Goal: Task Accomplishment & Management: Complete application form

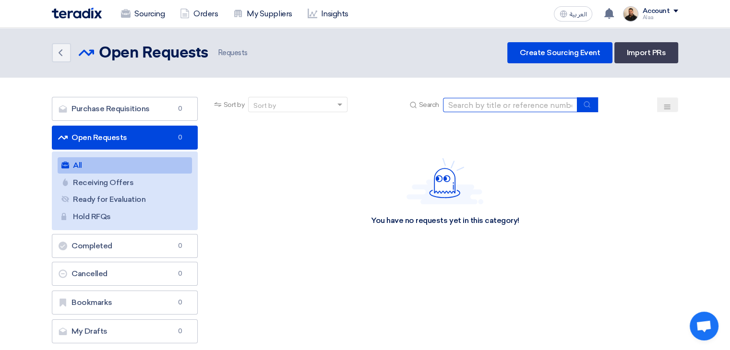
click at [474, 104] on input at bounding box center [510, 105] width 134 height 14
type input "71302"
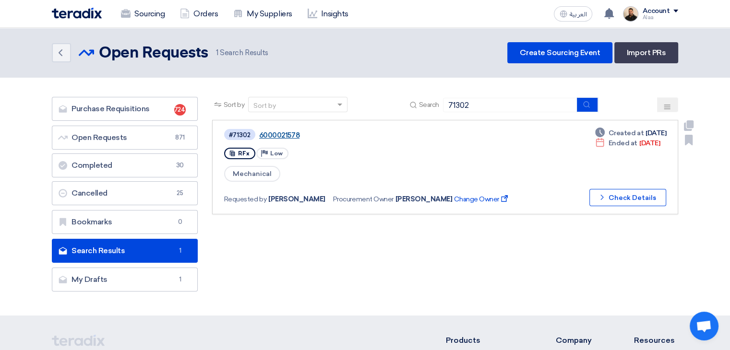
click at [291, 133] on link "6000021578" at bounding box center [379, 135] width 240 height 9
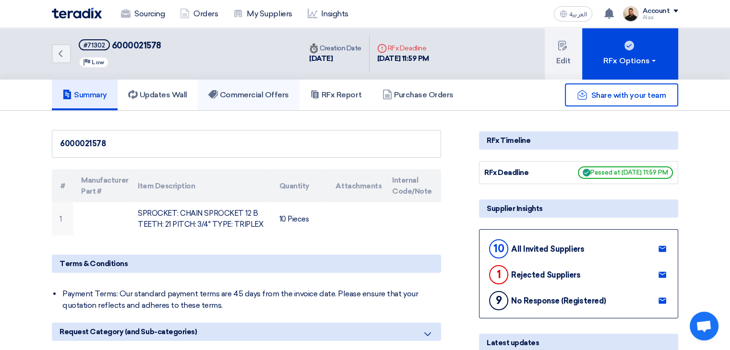
click at [261, 94] on h5 "Commercial Offers" at bounding box center [248, 95] width 81 height 10
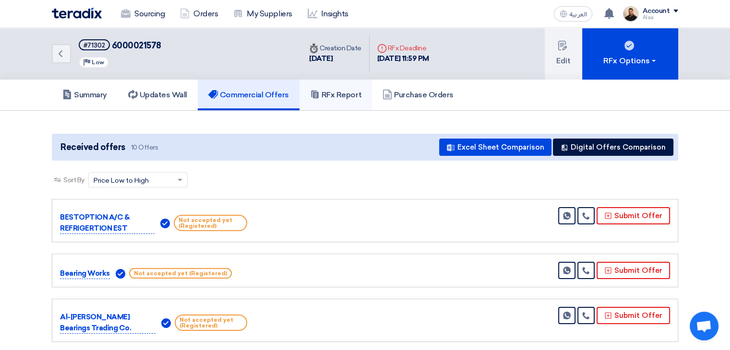
click at [364, 100] on link "RFx Report" at bounding box center [336, 95] width 72 height 31
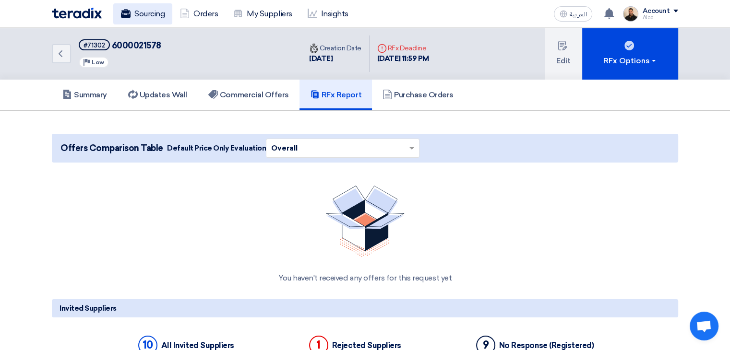
click at [140, 12] on link "Sourcing" at bounding box center [142, 13] width 59 height 21
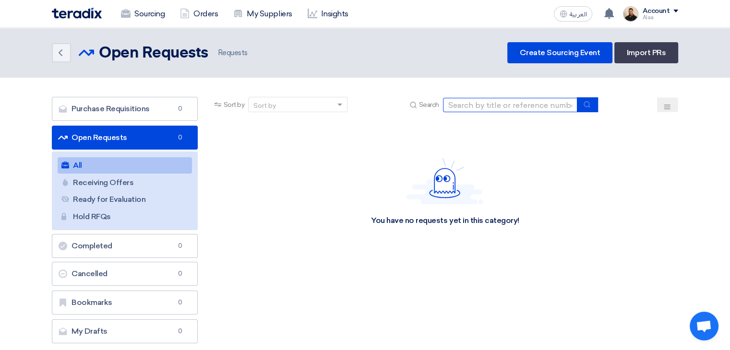
click at [481, 103] on input at bounding box center [510, 105] width 134 height 14
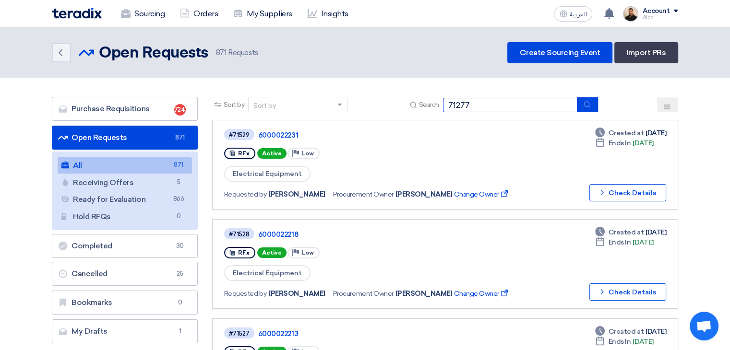
type input "71277"
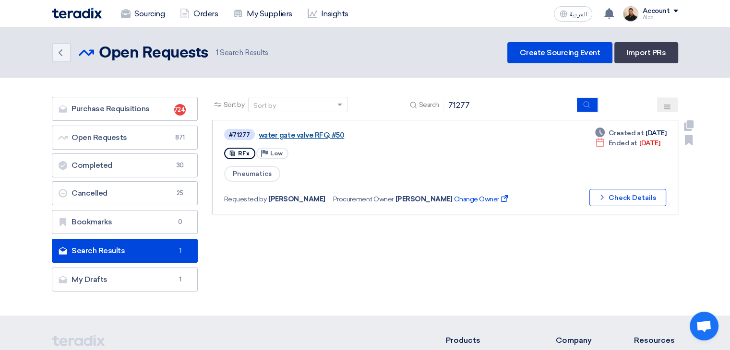
click at [304, 132] on link "water gate valve RFQ #50" at bounding box center [379, 135] width 240 height 9
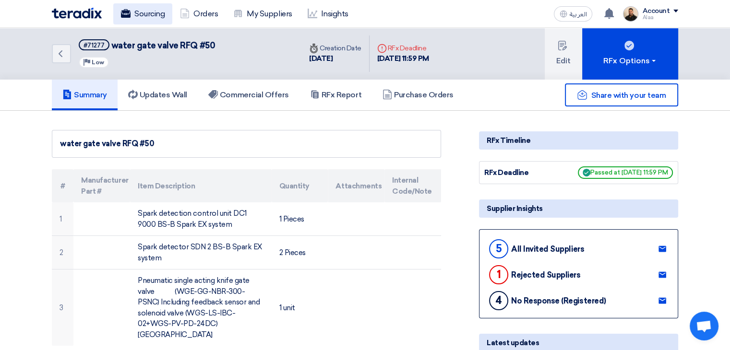
click at [140, 18] on link "Sourcing" at bounding box center [142, 13] width 59 height 21
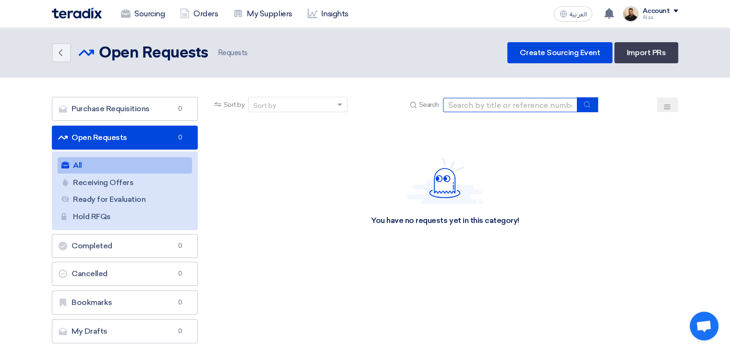
click at [486, 106] on input at bounding box center [510, 105] width 134 height 14
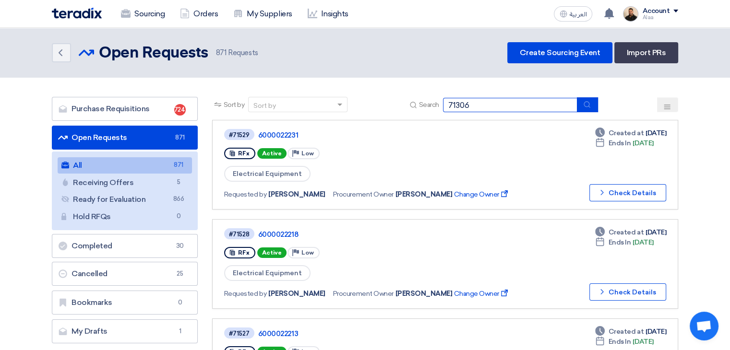
type input "71306"
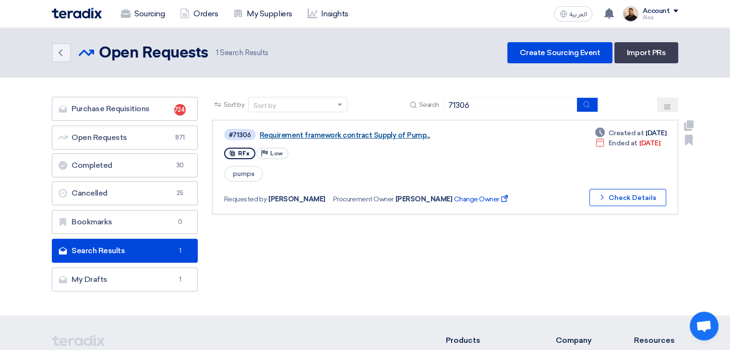
click at [315, 133] on link "Requirement framework contract Supply of Pump..." at bounding box center [380, 135] width 240 height 9
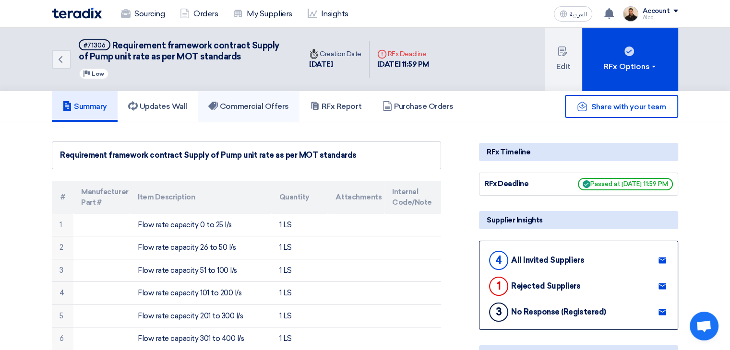
click at [271, 102] on h5 "Commercial Offers" at bounding box center [248, 107] width 81 height 10
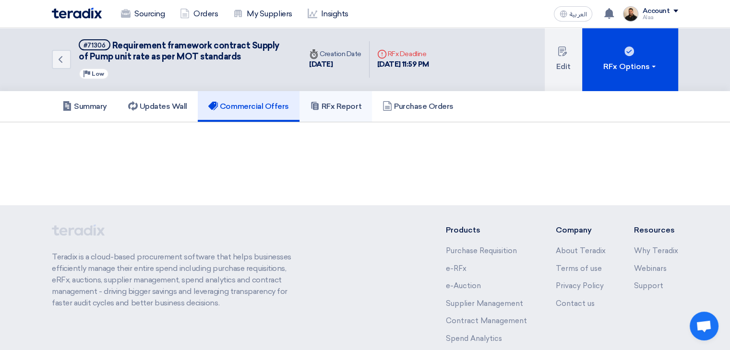
click at [341, 110] on link "RFx Report" at bounding box center [336, 106] width 72 height 31
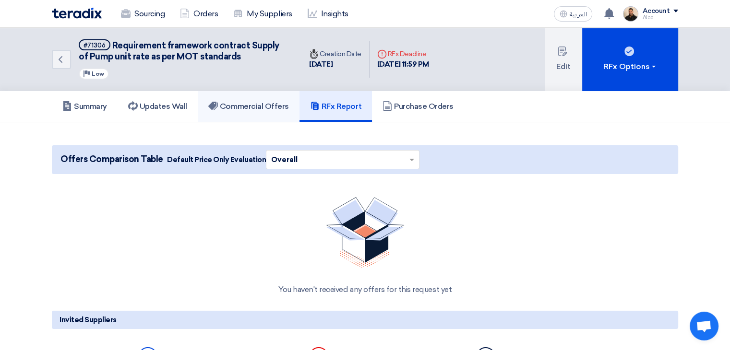
click at [271, 108] on h5 "Commercial Offers" at bounding box center [248, 107] width 81 height 10
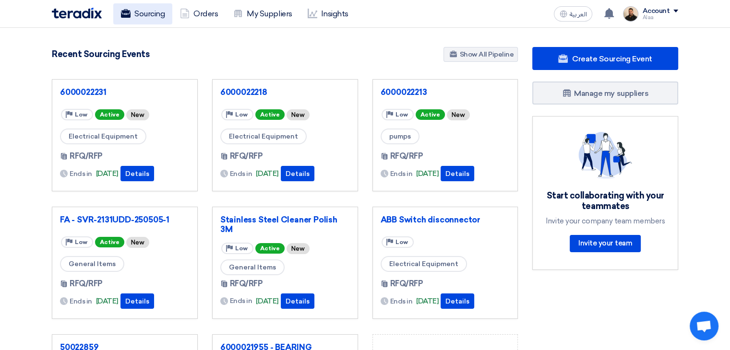
click at [156, 19] on link "Sourcing" at bounding box center [142, 13] width 59 height 21
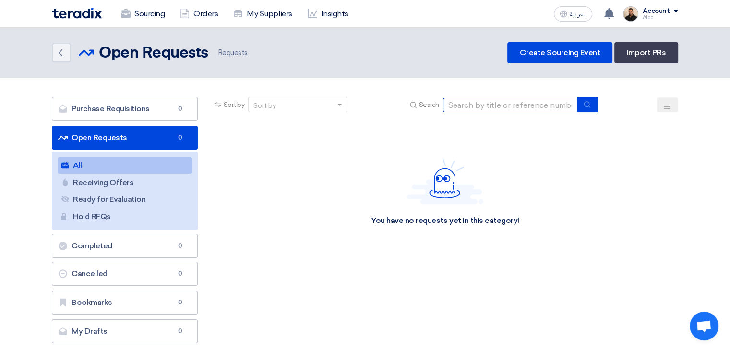
click at [463, 102] on input at bounding box center [510, 105] width 134 height 14
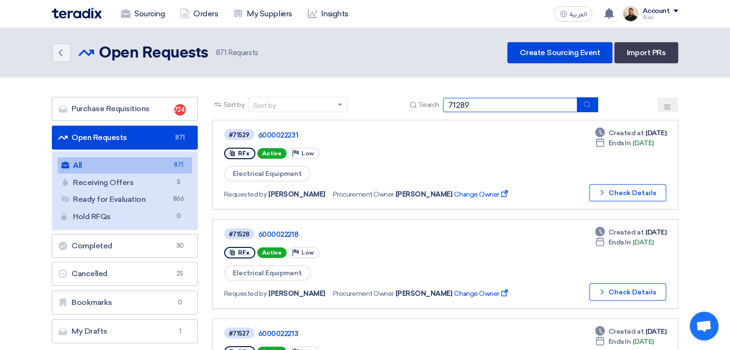
type input "71289"
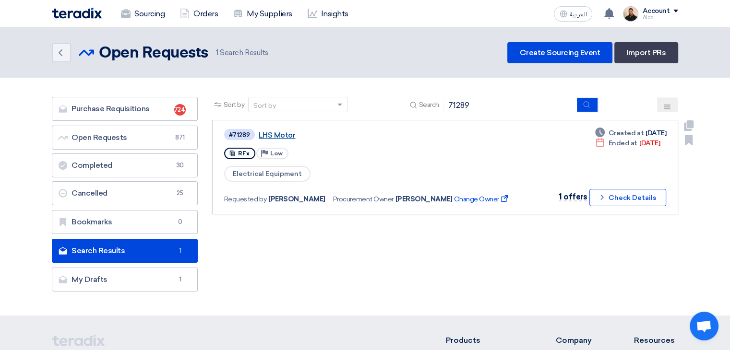
click at [286, 137] on link "LHS Motor" at bounding box center [379, 135] width 240 height 9
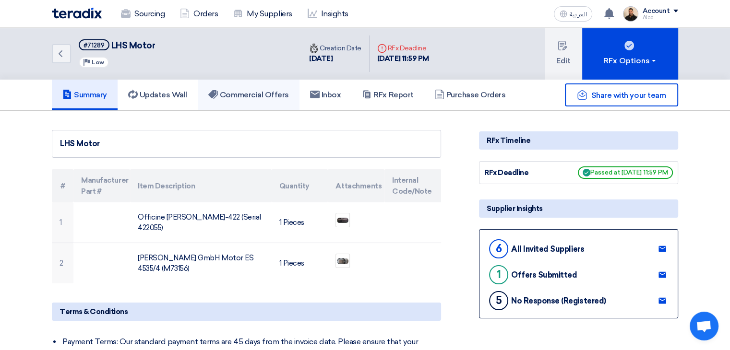
click at [268, 99] on link "Commercial Offers" at bounding box center [249, 95] width 102 height 31
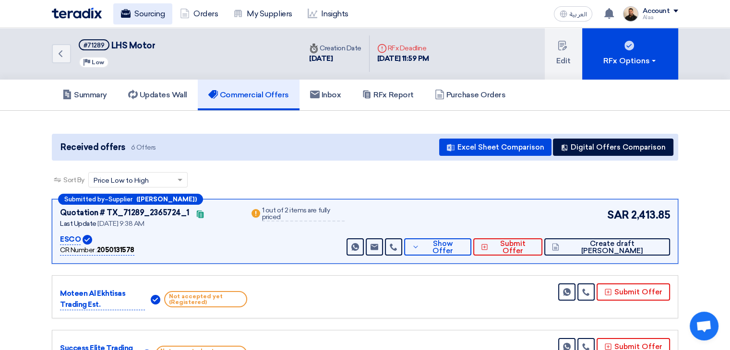
click at [114, 9] on link "Sourcing" at bounding box center [142, 13] width 59 height 21
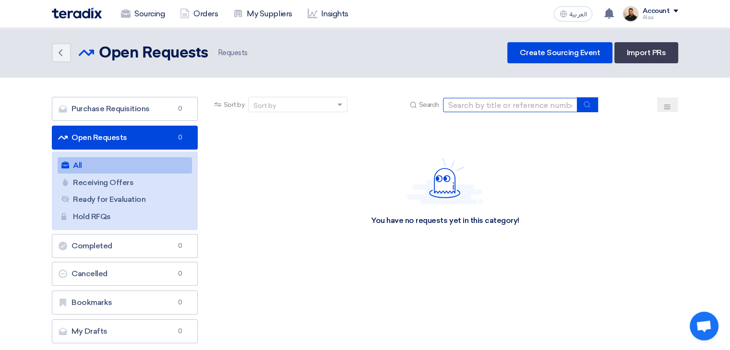
click at [460, 99] on input at bounding box center [510, 105] width 134 height 14
type input "71353"
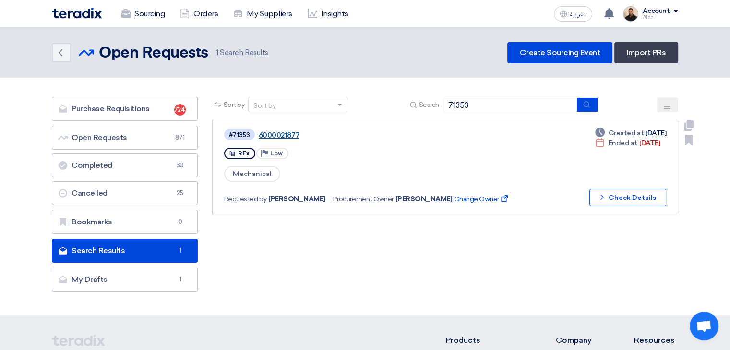
click at [282, 135] on link "6000021877" at bounding box center [379, 135] width 240 height 9
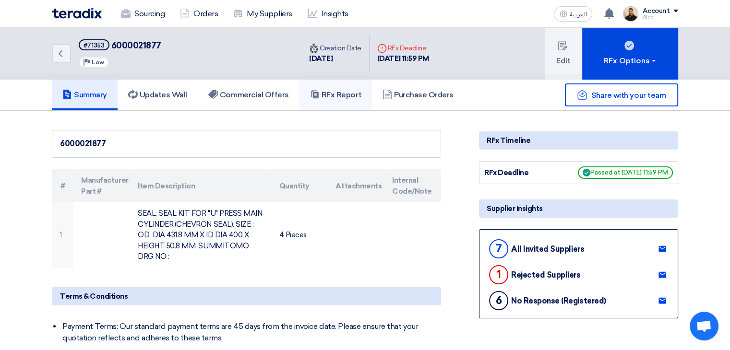
click at [318, 100] on link "RFx Report" at bounding box center [336, 95] width 72 height 31
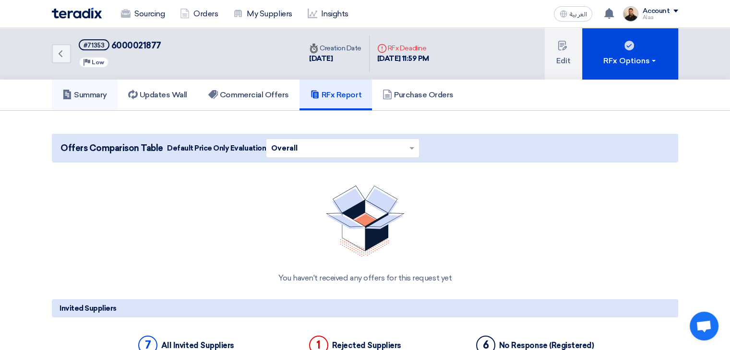
click at [96, 101] on link "Summary" at bounding box center [85, 95] width 66 height 31
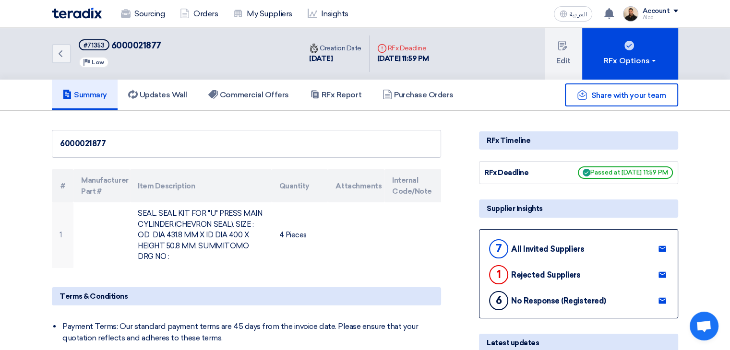
click at [129, 45] on span "6000021877" at bounding box center [136, 45] width 50 height 11
click at [207, 58] on div "Back #71353 6000021877 Priority Low" at bounding box center [177, 54] width 250 height 52
click at [154, 4] on link "Sourcing" at bounding box center [142, 13] width 59 height 21
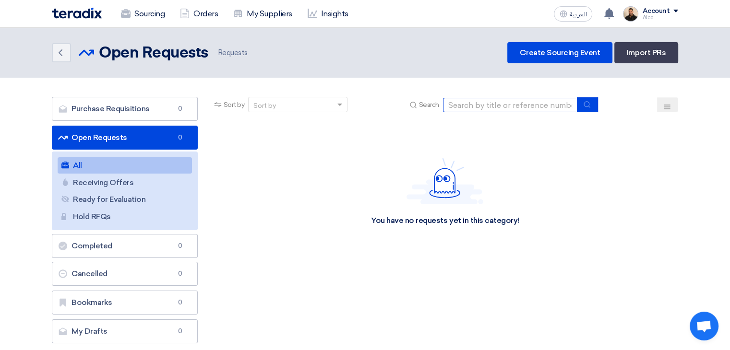
click at [468, 106] on input at bounding box center [510, 105] width 134 height 14
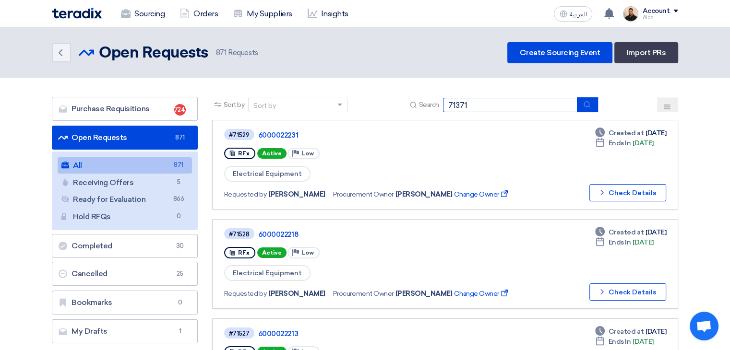
type input "71371"
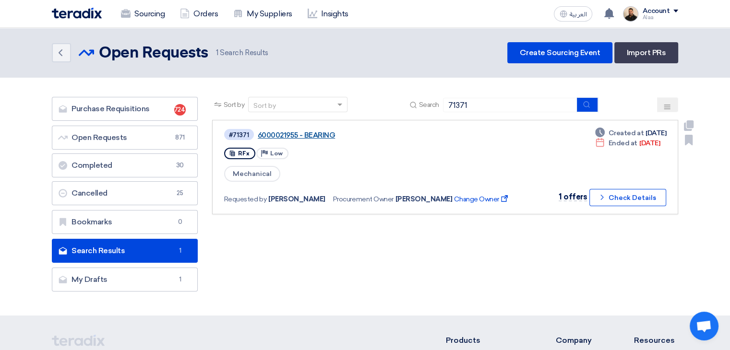
click at [290, 131] on link "6000021955 - BEARING" at bounding box center [378, 135] width 240 height 9
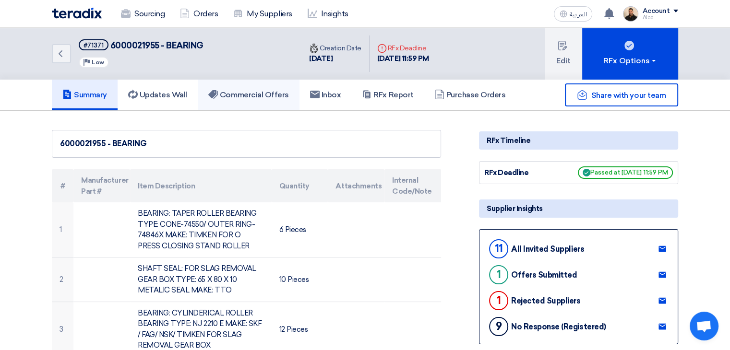
click at [275, 80] on link "Commercial Offers" at bounding box center [249, 95] width 102 height 31
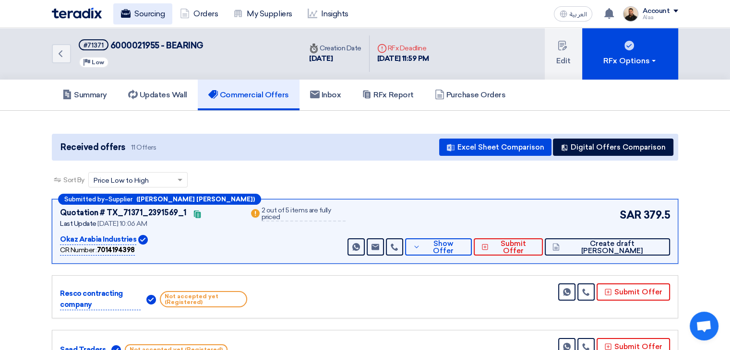
click at [147, 7] on link "Sourcing" at bounding box center [142, 13] width 59 height 21
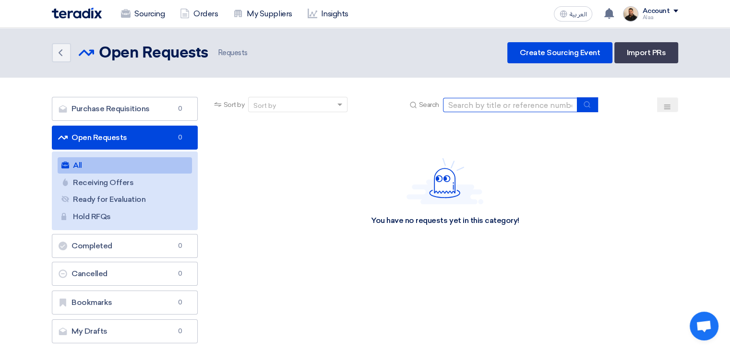
click at [488, 106] on input at bounding box center [510, 105] width 134 height 14
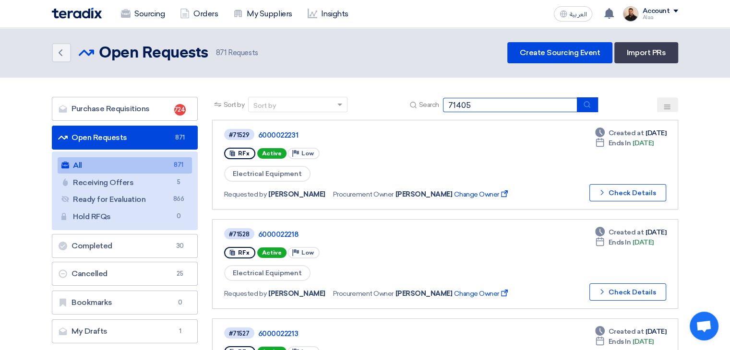
type input "71405"
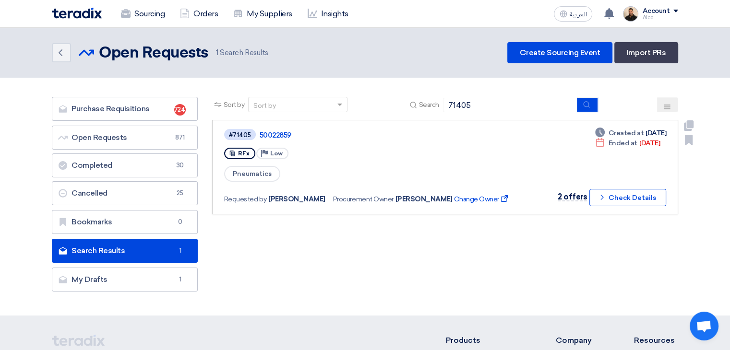
click at [280, 129] on div "#71405 50022859" at bounding box center [371, 134] width 295 height 13
click at [278, 134] on link "50022859" at bounding box center [380, 135] width 240 height 9
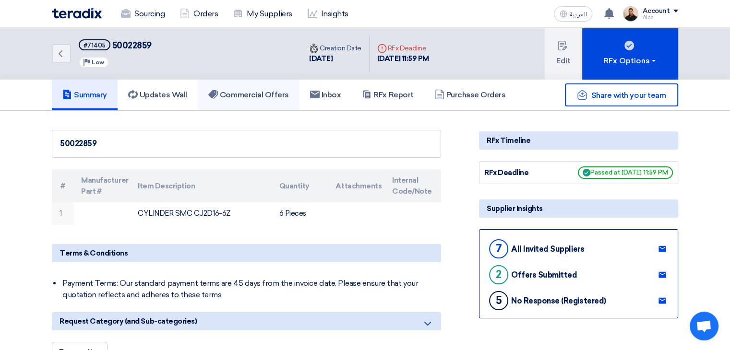
click at [256, 97] on h5 "Commercial Offers" at bounding box center [248, 95] width 81 height 10
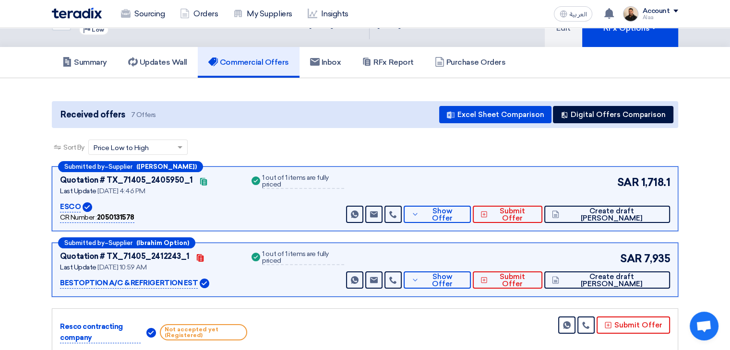
scroll to position [96, 0]
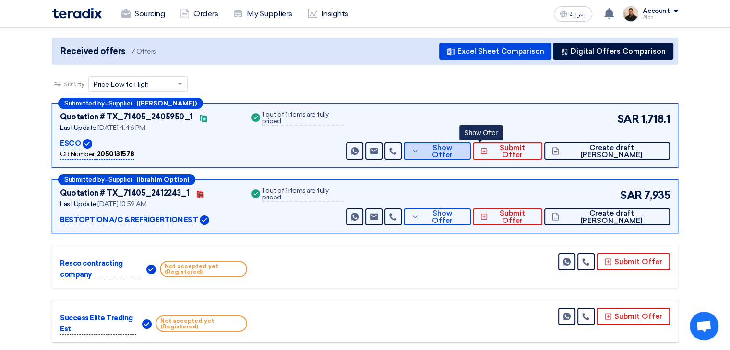
click at [419, 150] on icon at bounding box center [415, 151] width 8 height 8
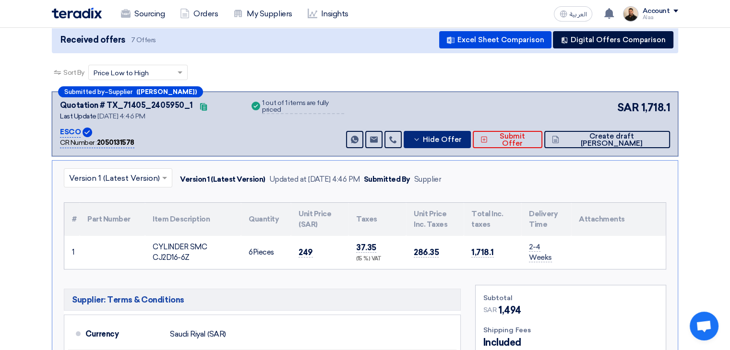
scroll to position [192, 0]
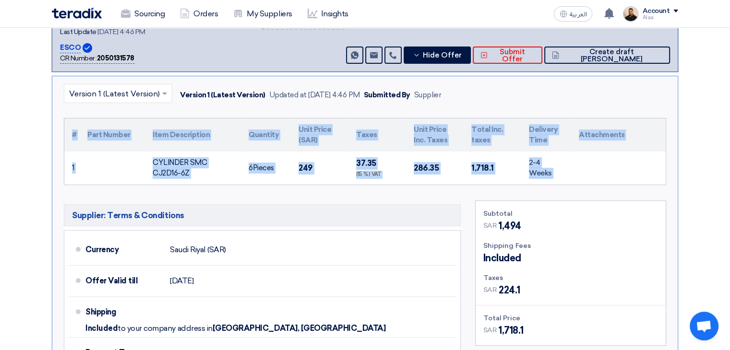
drag, startPoint x: 605, startPoint y: 168, endPoint x: 59, endPoint y: 125, distance: 547.4
click at [59, 125] on div "× Version 1 (Latest Version) Version 1 (Latest Version) Updated at 16 Sep 2025,…" at bounding box center [365, 241] width 626 height 331
copy div "# Part Number Item Description Quantity Unit Price (SAR) Taxes Unit Price Inc. …"
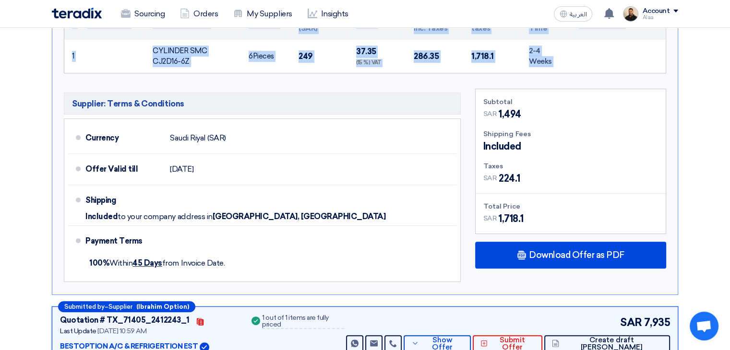
scroll to position [384, 0]
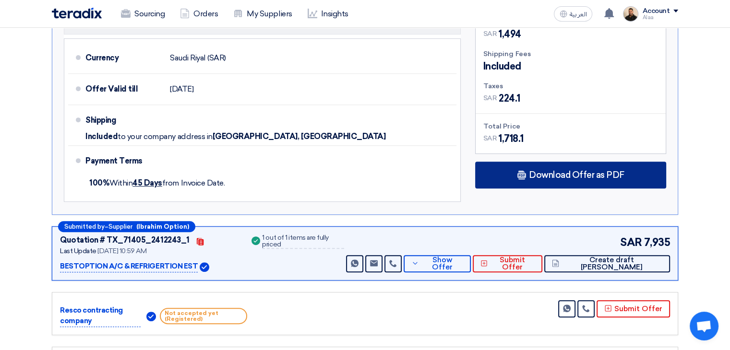
click at [537, 172] on span "Download Offer as PDF" at bounding box center [577, 175] width 96 height 9
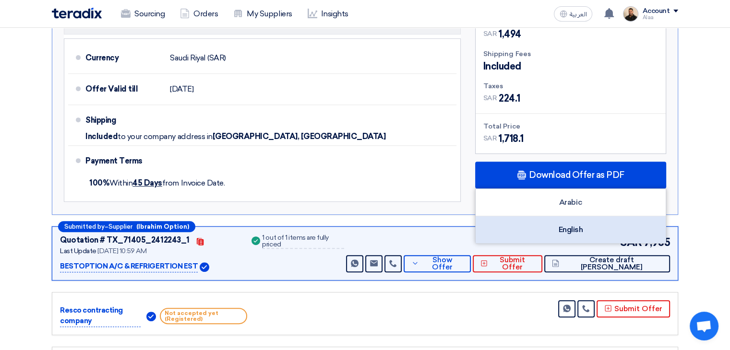
click at [564, 232] on div "English" at bounding box center [571, 229] width 190 height 27
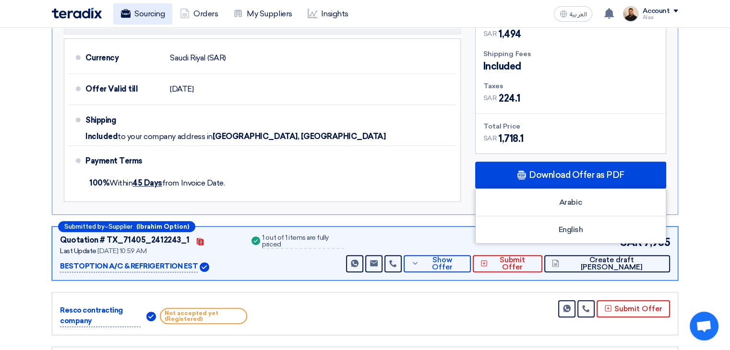
click at [143, 16] on link "Sourcing" at bounding box center [142, 13] width 59 height 21
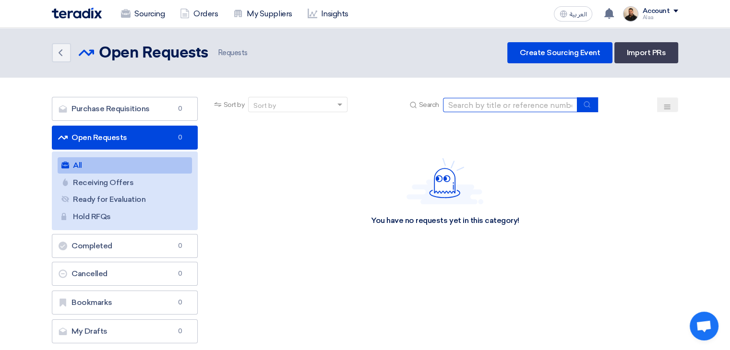
click at [488, 101] on input at bounding box center [510, 105] width 134 height 14
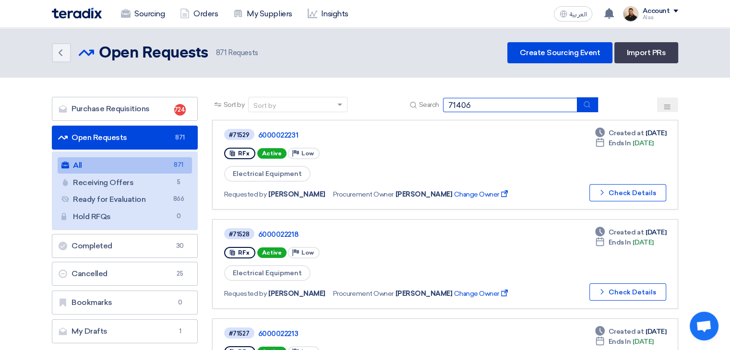
type input "71406"
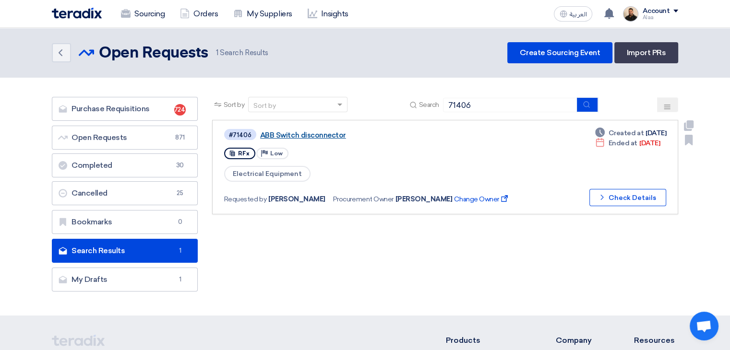
click at [297, 134] on link "ABB Switch disconnector" at bounding box center [380, 135] width 240 height 9
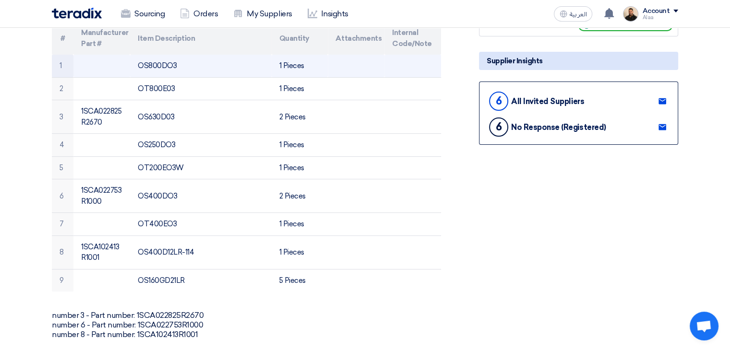
scroll to position [288, 0]
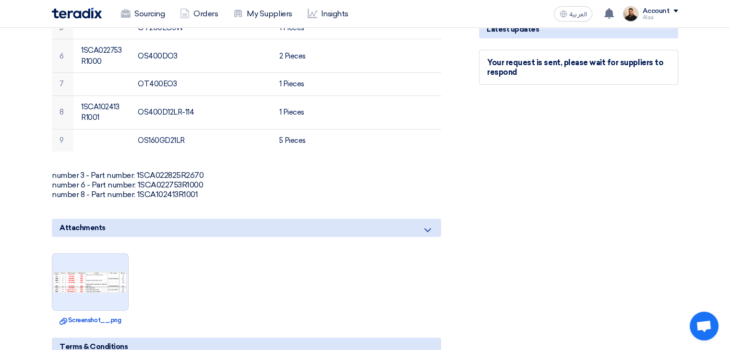
click at [115, 278] on img at bounding box center [90, 282] width 76 height 23
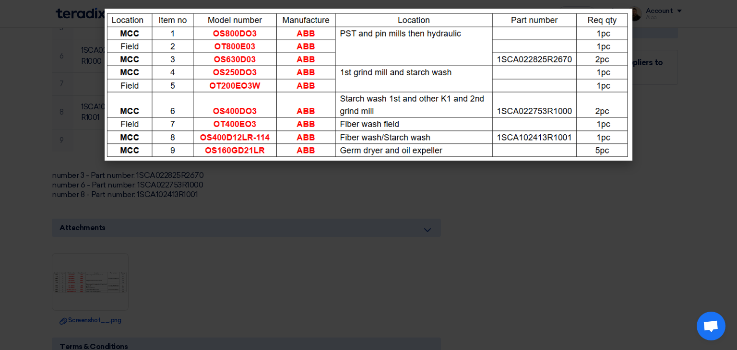
click at [38, 146] on modal-container at bounding box center [368, 175] width 737 height 350
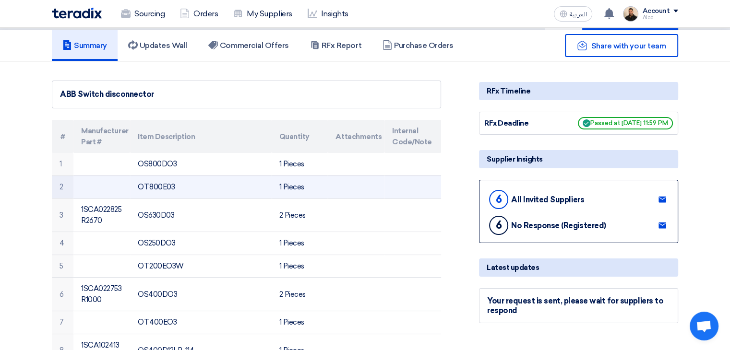
scroll to position [48, 0]
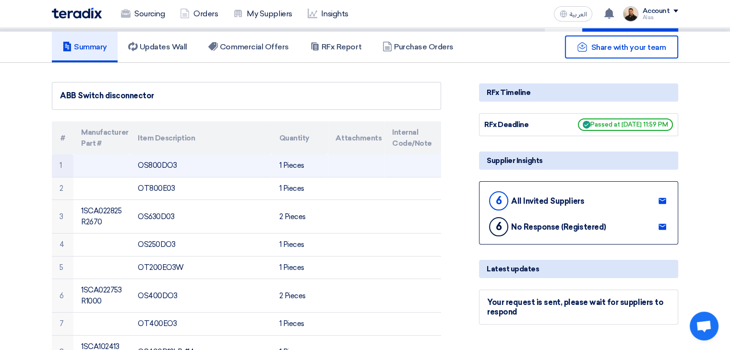
click at [155, 167] on td "OS800DO3" at bounding box center [200, 166] width 141 height 23
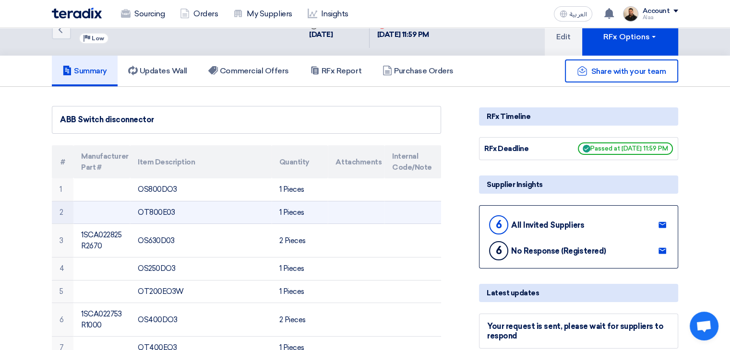
scroll to position [0, 0]
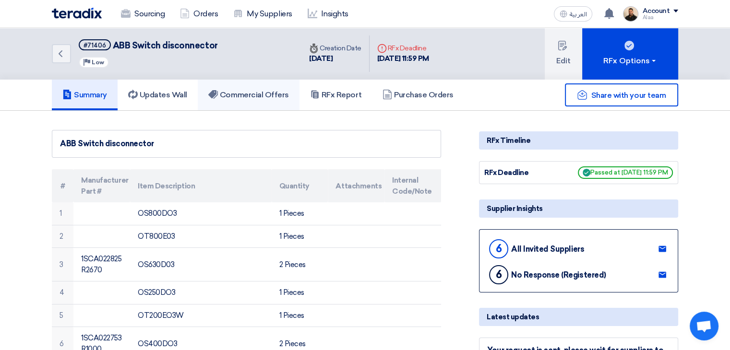
click at [278, 92] on h5 "Commercial Offers" at bounding box center [248, 95] width 81 height 10
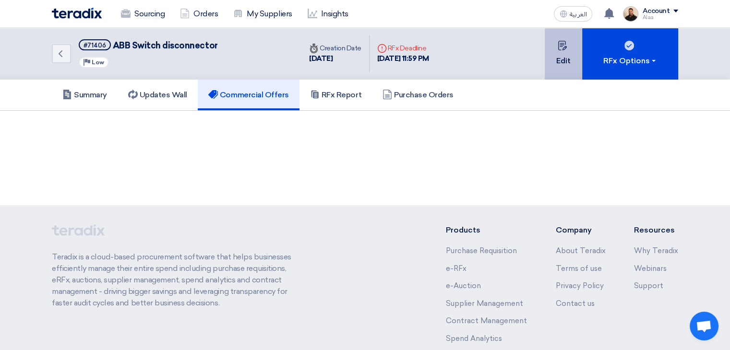
click at [572, 76] on button "Edit" at bounding box center [563, 54] width 37 height 52
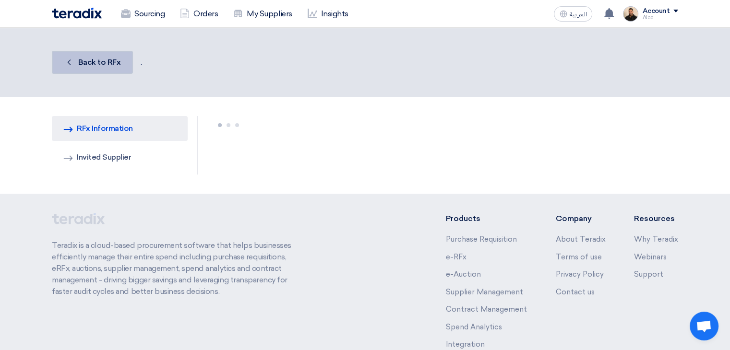
click at [109, 65] on span "Back to RFx" at bounding box center [99, 62] width 43 height 9
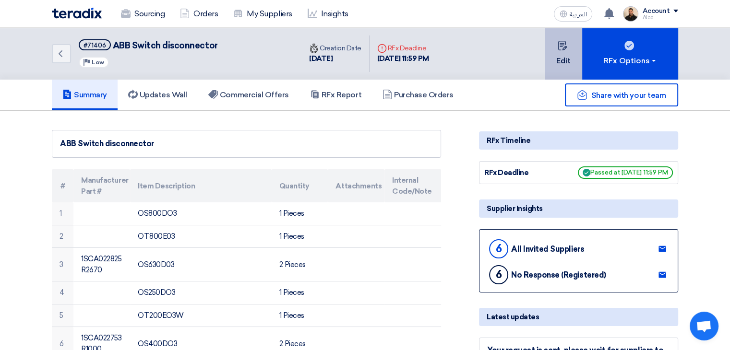
click at [557, 64] on button "Edit" at bounding box center [563, 54] width 37 height 52
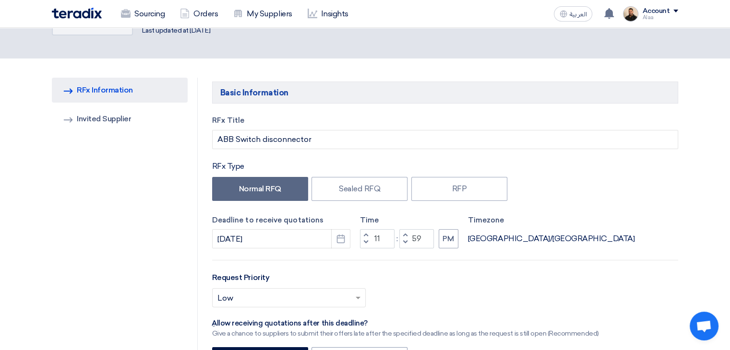
scroll to position [96, 0]
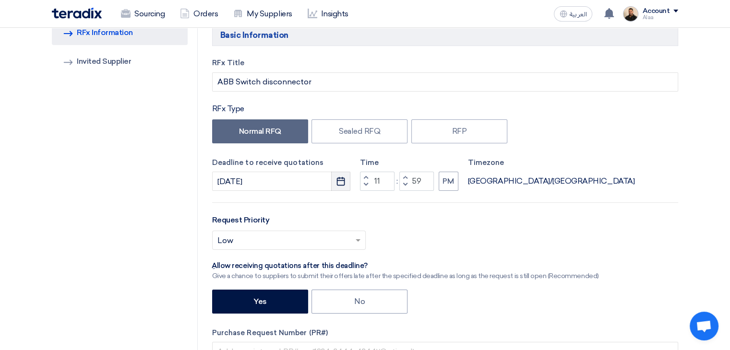
click at [339, 183] on icon "Pick a date" at bounding box center [341, 182] width 10 height 10
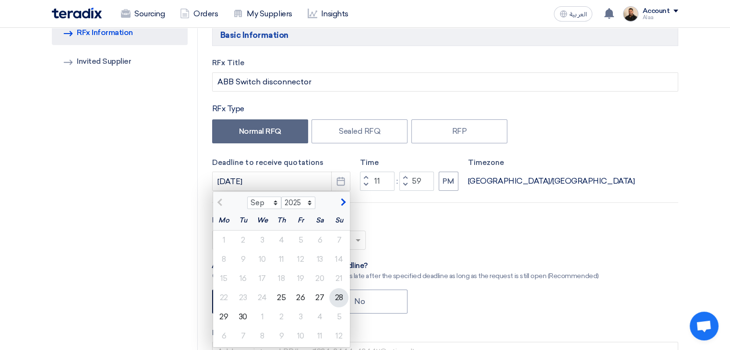
click at [344, 300] on div "28" at bounding box center [338, 297] width 19 height 19
type input "9/28/2025"
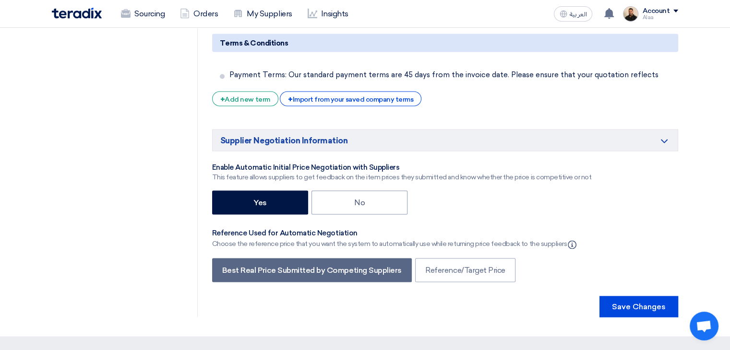
scroll to position [2016, 0]
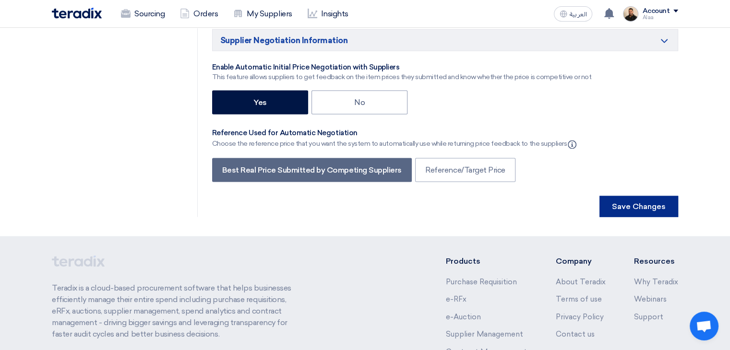
click at [625, 196] on button "Save Changes" at bounding box center [639, 206] width 79 height 21
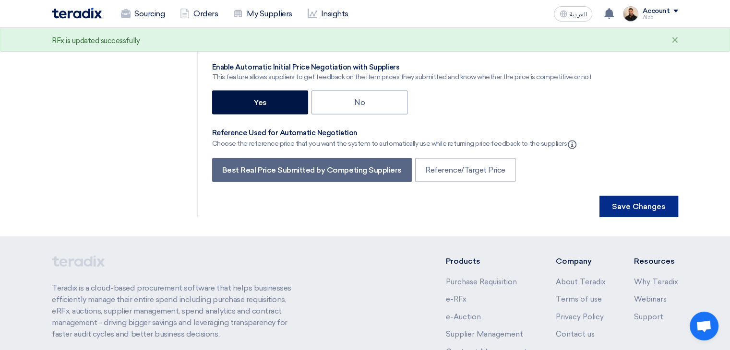
scroll to position [0, 0]
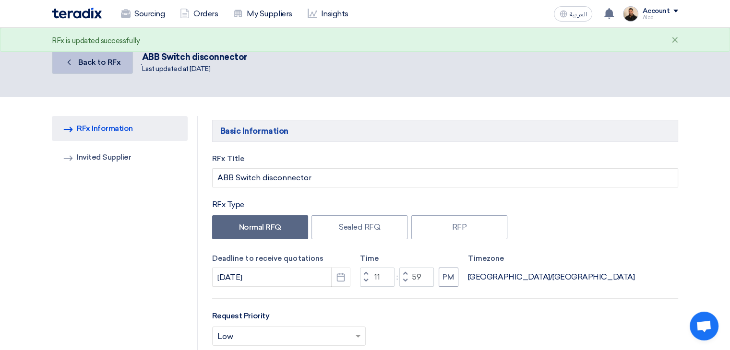
click at [100, 64] on span "Back to RFx" at bounding box center [99, 62] width 43 height 9
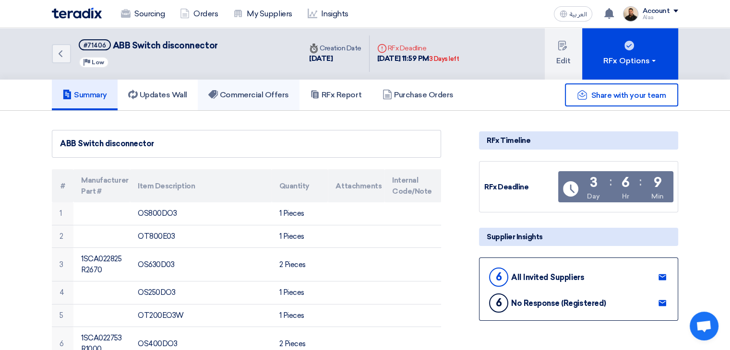
click at [238, 90] on h5 "Commercial Offers" at bounding box center [248, 95] width 81 height 10
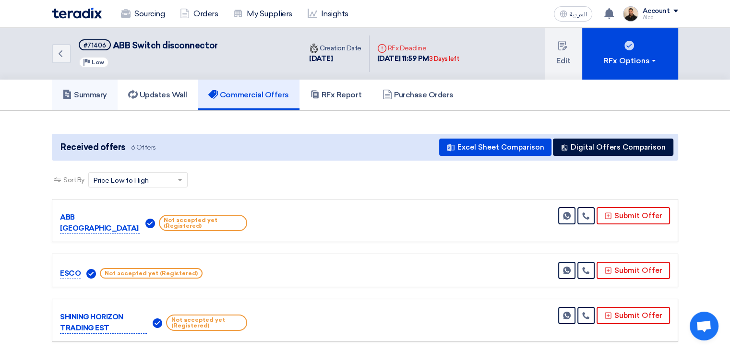
click at [98, 96] on h5 "Summary" at bounding box center [84, 95] width 45 height 10
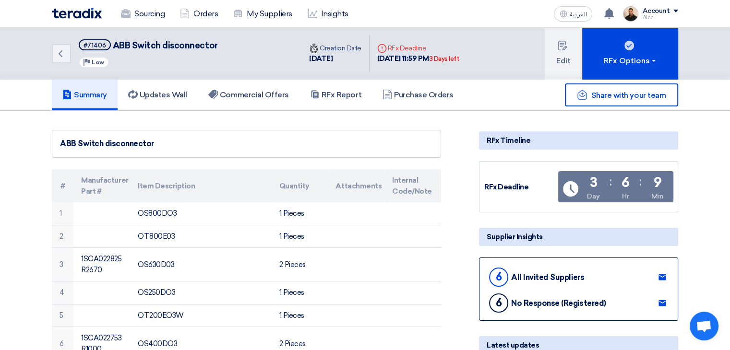
click at [662, 277] on icon at bounding box center [663, 278] width 8 height 8
click at [136, 17] on link "Sourcing" at bounding box center [142, 13] width 59 height 21
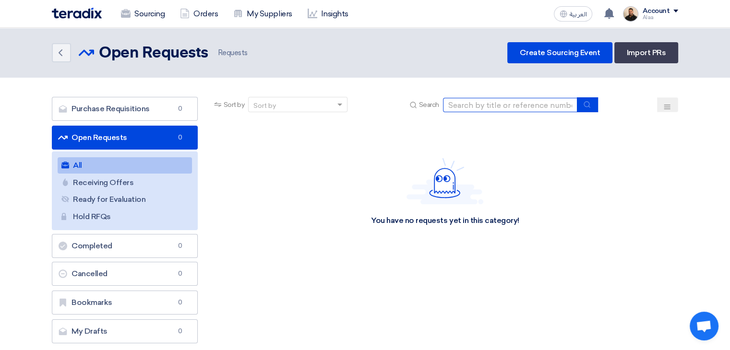
click at [467, 105] on input at bounding box center [510, 105] width 134 height 14
type input "71406"
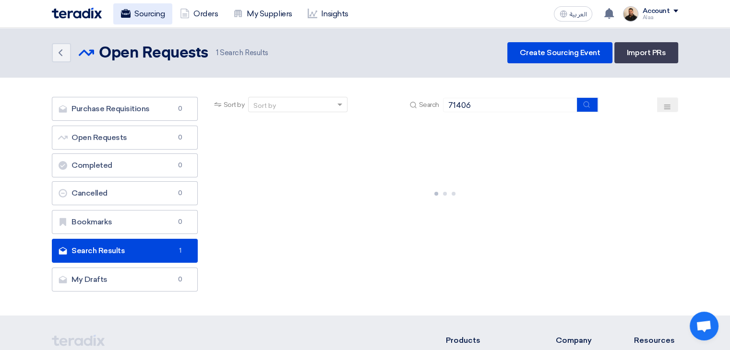
click at [165, 16] on link "Sourcing" at bounding box center [142, 13] width 59 height 21
click at [82, 13] on img at bounding box center [77, 13] width 50 height 11
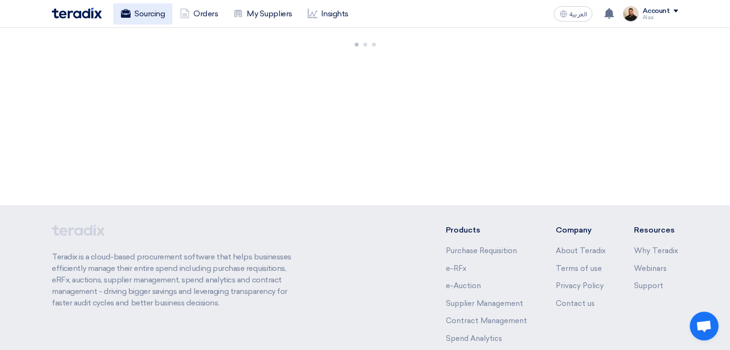
click at [148, 20] on link "Sourcing" at bounding box center [142, 13] width 59 height 21
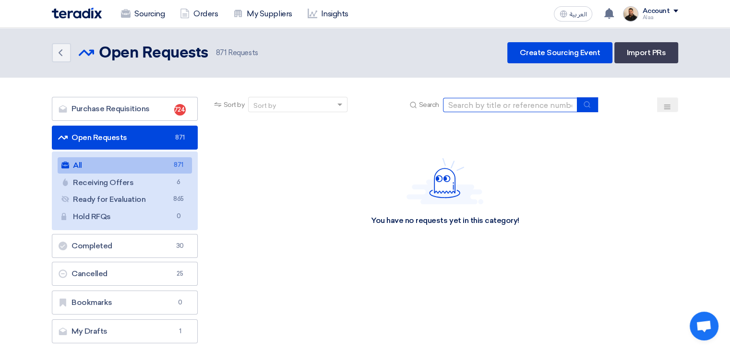
click at [458, 106] on input at bounding box center [510, 105] width 134 height 14
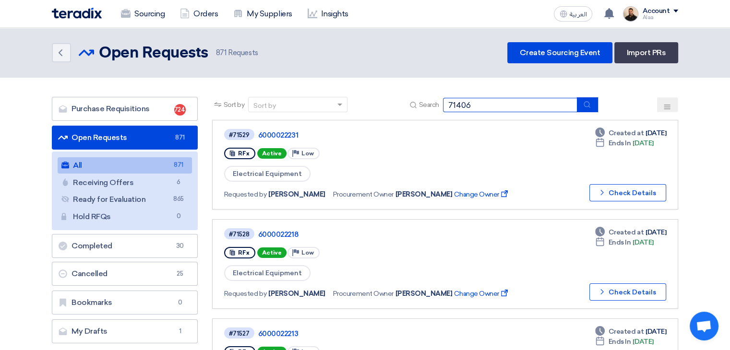
type input "71406"
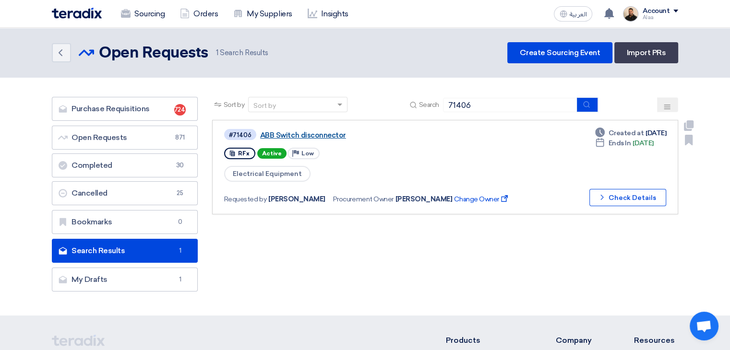
click at [316, 135] on link "ABB Switch disconnector" at bounding box center [380, 135] width 240 height 9
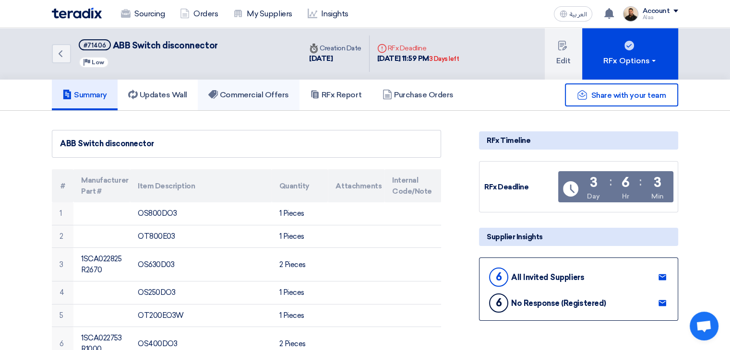
click at [280, 94] on h5 "Commercial Offers" at bounding box center [248, 95] width 81 height 10
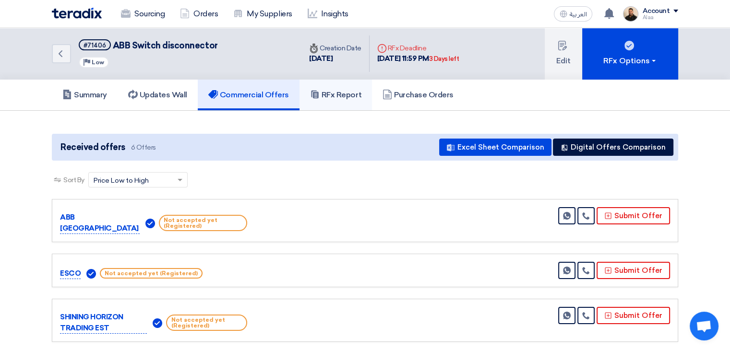
click at [321, 82] on link "RFx Report" at bounding box center [336, 95] width 72 height 31
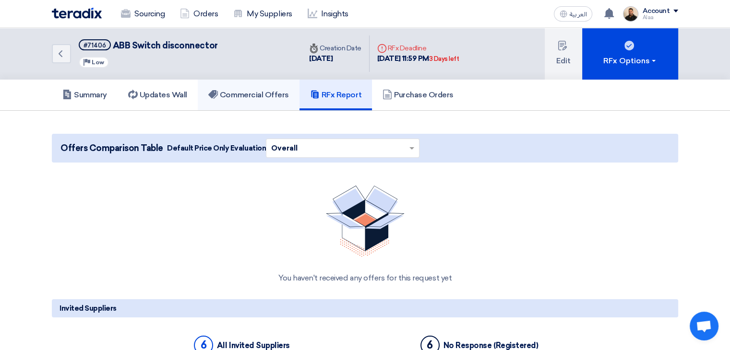
click at [237, 91] on h5 "Commercial Offers" at bounding box center [248, 95] width 81 height 10
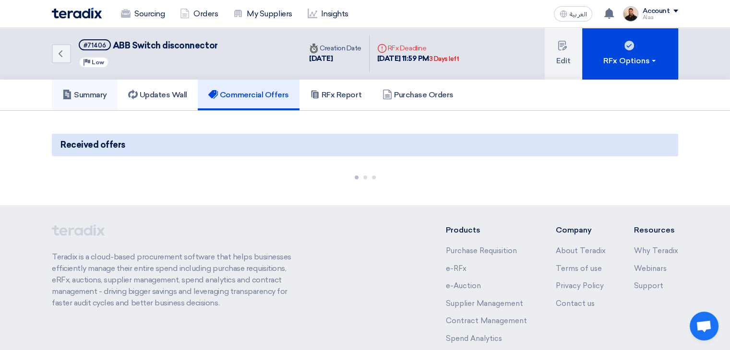
click at [96, 96] on h5 "Summary" at bounding box center [84, 95] width 45 height 10
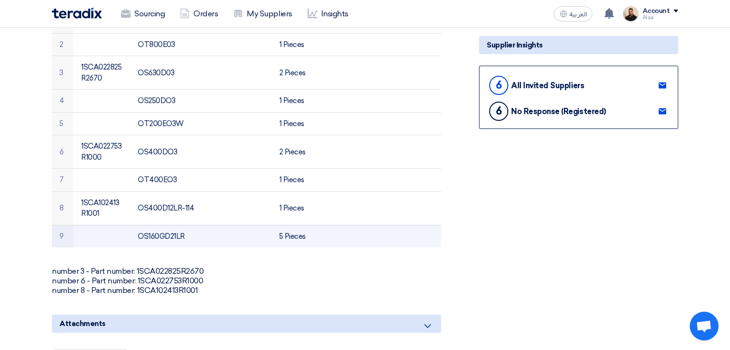
scroll to position [432, 0]
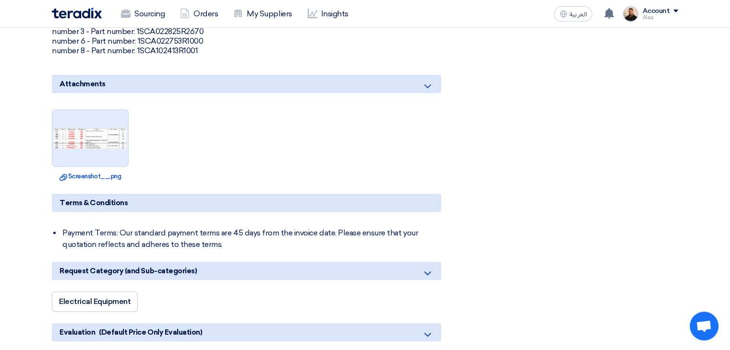
click at [97, 144] on img at bounding box center [90, 138] width 76 height 23
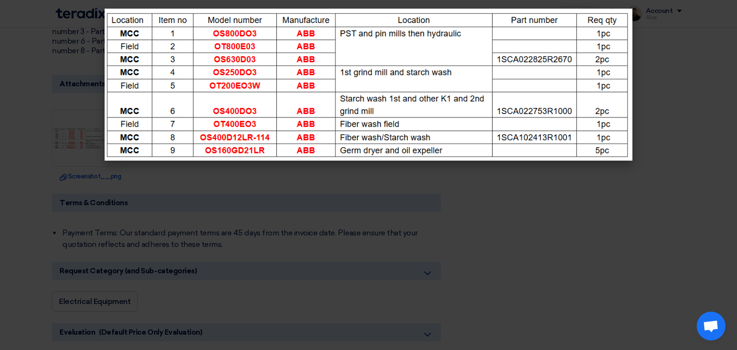
click at [4, 110] on modal-container at bounding box center [368, 175] width 737 height 350
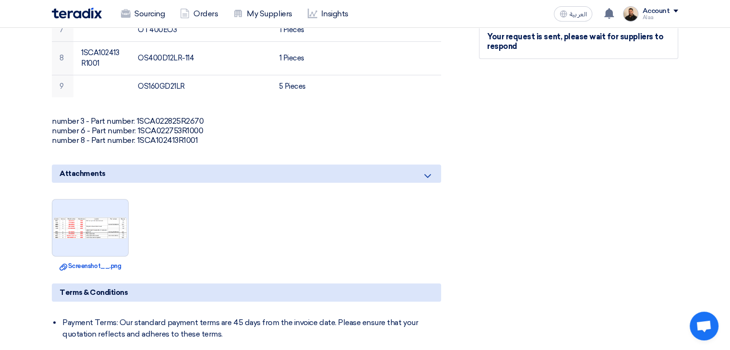
scroll to position [384, 0]
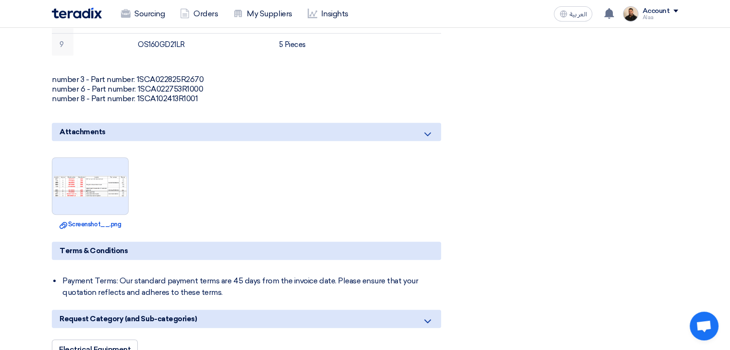
click at [88, 176] on img at bounding box center [90, 186] width 76 height 23
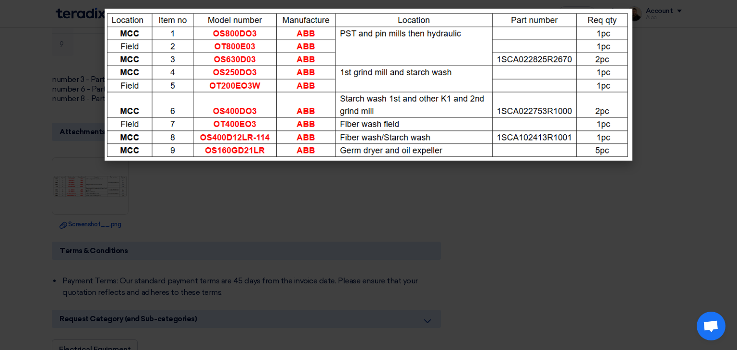
click at [12, 134] on modal-container at bounding box center [368, 175] width 737 height 350
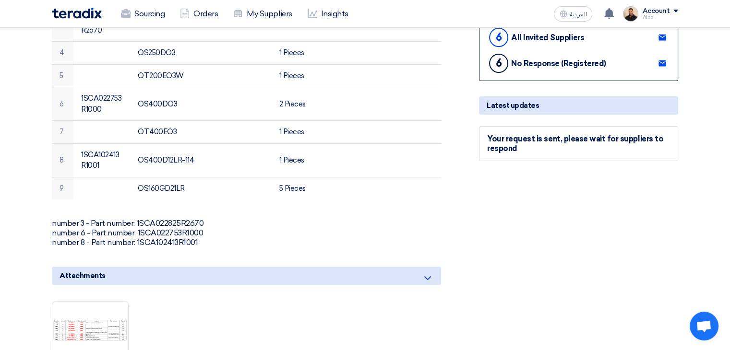
scroll to position [0, 0]
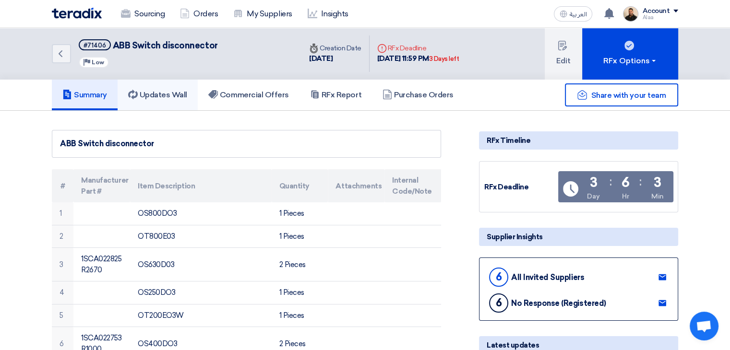
click at [157, 108] on link "Updates Wall" at bounding box center [158, 95] width 80 height 31
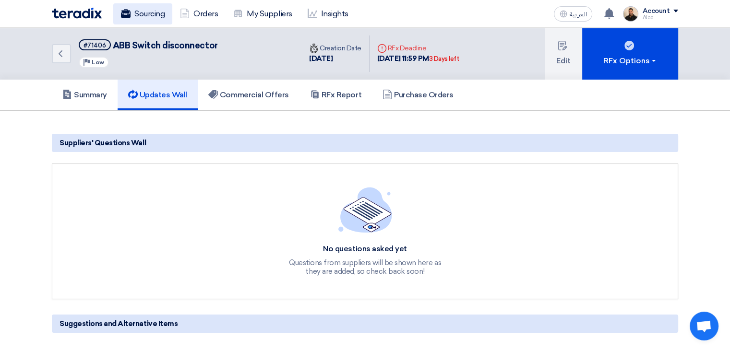
click at [140, 12] on link "Sourcing" at bounding box center [142, 13] width 59 height 21
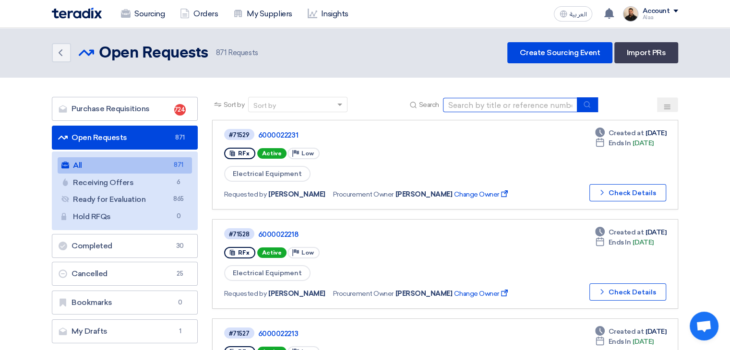
click at [475, 107] on input at bounding box center [510, 105] width 134 height 14
paste input "71528"
type input "71528"
click at [581, 104] on button "submit" at bounding box center [587, 104] width 21 height 15
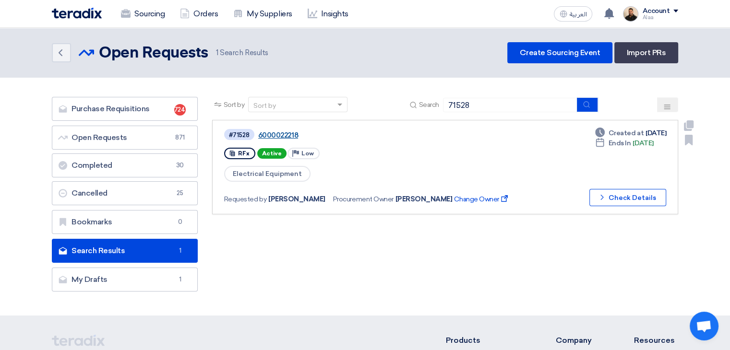
click at [274, 133] on link "6000022218" at bounding box center [378, 135] width 240 height 9
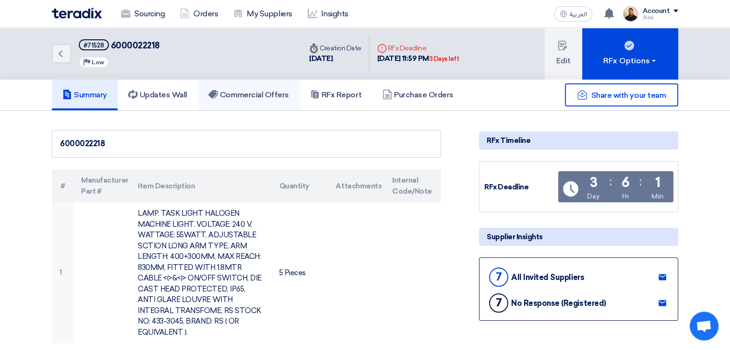
click at [238, 98] on h5 "Commercial Offers" at bounding box center [248, 95] width 81 height 10
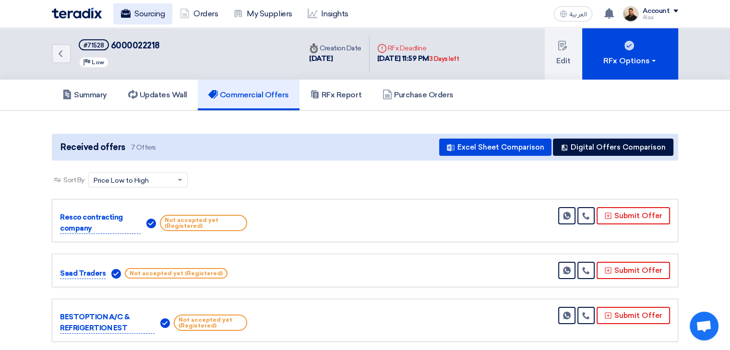
click at [138, 12] on link "Sourcing" at bounding box center [142, 13] width 59 height 21
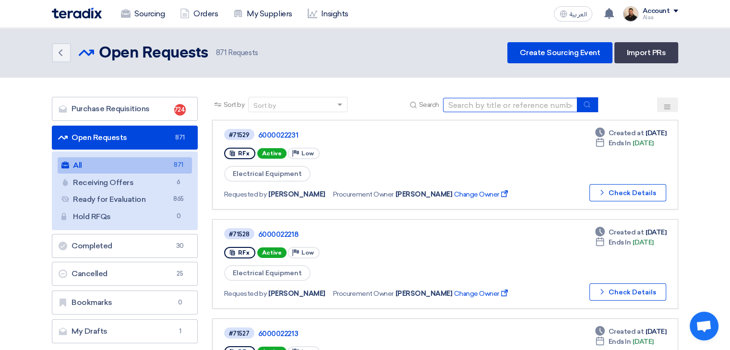
click at [460, 102] on input at bounding box center [510, 105] width 134 height 14
paste input "71529"
type input "71529"
click at [584, 105] on icon "submit" at bounding box center [587, 105] width 8 height 8
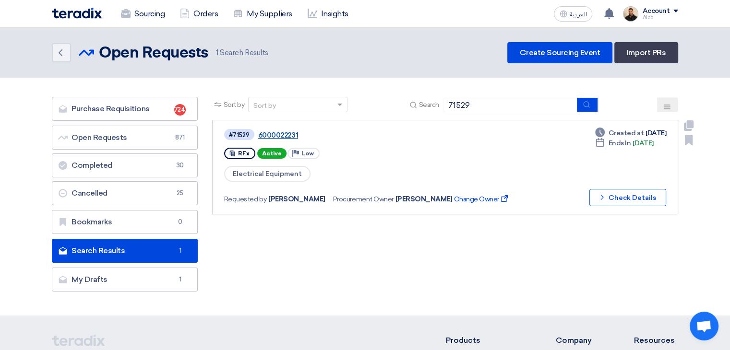
click at [287, 134] on link "6000022231" at bounding box center [378, 135] width 240 height 9
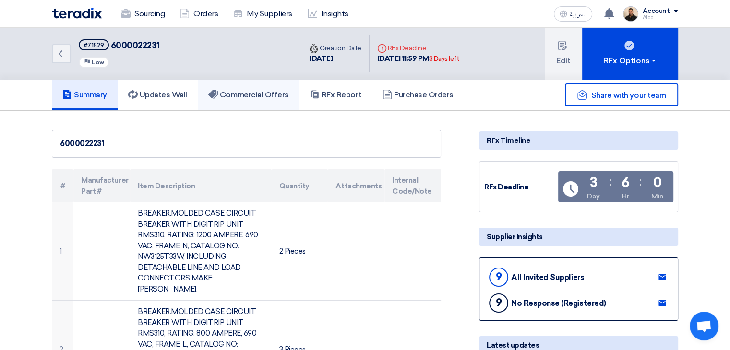
click at [261, 99] on link "Commercial Offers" at bounding box center [249, 95] width 102 height 31
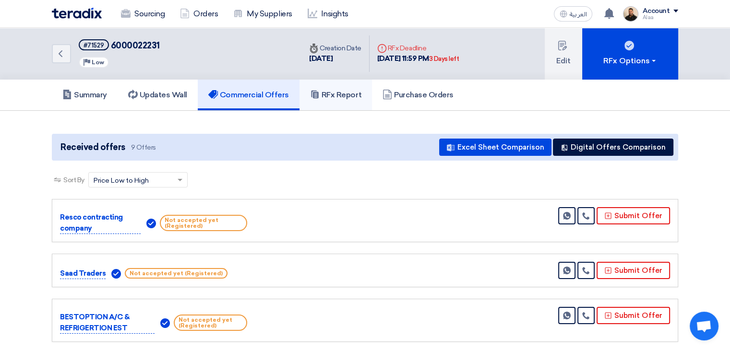
click at [348, 103] on link "RFx Report" at bounding box center [336, 95] width 72 height 31
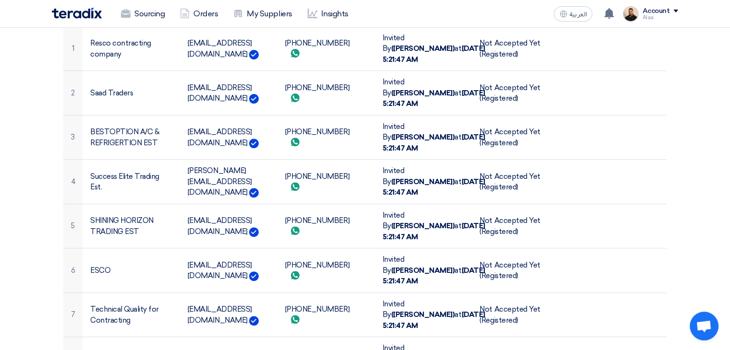
scroll to position [432, 0]
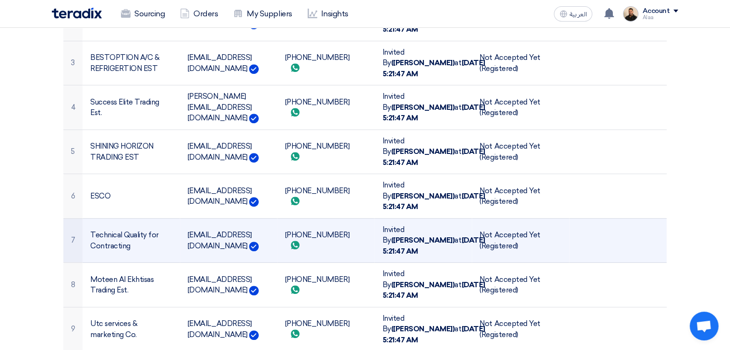
click at [113, 218] on td "Technical Quality for Contracting" at bounding box center [131, 240] width 97 height 45
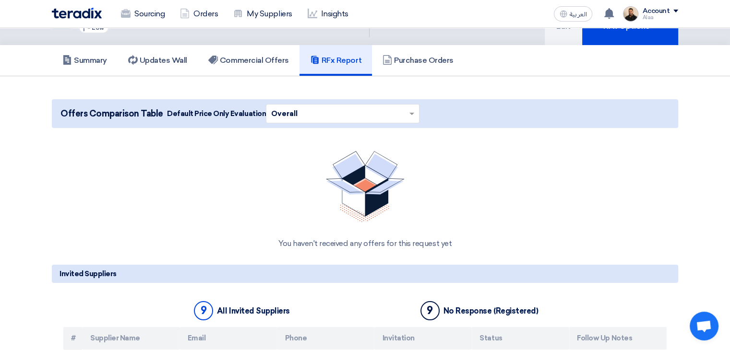
scroll to position [0, 0]
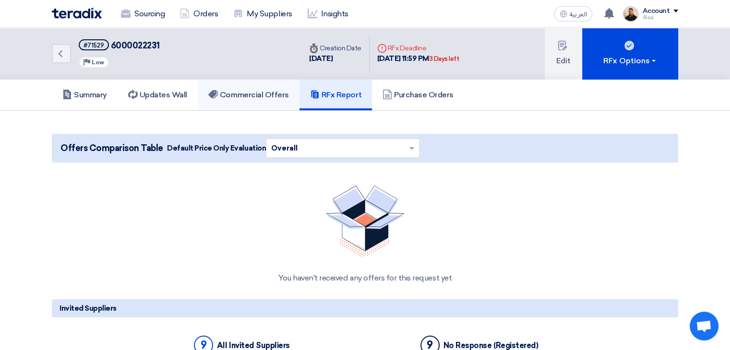
click at [265, 93] on h5 "Commercial Offers" at bounding box center [248, 95] width 81 height 10
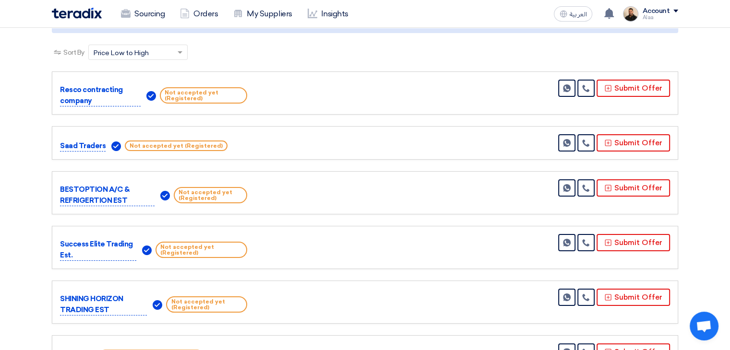
scroll to position [144, 0]
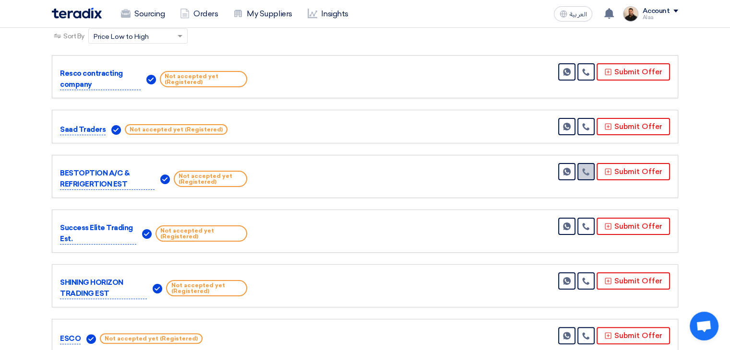
click at [589, 173] on use at bounding box center [585, 171] width 7 height 7
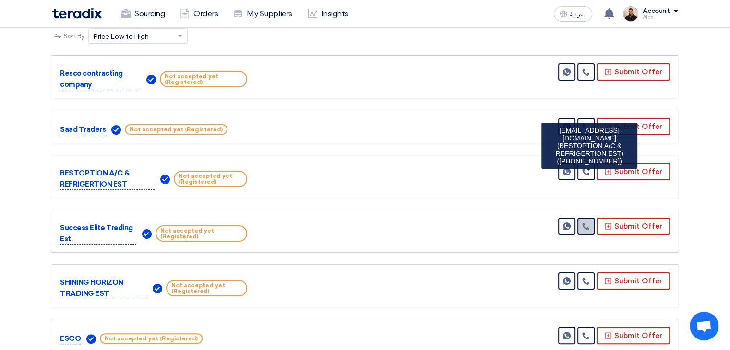
click at [582, 228] on link at bounding box center [585, 226] width 17 height 17
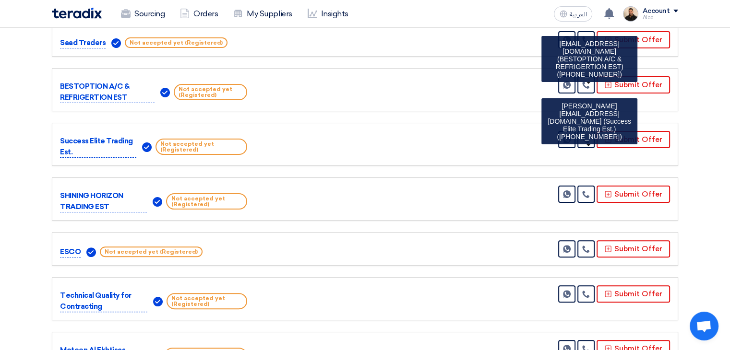
scroll to position [288, 0]
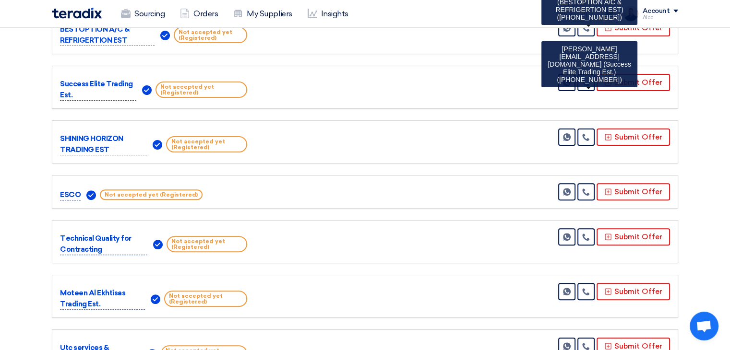
click at [74, 242] on p "Technical Quality for Contracting" at bounding box center [103, 244] width 87 height 22
copy div "Technical Quality for Contracting"
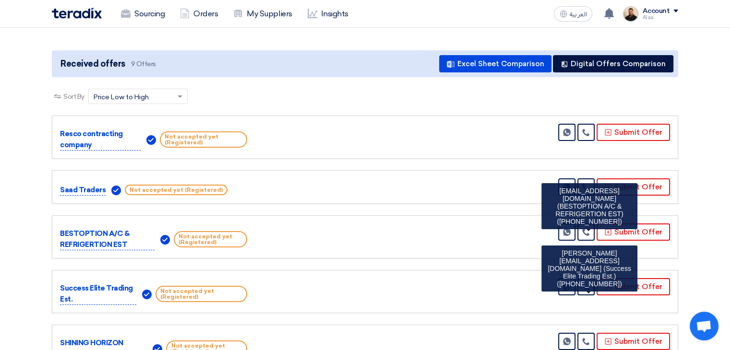
scroll to position [48, 0]
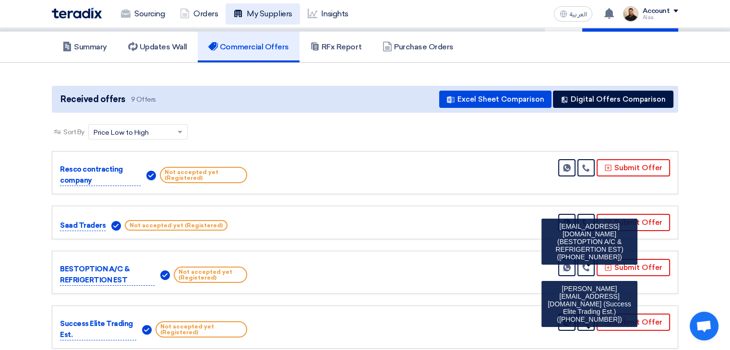
click at [263, 12] on link "My Suppliers" at bounding box center [263, 13] width 74 height 21
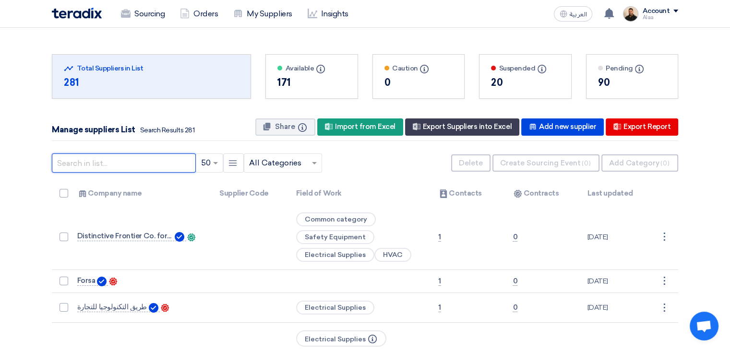
paste input "Technical Quality for Contracting"
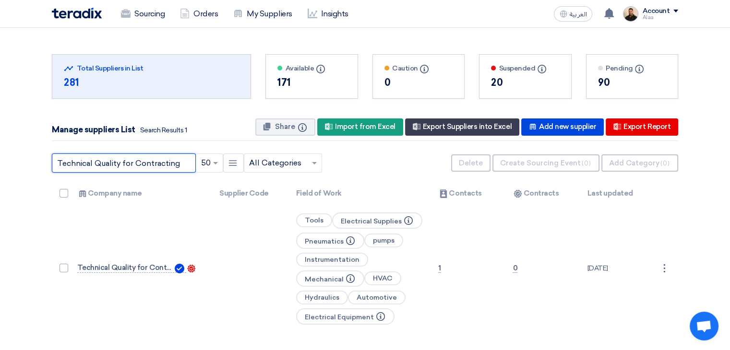
type input "Technical Quality for Contracting"
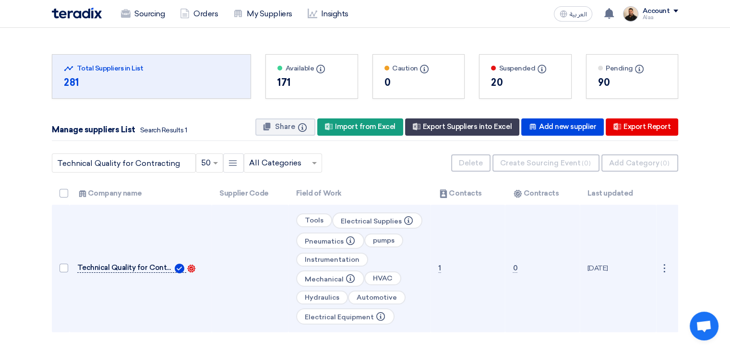
click at [144, 267] on span "Technical Quality for Contracting" at bounding box center [125, 268] width 96 height 8
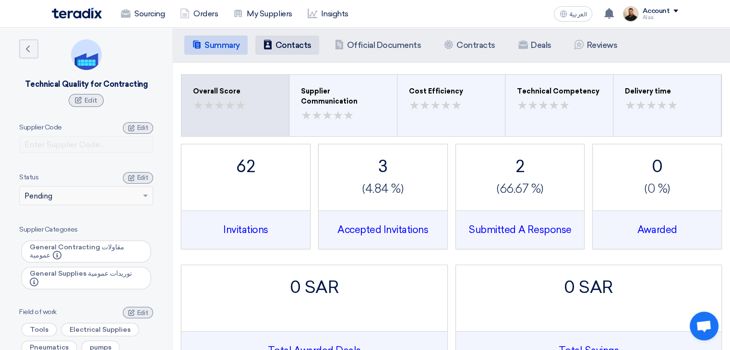
click at [279, 47] on h5 "Contacts" at bounding box center [294, 45] width 36 height 10
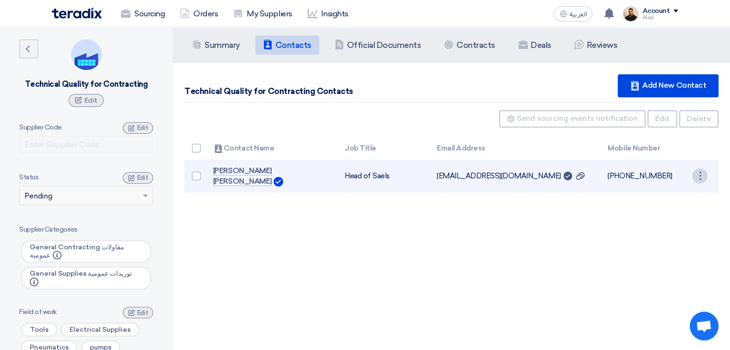
click at [703, 171] on div "⋮" at bounding box center [699, 175] width 15 height 15
click at [676, 187] on link "Edit" at bounding box center [683, 194] width 47 height 14
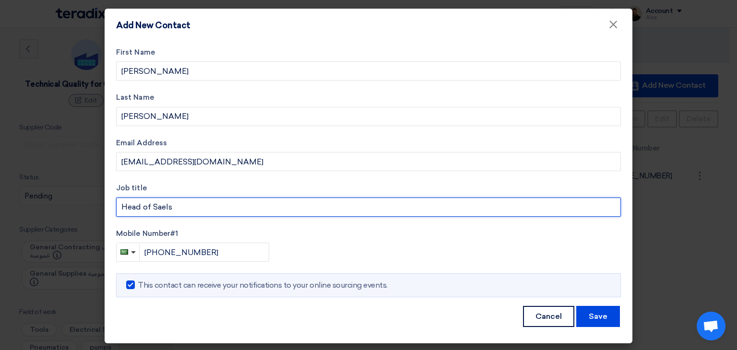
click at [160, 209] on input "Head of Saels" at bounding box center [368, 207] width 505 height 19
type input "Head of Sales"
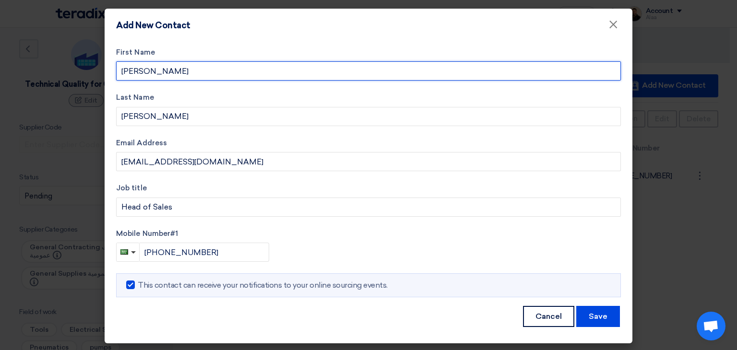
click at [127, 73] on input "Issam" at bounding box center [368, 70] width 505 height 19
type input "Issam"
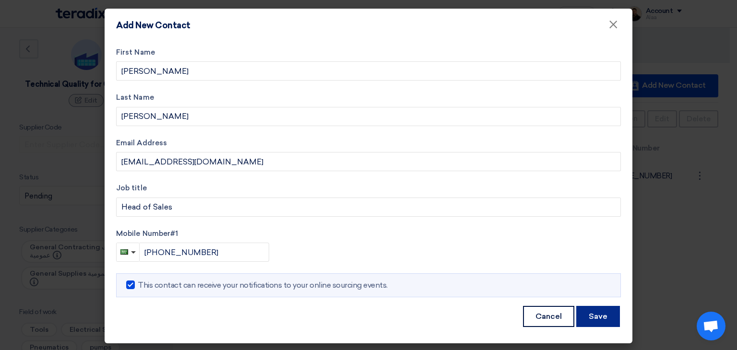
click at [601, 317] on button "Save" at bounding box center [598, 316] width 44 height 21
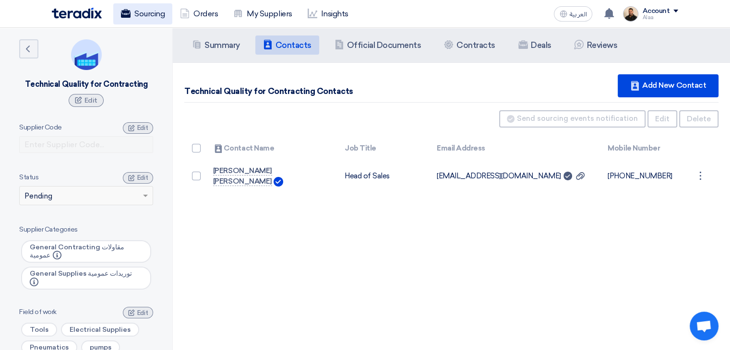
click at [140, 18] on link "Sourcing" at bounding box center [142, 13] width 59 height 21
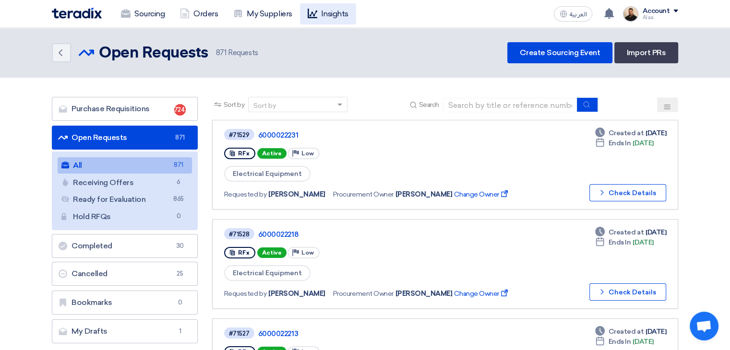
click at [328, 12] on link "Insights" at bounding box center [328, 13] width 56 height 21
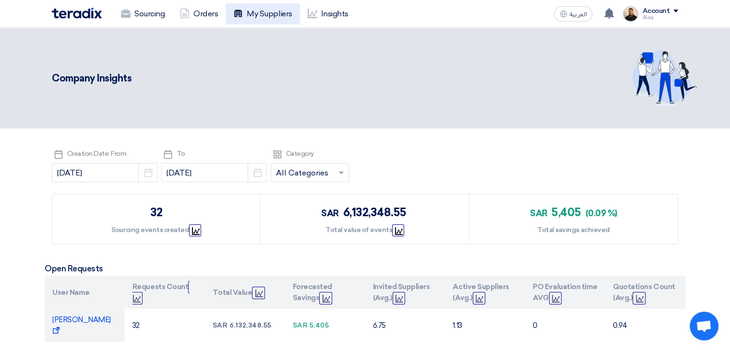
click at [265, 18] on link "My Suppliers" at bounding box center [263, 13] width 74 height 21
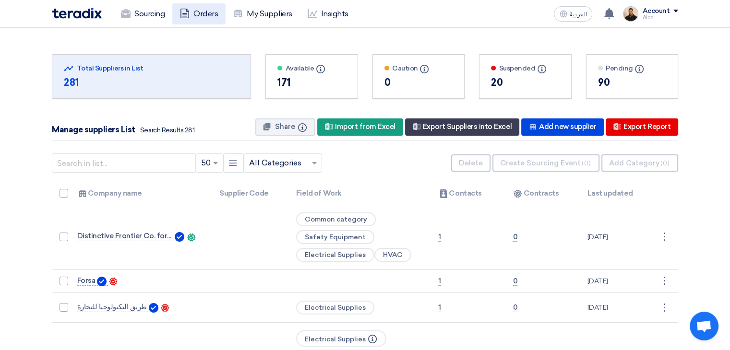
click at [204, 19] on link "Orders" at bounding box center [198, 13] width 53 height 21
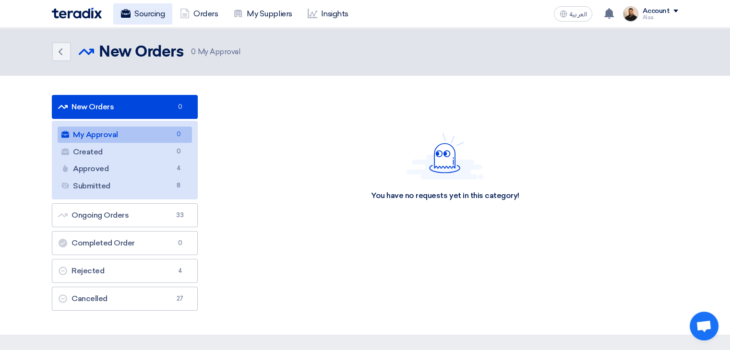
click at [156, 14] on link "Sourcing" at bounding box center [142, 13] width 59 height 21
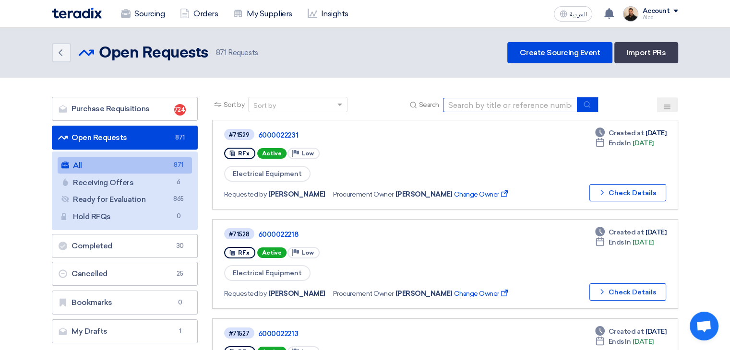
click at [464, 105] on input at bounding box center [510, 105] width 134 height 14
paste input "71529"
type input "71529"
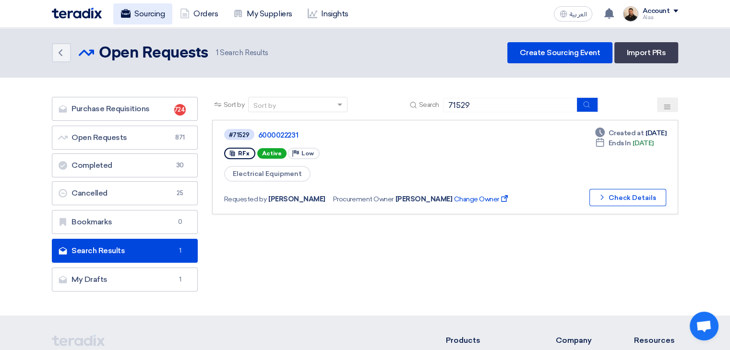
click at [134, 6] on link "Sourcing" at bounding box center [142, 13] width 59 height 21
click at [142, 16] on link "Sourcing" at bounding box center [142, 13] width 59 height 21
click at [146, 14] on link "Sourcing" at bounding box center [142, 13] width 59 height 21
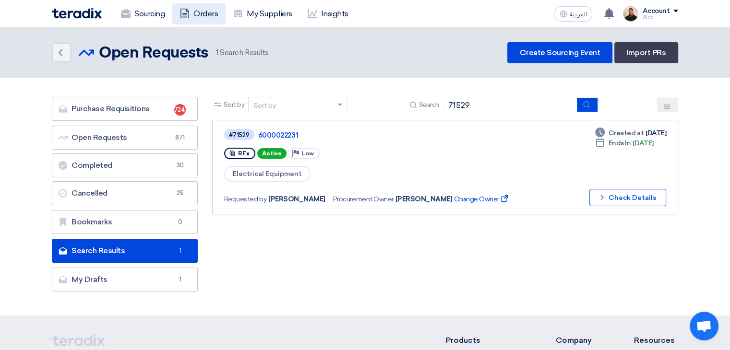
click at [207, 16] on link "Orders" at bounding box center [198, 13] width 53 height 21
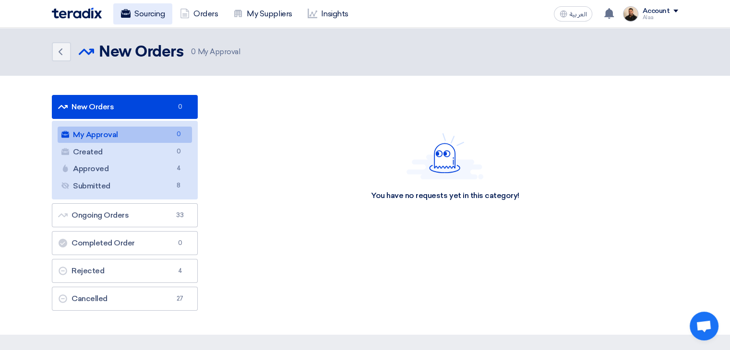
click at [149, 17] on link "Sourcing" at bounding box center [142, 13] width 59 height 21
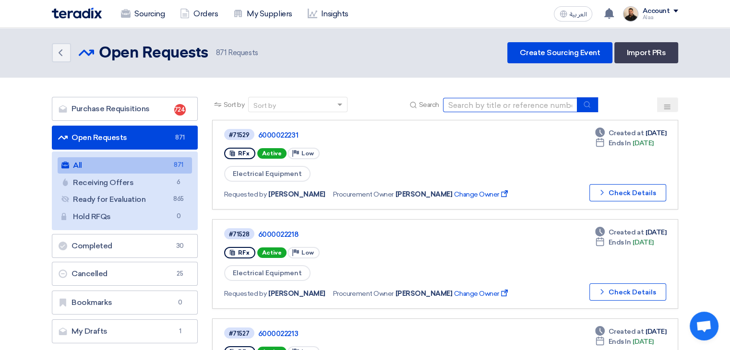
click at [485, 99] on input at bounding box center [510, 105] width 134 height 14
paste input "6000022219"
type input "6000022219"
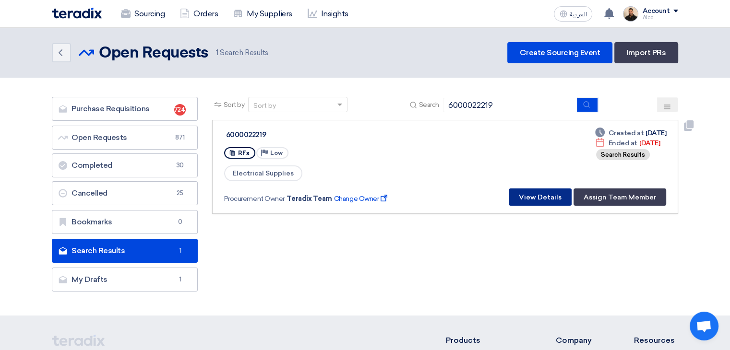
click at [536, 196] on button "View Details" at bounding box center [540, 197] width 63 height 17
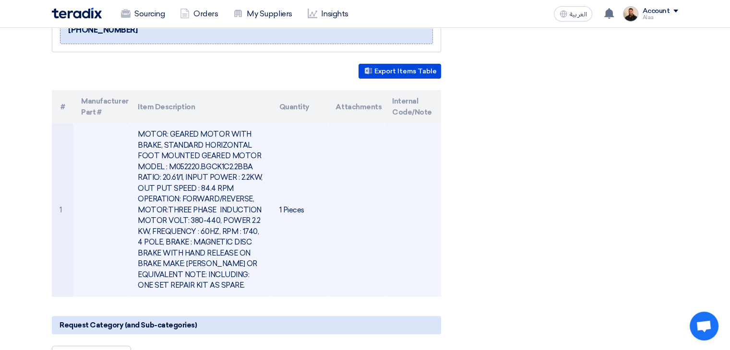
scroll to position [192, 0]
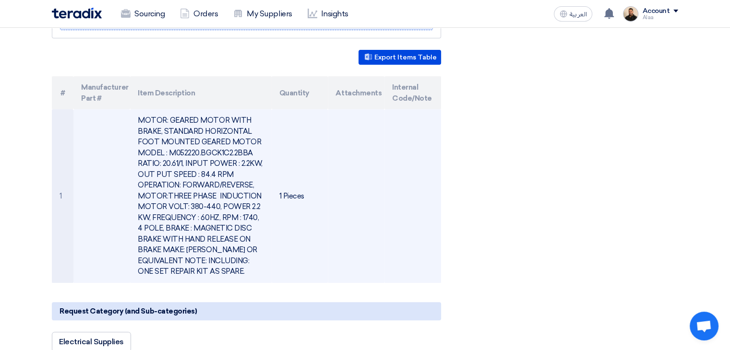
click at [192, 166] on td "MOTOR: GEARED MOTOR WITH BRAKE, STANDARD HORIZONTAL FOOT MOUNTED GEARED MOTOR M…" at bounding box center [200, 196] width 141 height 174
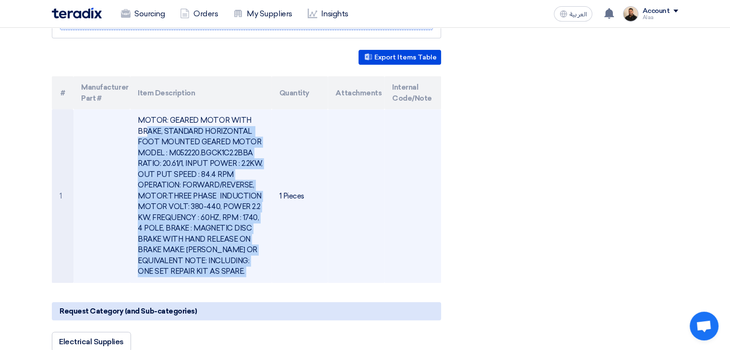
click at [192, 166] on td "MOTOR: GEARED MOTOR WITH BRAKE, STANDARD HORIZONTAL FOOT MOUNTED GEARED MOTOR M…" at bounding box center [200, 196] width 141 height 174
copy tr "MOTOR: GEARED MOTOR WITH BRAKE, STANDARD HORIZONTAL FOOT MOUNTED GEARED MOTOR M…"
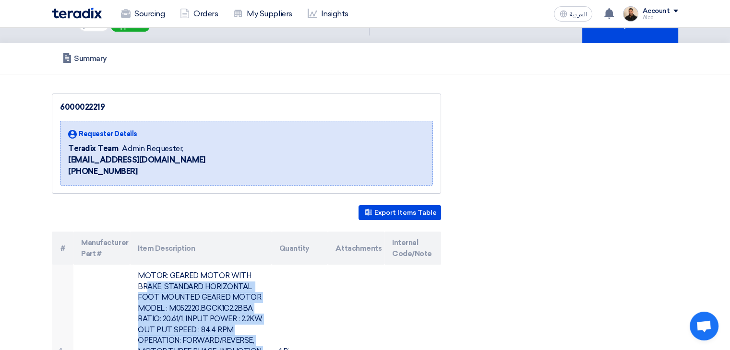
scroll to position [0, 0]
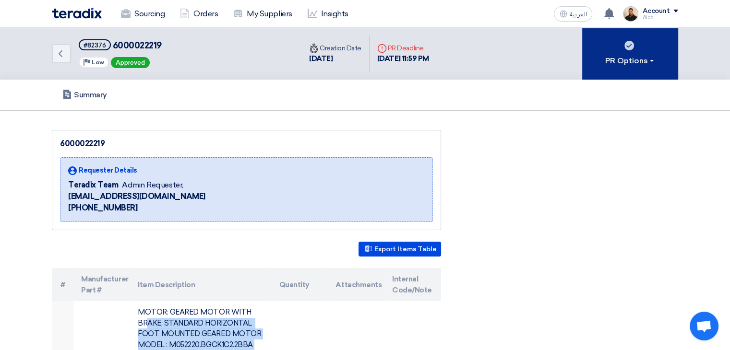
click at [629, 60] on div "PR Options" at bounding box center [630, 61] width 50 height 12
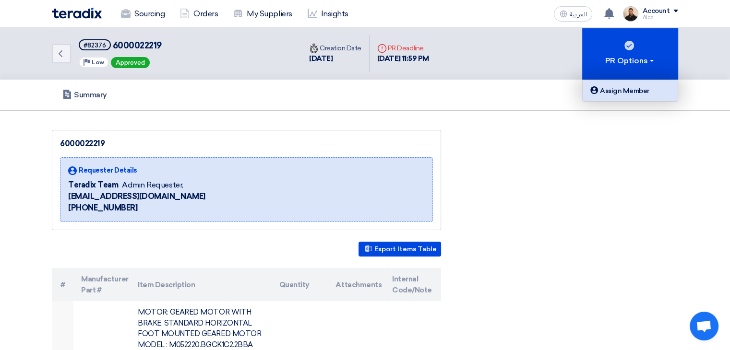
click at [624, 94] on div "Assign Member" at bounding box center [630, 91] width 84 height 12
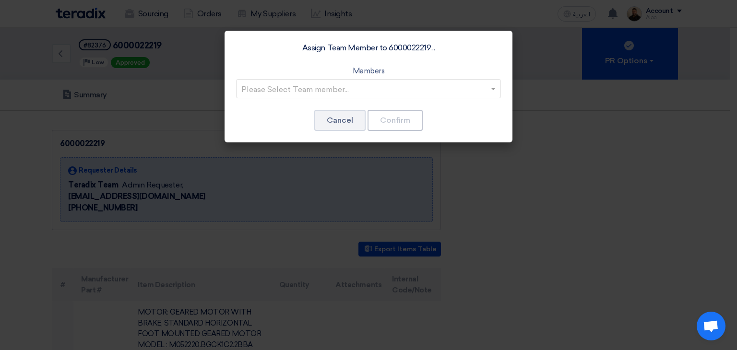
click at [462, 89] on input "text" at bounding box center [363, 90] width 245 height 16
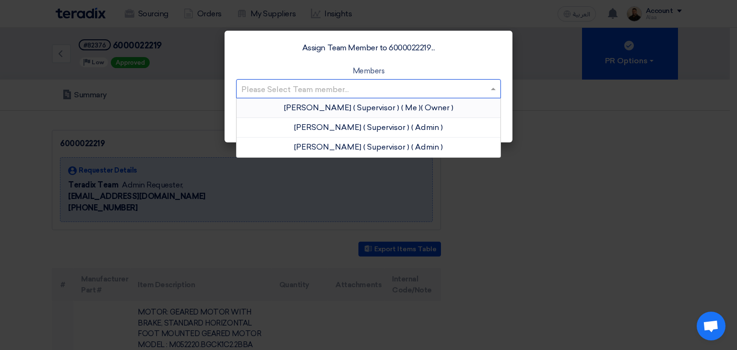
click at [444, 106] on div "Alaa Najeh ( Supervisor ) ( Me ) ( Owner )" at bounding box center [369, 108] width 264 height 20
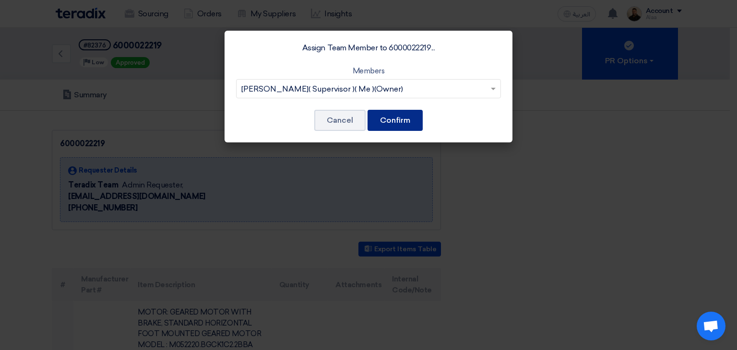
click at [398, 118] on button "Confirm" at bounding box center [395, 120] width 55 height 21
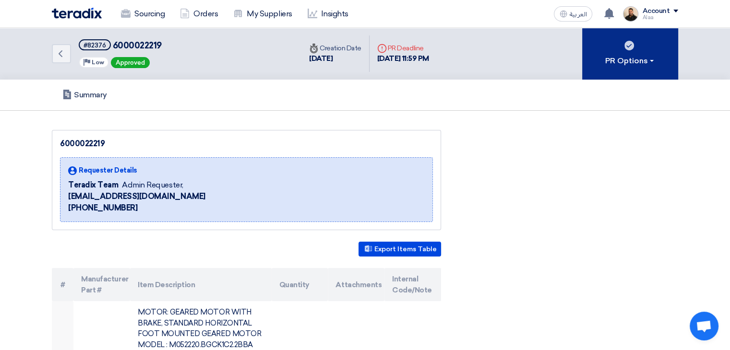
click at [607, 69] on button "PR Options" at bounding box center [630, 54] width 96 height 52
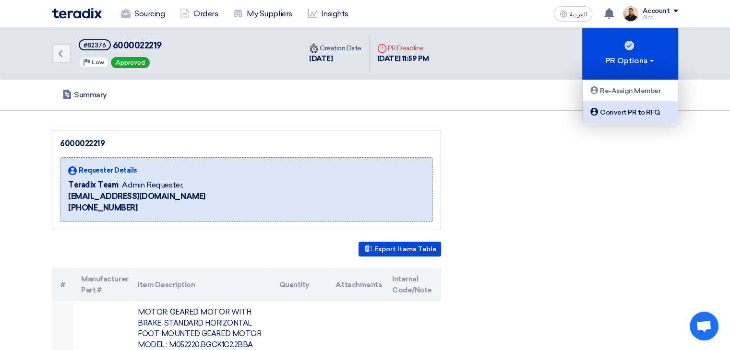
click at [611, 109] on div "Convert PR to RFQ" at bounding box center [630, 113] width 84 height 12
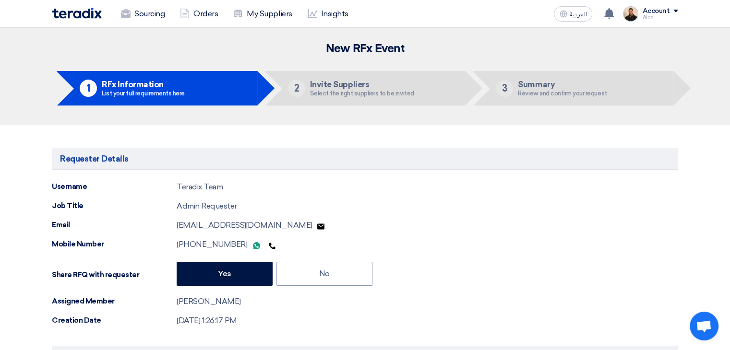
type input "9/24/2025"
type input "11"
type input "59"
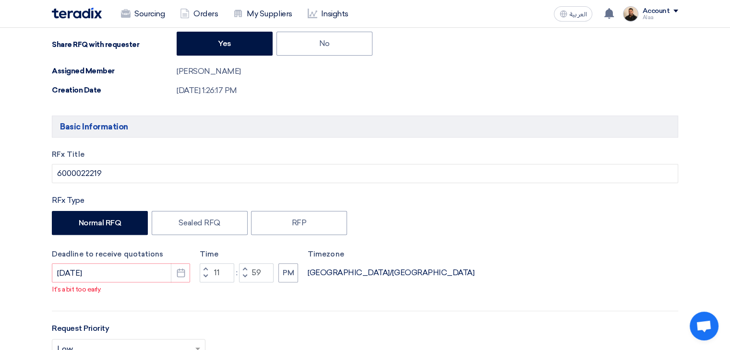
scroll to position [288, 0]
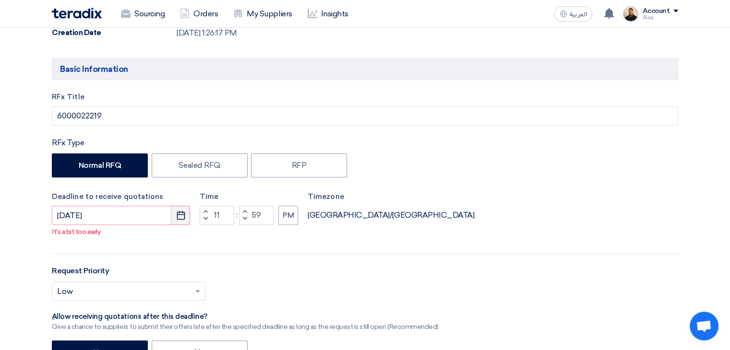
click at [183, 216] on icon "Pick a date" at bounding box center [181, 216] width 10 height 10
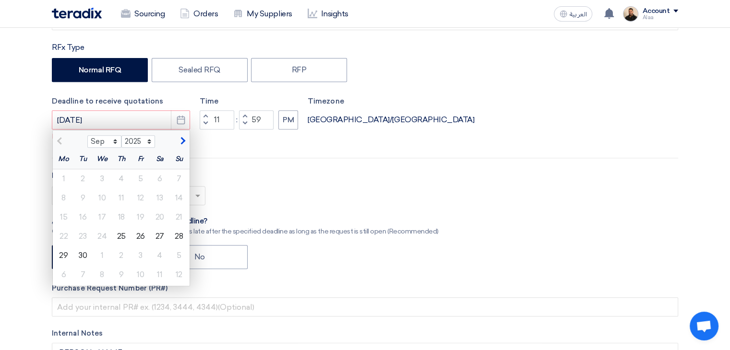
scroll to position [384, 0]
click at [81, 253] on div "30" at bounding box center [82, 255] width 19 height 19
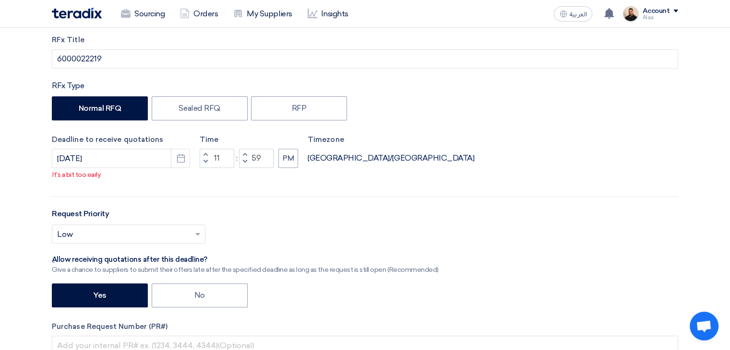
scroll to position [288, 0]
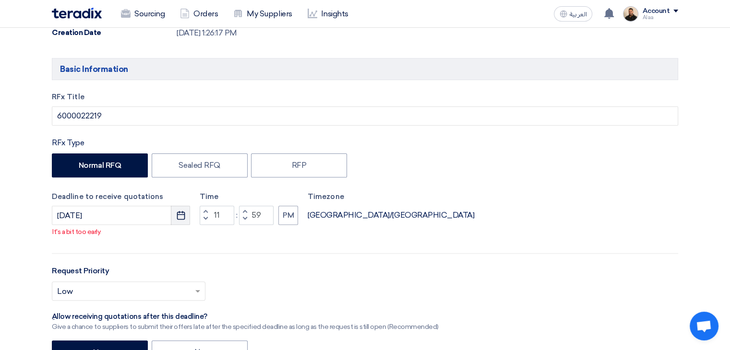
click at [184, 218] on use "button" at bounding box center [181, 215] width 8 height 9
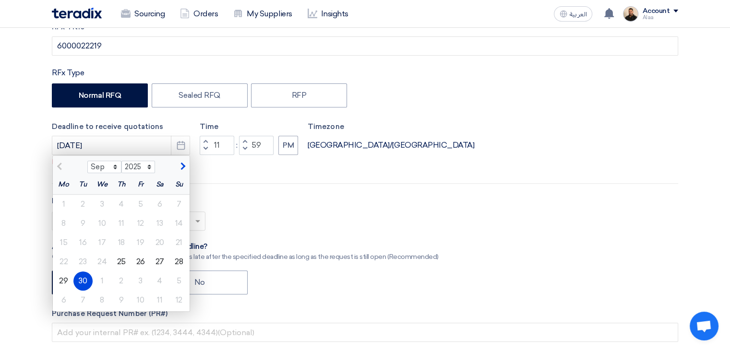
scroll to position [384, 0]
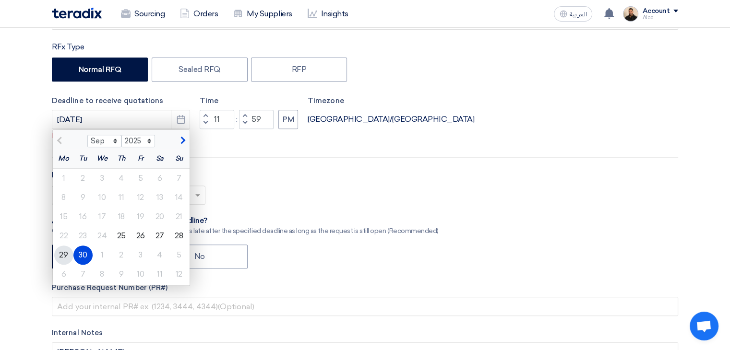
click at [64, 254] on div "29" at bounding box center [63, 255] width 19 height 19
type input "9/29/2025"
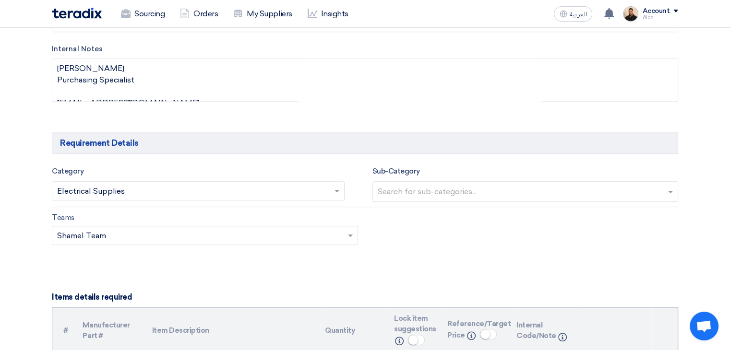
scroll to position [720, 0]
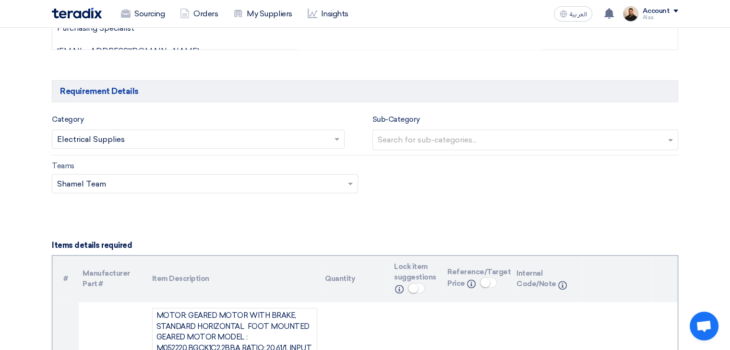
click at [305, 141] on input "text" at bounding box center [193, 140] width 273 height 16
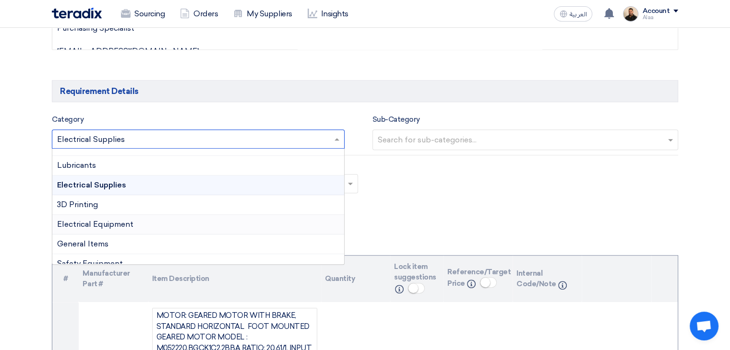
scroll to position [192, 0]
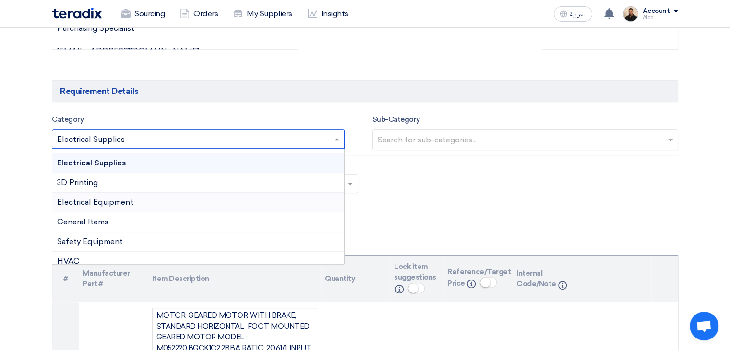
click at [127, 201] on span "Electrical Equipment" at bounding box center [95, 202] width 76 height 9
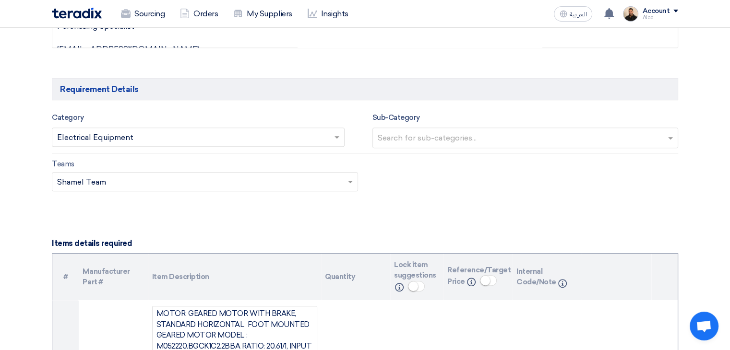
scroll to position [720, 0]
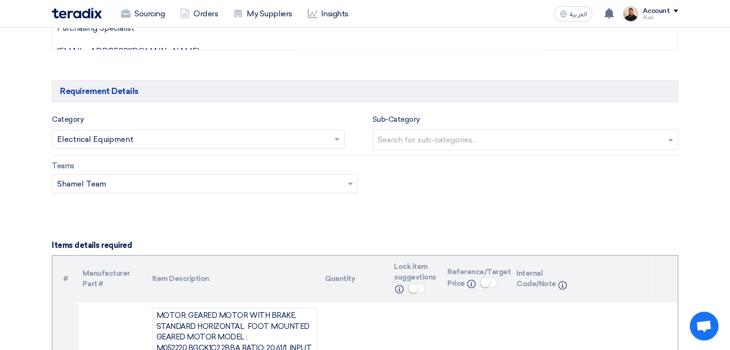
click at [259, 141] on input "text" at bounding box center [193, 140] width 273 height 16
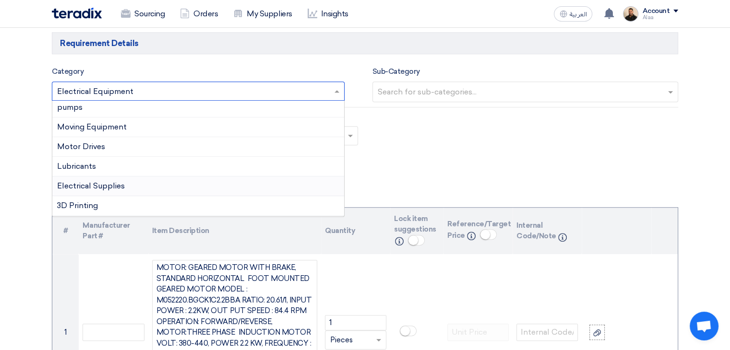
scroll to position [73, 0]
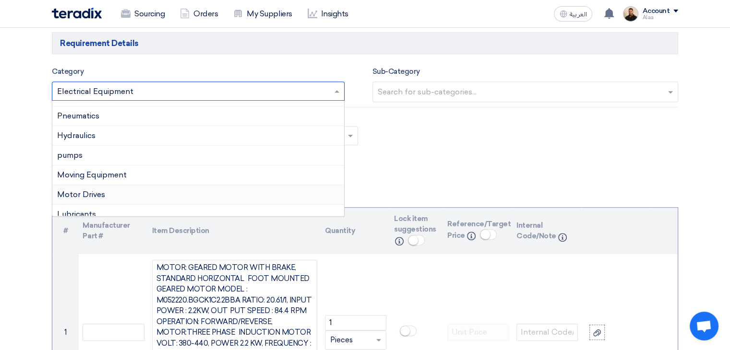
click at [109, 191] on div "Motor Drives" at bounding box center [198, 195] width 292 height 20
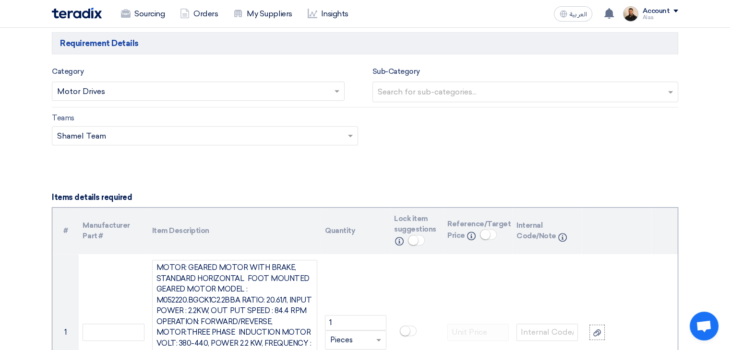
click at [297, 89] on input "text" at bounding box center [193, 92] width 273 height 16
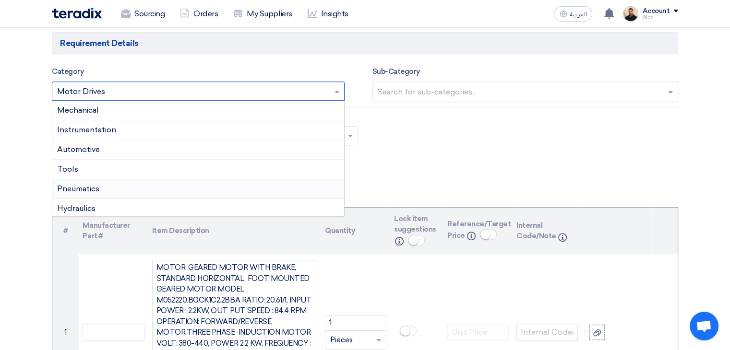
scroll to position [75, 0]
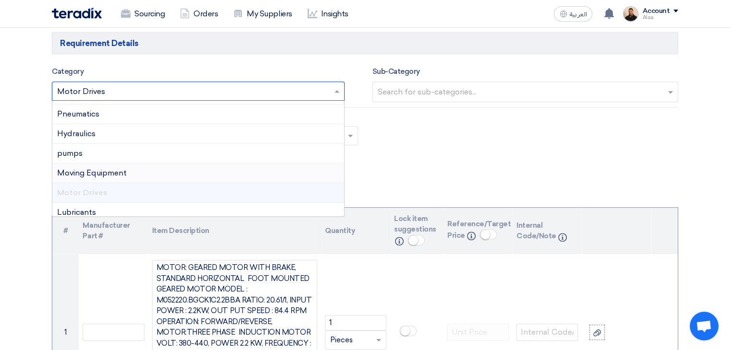
click at [282, 190] on div "Motor Drives" at bounding box center [198, 193] width 292 height 20
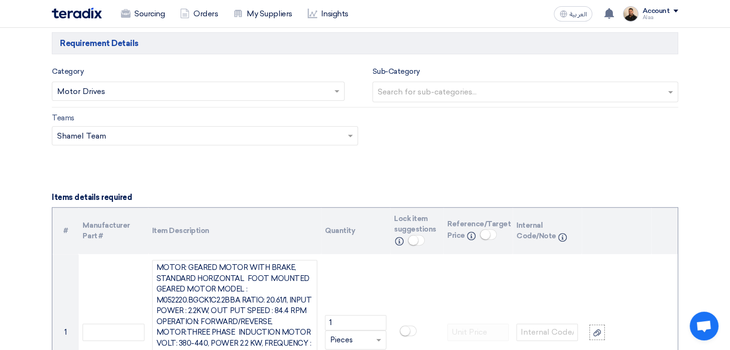
click at [412, 150] on div "Teams Teams.. × Shamel Team ×" at bounding box center [365, 134] width 641 height 45
click at [304, 86] on input "text" at bounding box center [193, 92] width 273 height 16
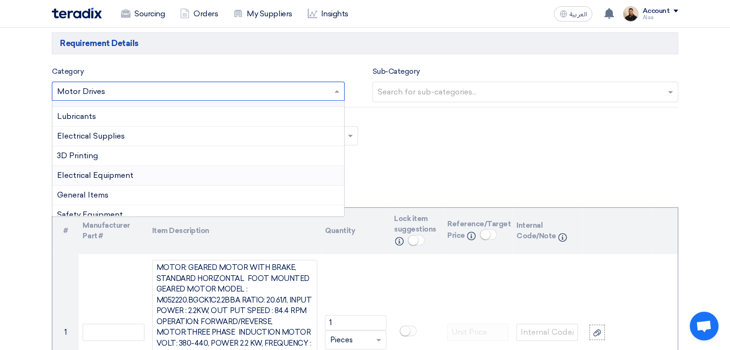
scroll to position [217, 0]
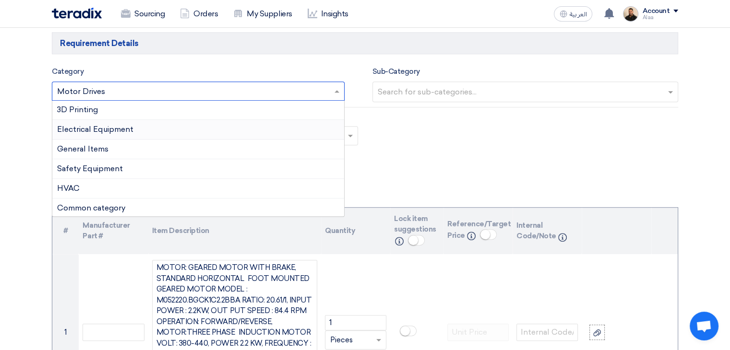
click at [115, 127] on span "Electrical Equipment" at bounding box center [95, 129] width 76 height 9
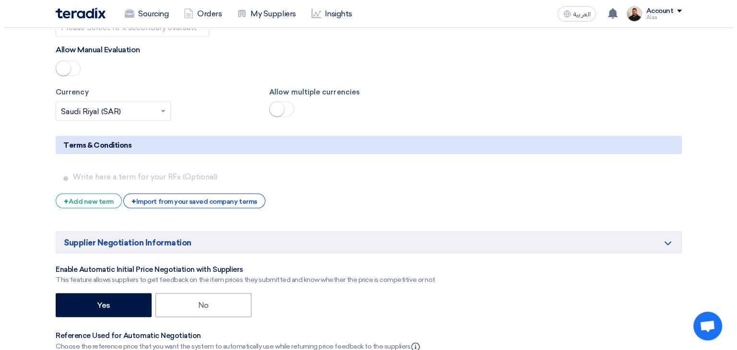
scroll to position [1728, 0]
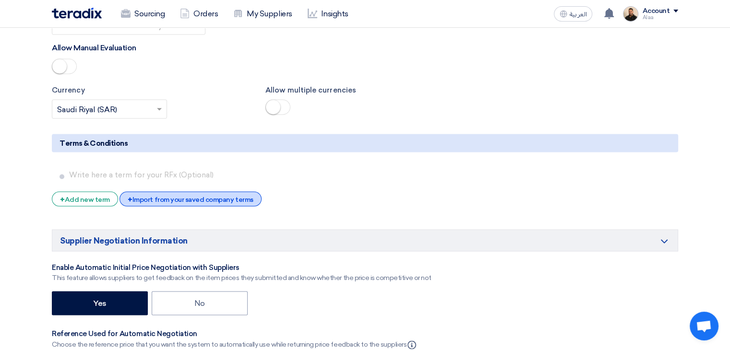
click at [234, 192] on div "+ Import from your saved company terms" at bounding box center [191, 199] width 142 height 15
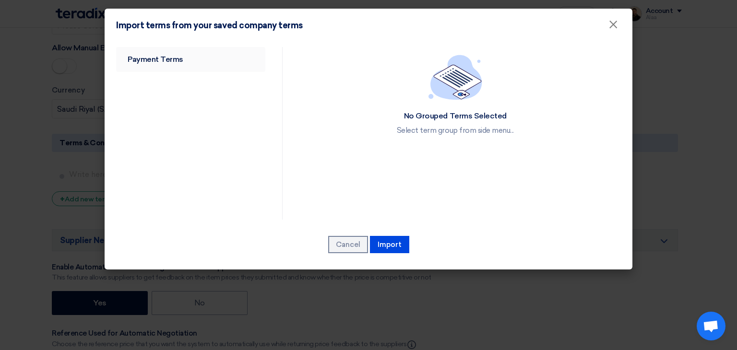
click at [168, 56] on link "Payment Terms" at bounding box center [190, 59] width 149 height 25
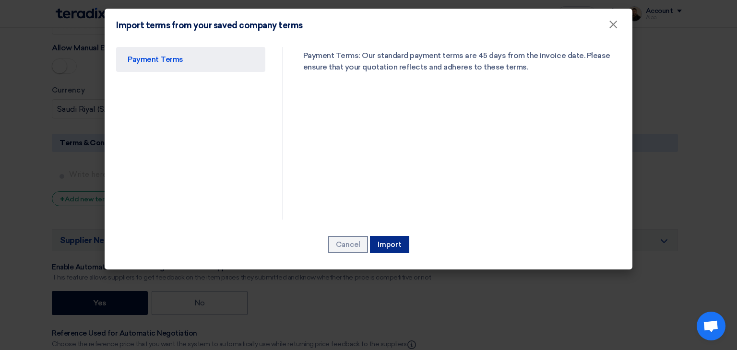
click at [388, 244] on button "Import" at bounding box center [389, 244] width 39 height 17
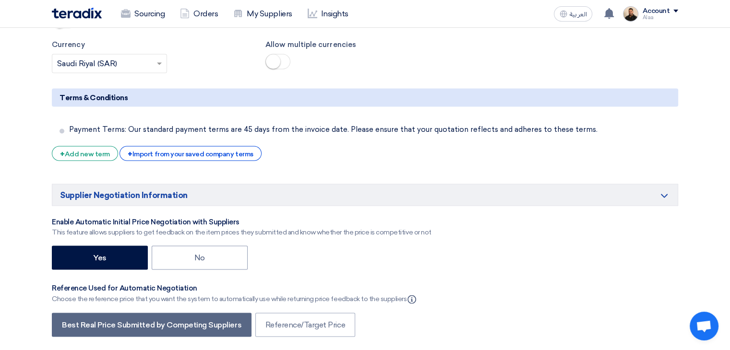
scroll to position [1855, 0]
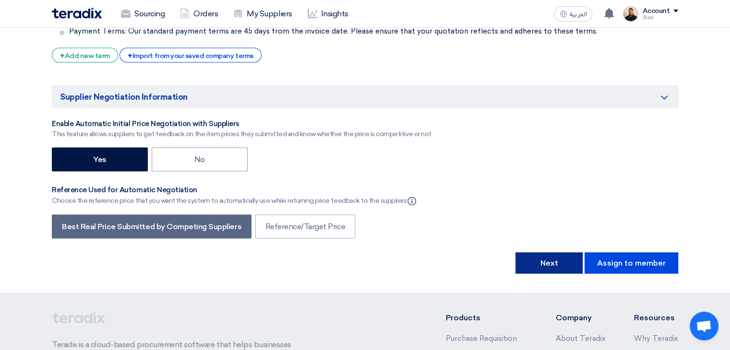
click at [543, 253] on button "Next" at bounding box center [549, 263] width 67 height 21
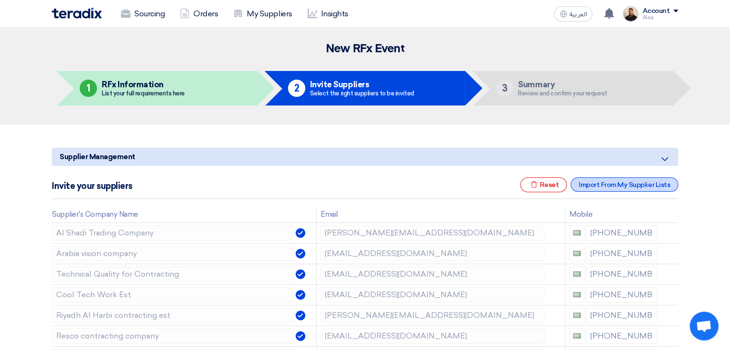
click at [612, 192] on div "Import From My Supplier Lists" at bounding box center [625, 185] width 108 height 14
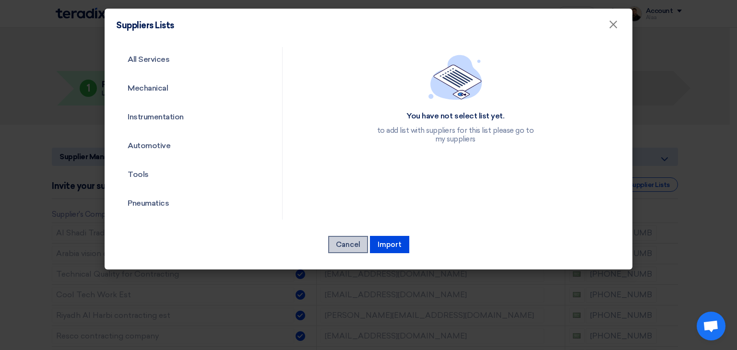
click at [353, 237] on button "Cancel" at bounding box center [348, 244] width 40 height 17
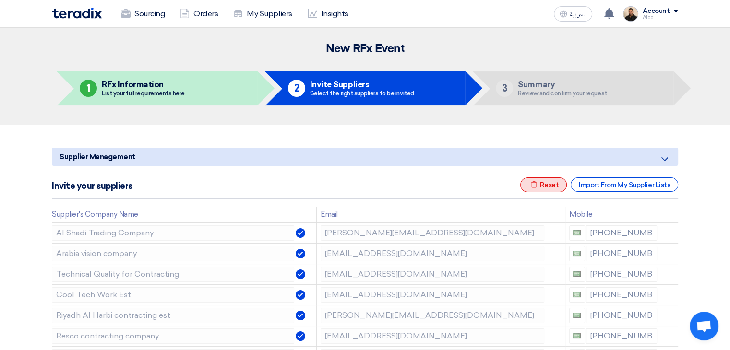
click at [550, 189] on div "Excel file Reset" at bounding box center [543, 185] width 47 height 15
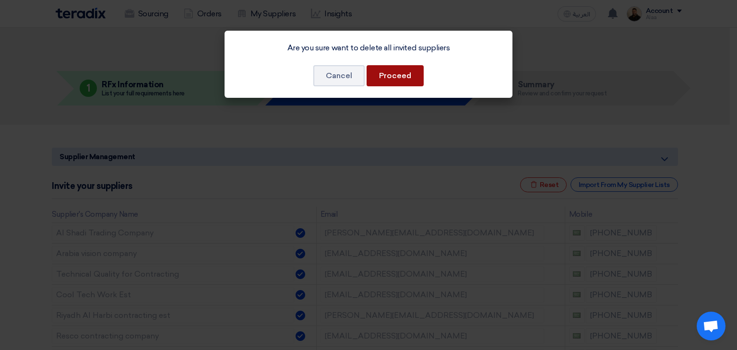
click at [399, 79] on button "Proceed" at bounding box center [395, 75] width 57 height 21
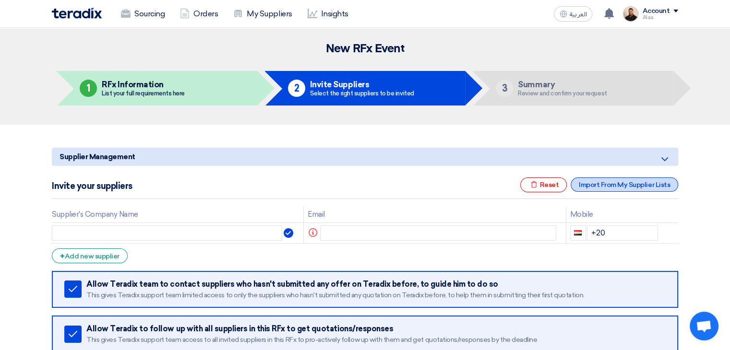
click at [606, 183] on div "Import From My Supplier Lists" at bounding box center [625, 185] width 108 height 14
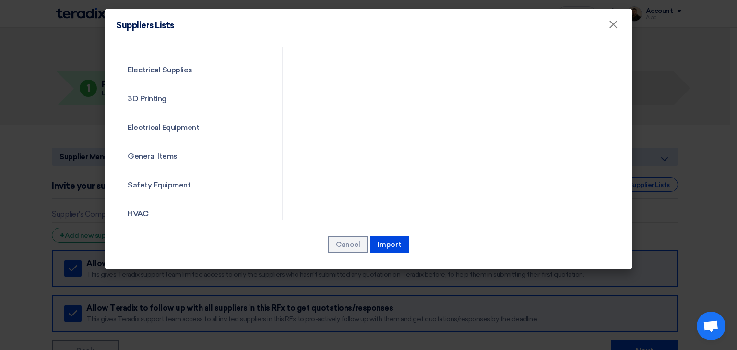
scroll to position [346, 0]
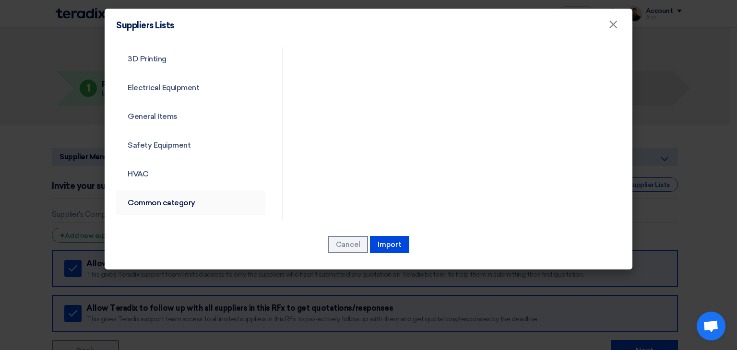
click at [171, 202] on link "Common category" at bounding box center [190, 203] width 149 height 25
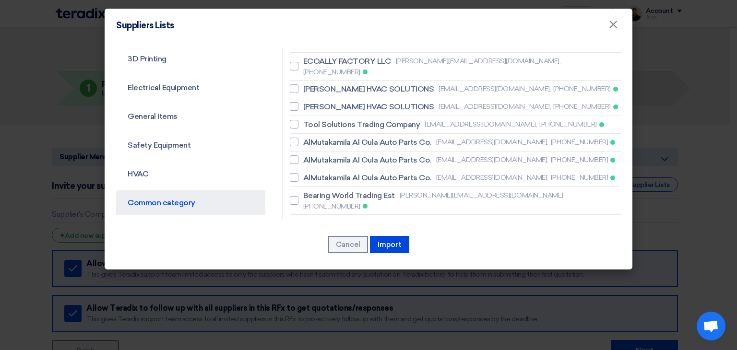
click at [344, 246] on span "SHINING HORIZON TRADING EST" at bounding box center [363, 252] width 120 height 12
click at [310, 248] on input "SHINING HORIZON TRADING EST sales2@shininghorizon.com, +966536598520" at bounding box center [306, 251] width 6 height 6
checkbox input "true"
click at [349, 281] on span "POWER ZONE CONTRACTING LLC" at bounding box center [366, 287] width 126 height 12
click at [310, 284] on input "POWER ZONE CONTRACTING LLC sales@pzonetradingksa.com, +966582119484" at bounding box center [306, 287] width 6 height 6
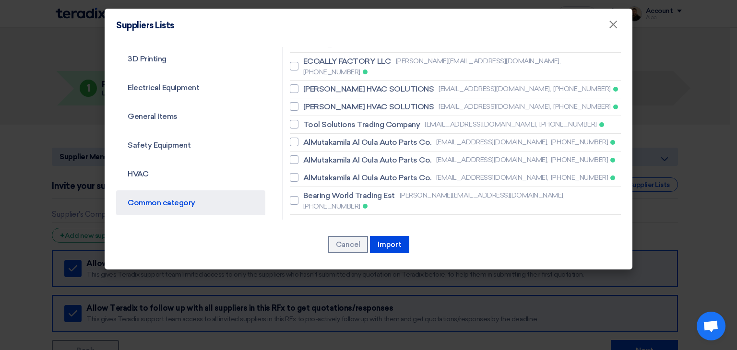
checkbox input "true"
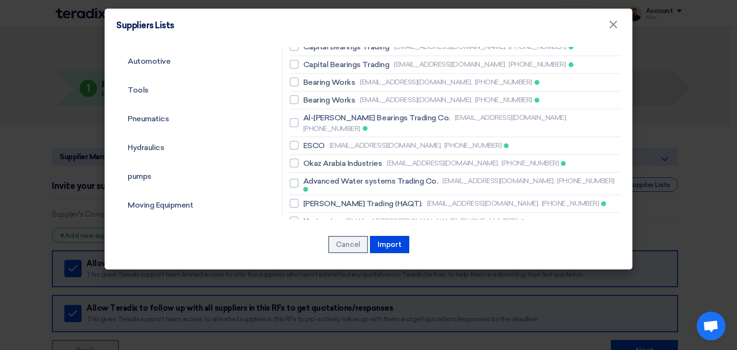
scroll to position [58, 0]
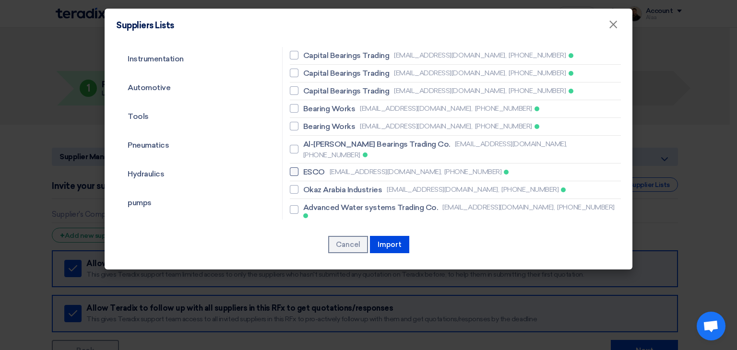
click at [324, 167] on label "ESCO sales@escosaudi.com, +966549669267" at bounding box center [455, 173] width 331 height 12
click at [310, 169] on input "ESCO sales@escosaudi.com, +966549669267" at bounding box center [306, 172] width 6 height 6
checkbox input "true"
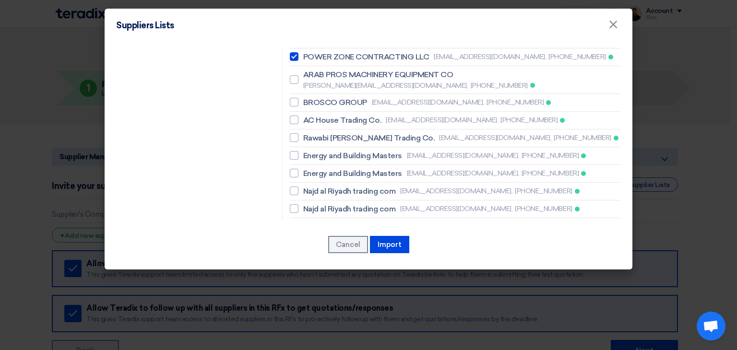
scroll to position [624, 0]
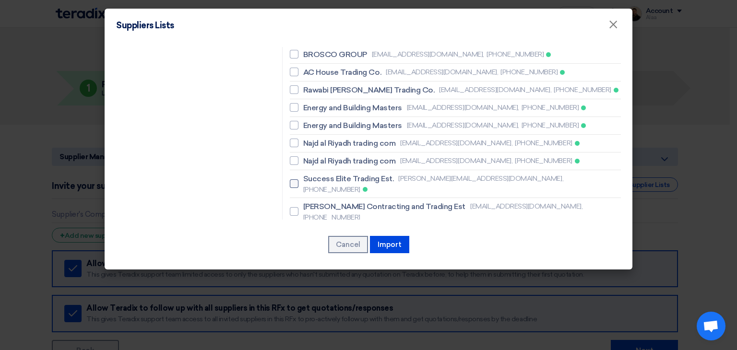
click at [333, 173] on span "Success Elite Trading Est." at bounding box center [348, 179] width 91 height 12
click at [310, 181] on input "Success Elite Trading Est. aziz@elite-groupholding.com, +966532310486" at bounding box center [306, 184] width 6 height 6
checkbox input "true"
click at [335, 275] on span "BESTOPTION A/C & REFRIGERTION EST" at bounding box center [375, 281] width 145 height 12
click at [310, 282] on input "BESTOPTION A/C & REFRIGERTION EST sales@bestoption-co.com, +966500030937" at bounding box center [306, 285] width 6 height 6
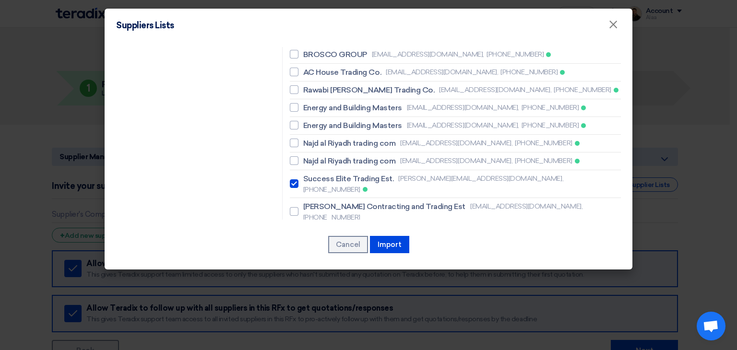
checkbox input "true"
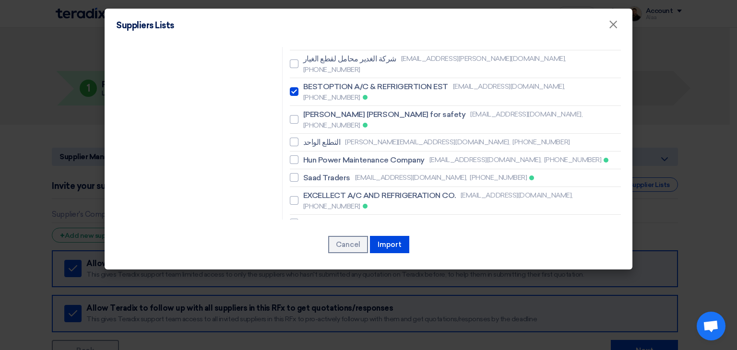
scroll to position [818, 0]
click at [386, 244] on button "Import" at bounding box center [389, 244] width 39 height 17
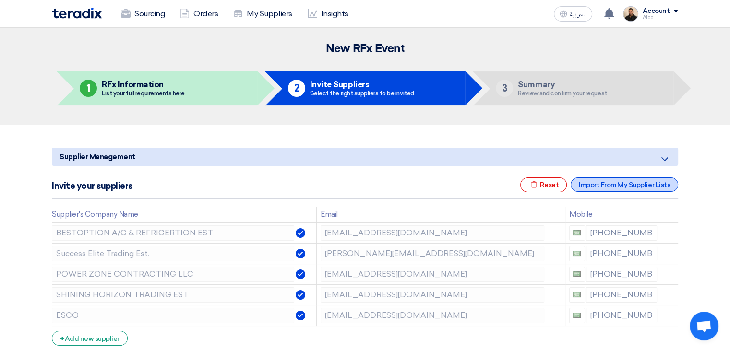
click at [588, 187] on div "Import From My Supplier Lists" at bounding box center [625, 185] width 108 height 14
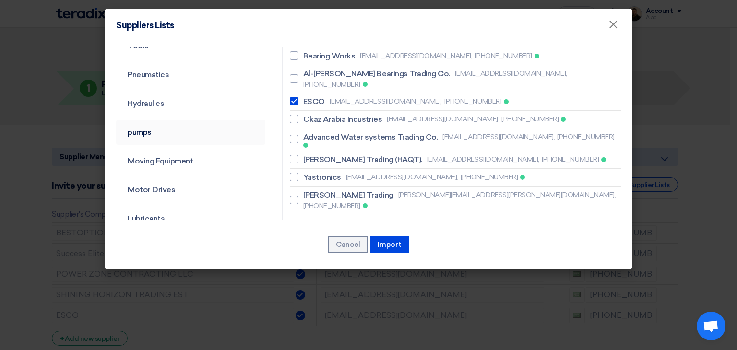
scroll to position [192, 0]
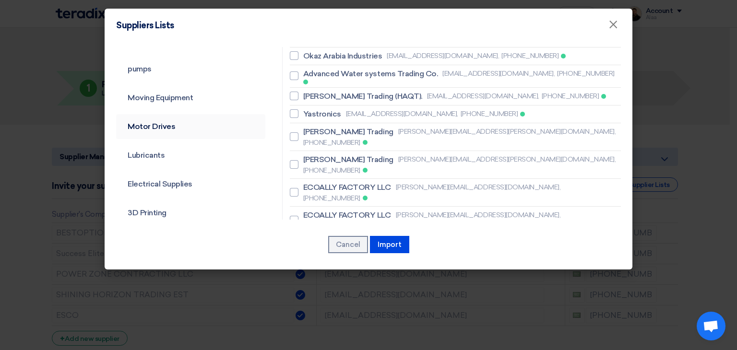
click at [160, 126] on link "Motor Drives" at bounding box center [190, 126] width 149 height 25
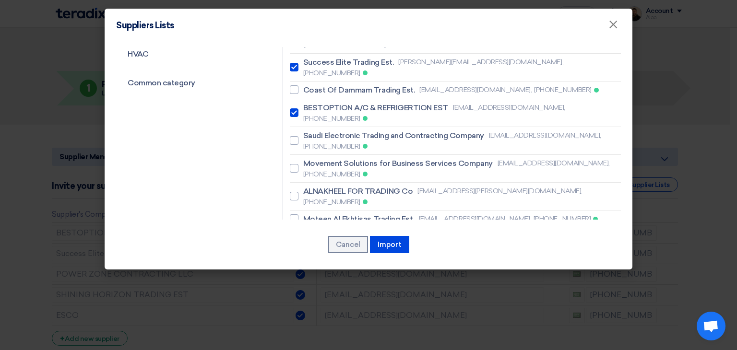
scroll to position [480, 0]
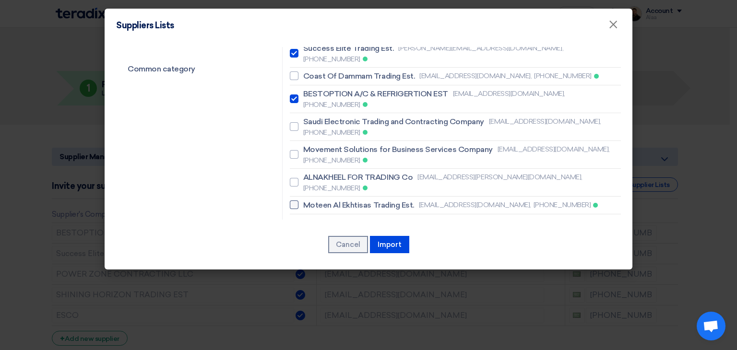
click at [351, 200] on span "Moteen Al Ekhtisas Trading Est." at bounding box center [358, 206] width 111 height 12
click at [310, 202] on input "Moteen Al Ekhtisas Trading Est. jacob.moteen@gmail.com, +966551216920" at bounding box center [306, 205] width 6 height 6
checkbox input "true"
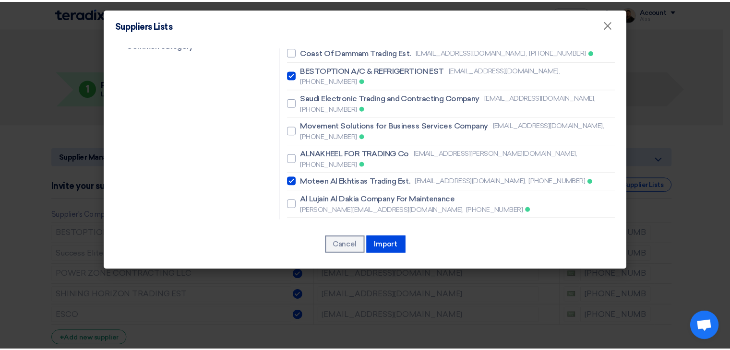
scroll to position [516, 0]
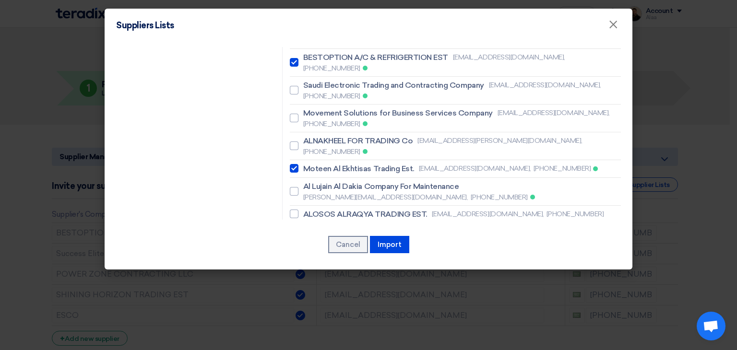
click at [343, 227] on span "Power and Control Company For Trading" at bounding box center [375, 233] width 144 height 12
click at [310, 234] on input "Power and Control Company For Trading rajeev@powerandcontrol.sa, +966560898760" at bounding box center [306, 237] width 6 height 6
checkbox input "true"
click at [385, 242] on button "Import" at bounding box center [389, 244] width 39 height 17
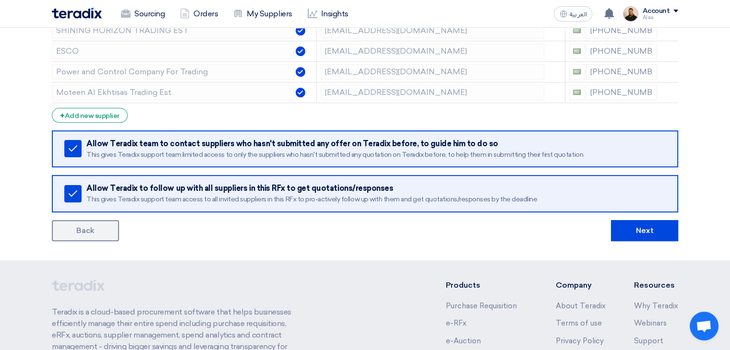
scroll to position [288, 0]
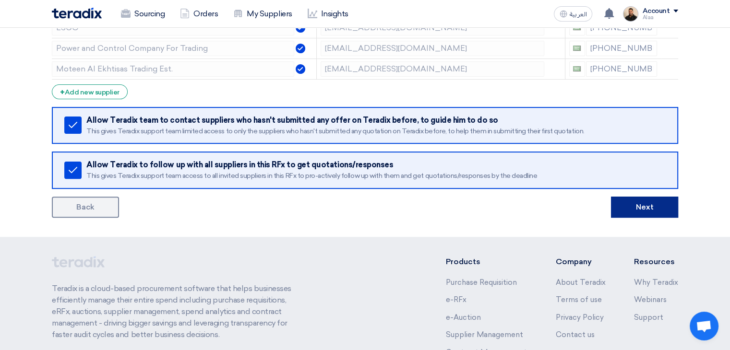
click at [646, 200] on button "Next" at bounding box center [644, 207] width 67 height 21
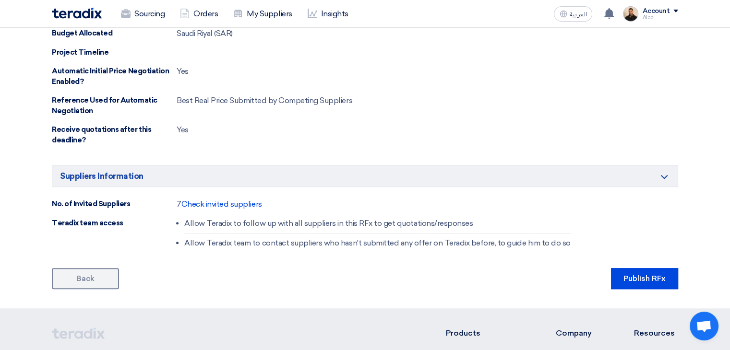
scroll to position [576, 0]
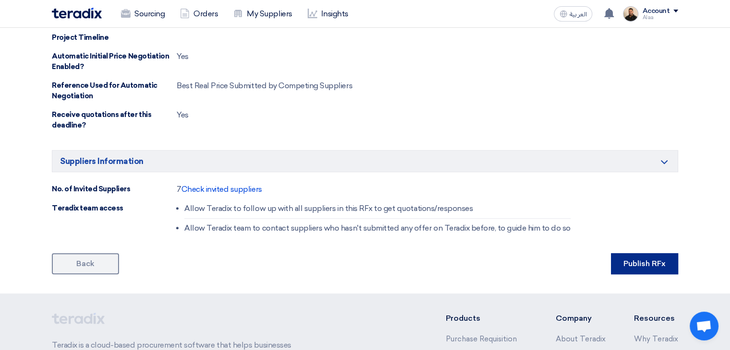
click at [634, 262] on button "Publish RFx" at bounding box center [644, 263] width 67 height 21
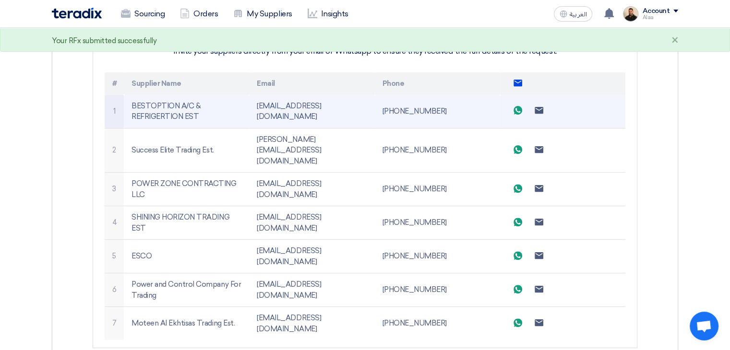
scroll to position [192, 0]
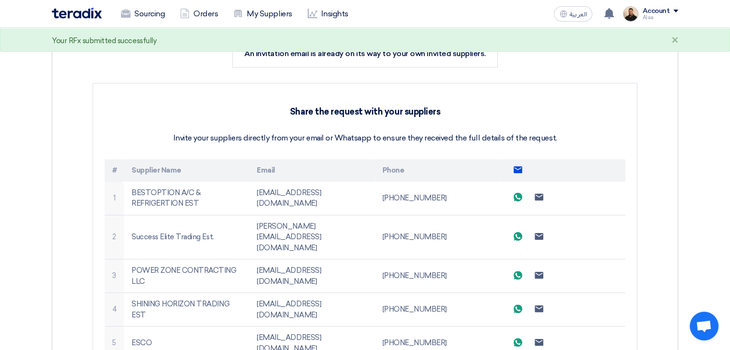
click at [517, 168] on use at bounding box center [518, 169] width 9 height 7
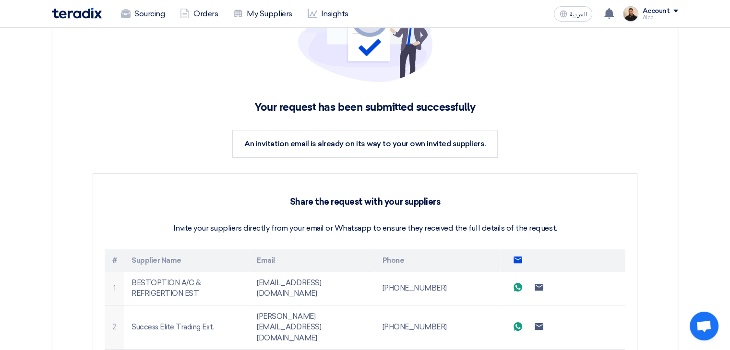
scroll to position [0, 0]
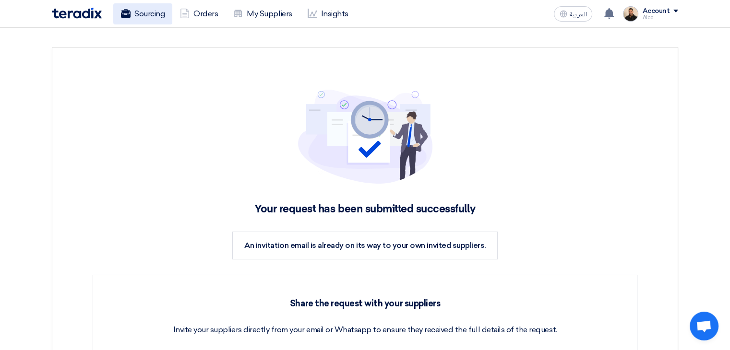
click at [152, 17] on link "Sourcing" at bounding box center [142, 13] width 59 height 21
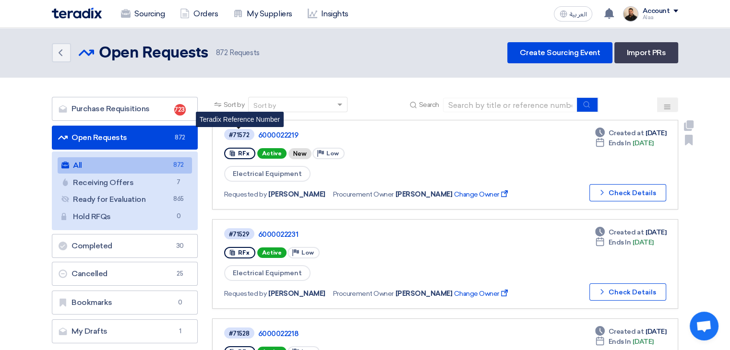
click at [240, 133] on div "#71572" at bounding box center [239, 135] width 21 height 6
copy div "71572"
click at [262, 175] on span "Electrical Equipment" at bounding box center [267, 174] width 86 height 16
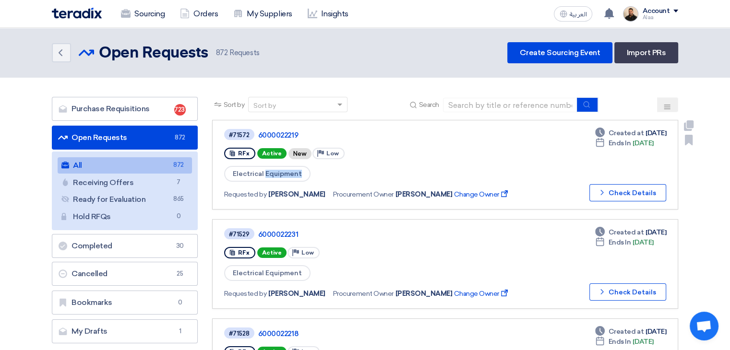
click at [262, 175] on span "Electrical Equipment" at bounding box center [267, 174] width 86 height 16
copy div "Electrical Equipment"
click at [481, 108] on input at bounding box center [510, 105] width 134 height 14
paste input "6000022232"
type input "6000022232"
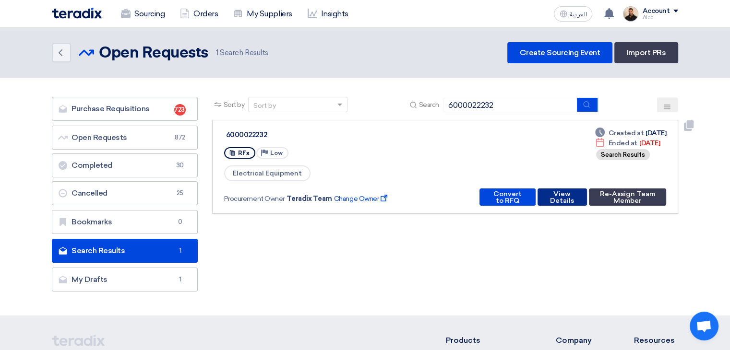
click at [568, 197] on button "View Details" at bounding box center [562, 197] width 49 height 17
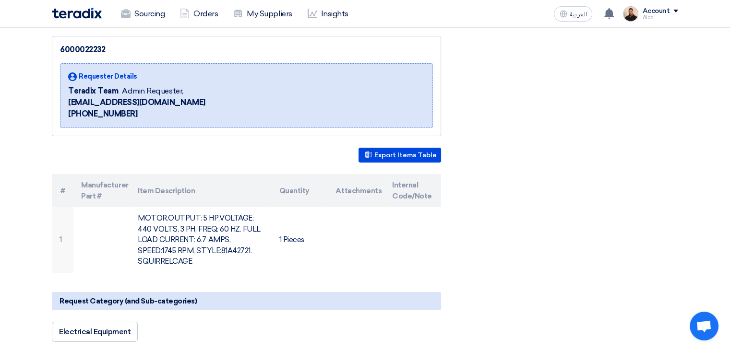
scroll to position [96, 0]
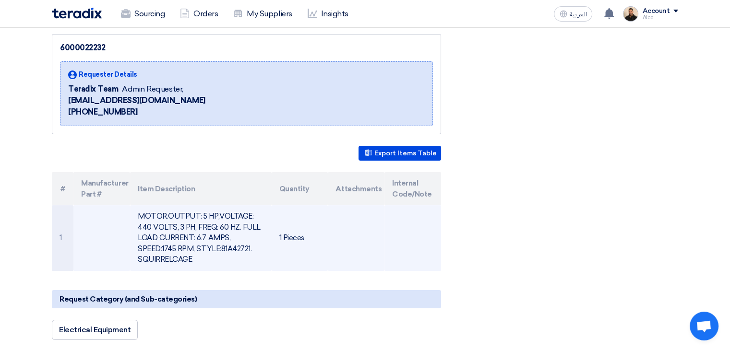
click at [179, 228] on td "MOTOR.OUTPUT: 5 HP,VOLTAGE: 440 VOLTS, 3 PH, FREQ: 60 HZ. FULL LOAD CURRENT: 6.…" at bounding box center [200, 238] width 141 height 66
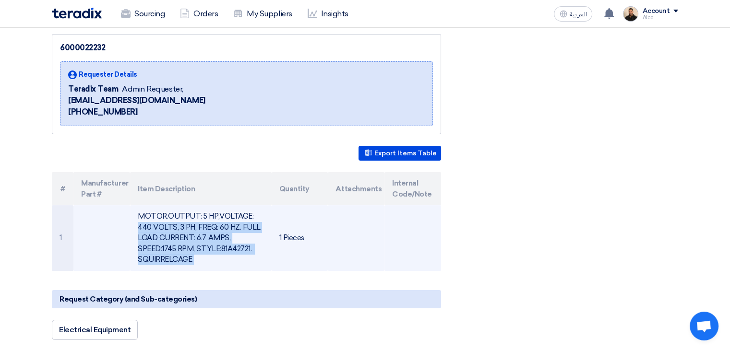
click at [179, 228] on td "MOTOR.OUTPUT: 5 HP,VOLTAGE: 440 VOLTS, 3 PH, FREQ: 60 HZ. FULL LOAD CURRENT: 6.…" at bounding box center [200, 238] width 141 height 66
click at [375, 215] on td at bounding box center [356, 238] width 57 height 66
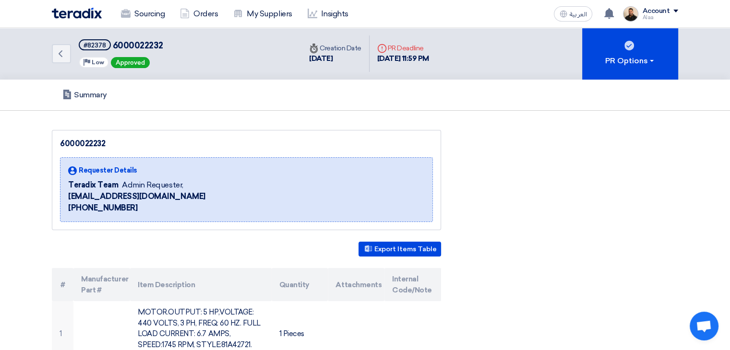
scroll to position [0, 0]
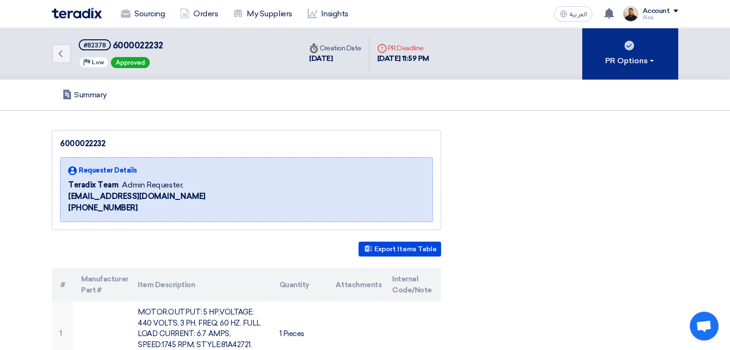
click at [652, 64] on div "PR Options" at bounding box center [630, 61] width 50 height 12
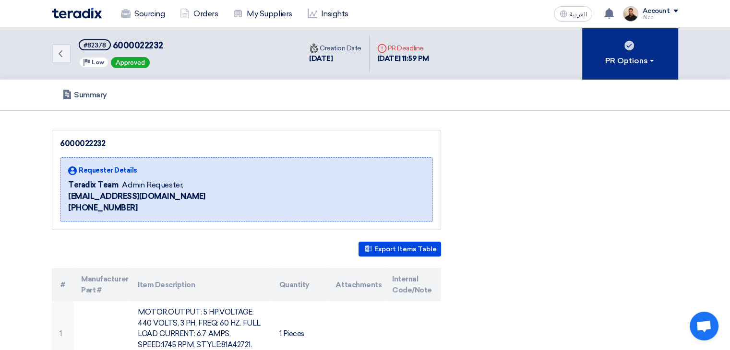
click at [624, 64] on div "PR Options" at bounding box center [630, 61] width 50 height 12
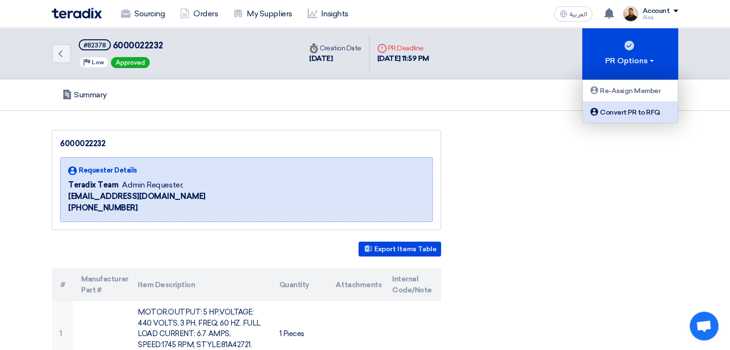
click at [622, 111] on div "Convert PR to RFQ" at bounding box center [630, 113] width 84 height 12
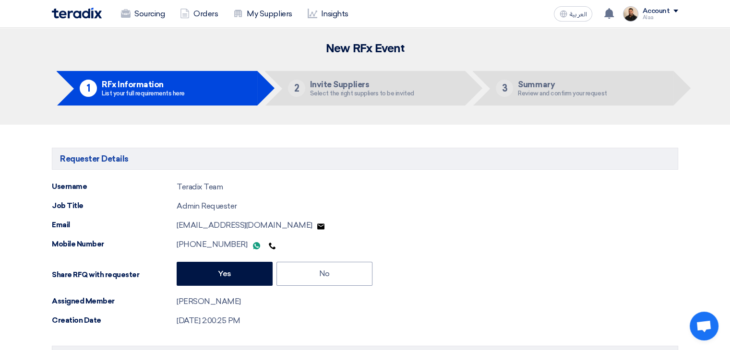
radio input "true"
type input "9/24/2025"
type input "11"
type input "59"
radio input "true"
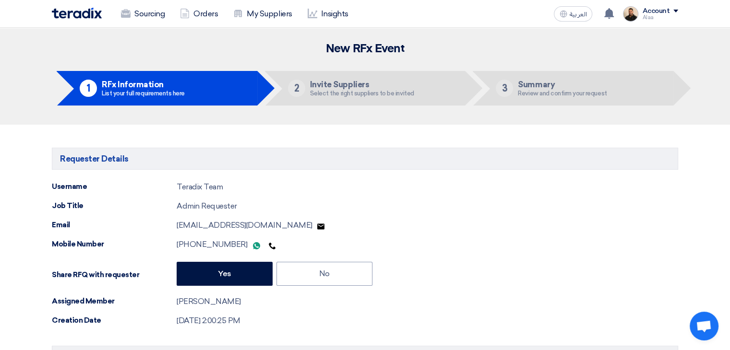
radio input "true"
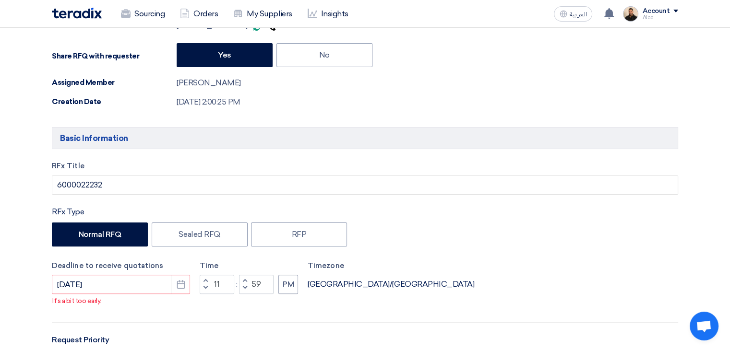
scroll to position [288, 0]
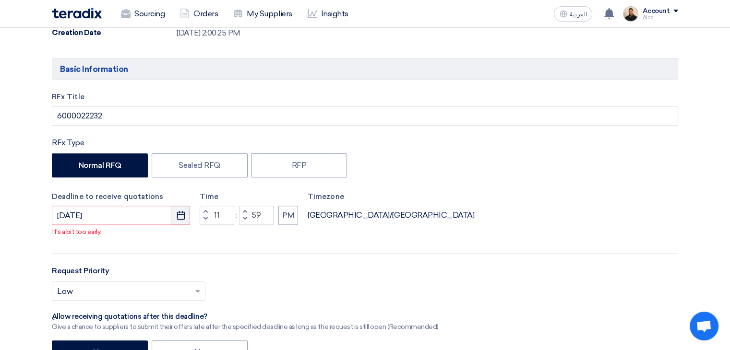
click at [177, 217] on use "button" at bounding box center [181, 215] width 8 height 9
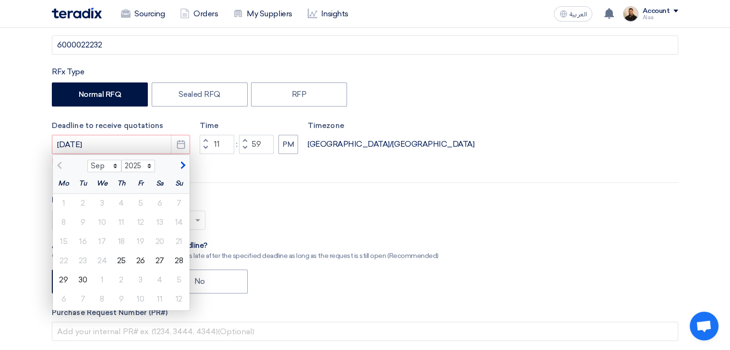
scroll to position [384, 0]
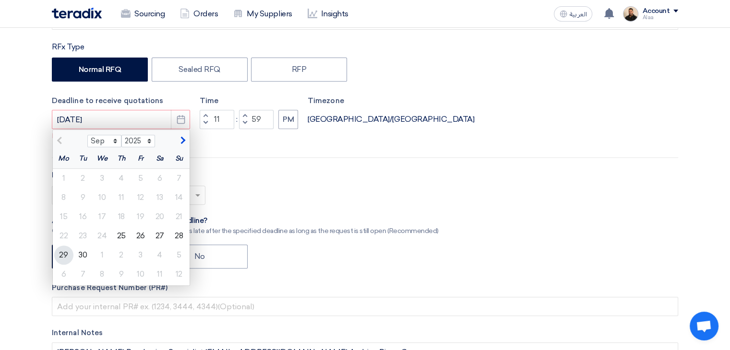
click at [66, 258] on div "29" at bounding box center [63, 255] width 19 height 19
type input "9/29/2025"
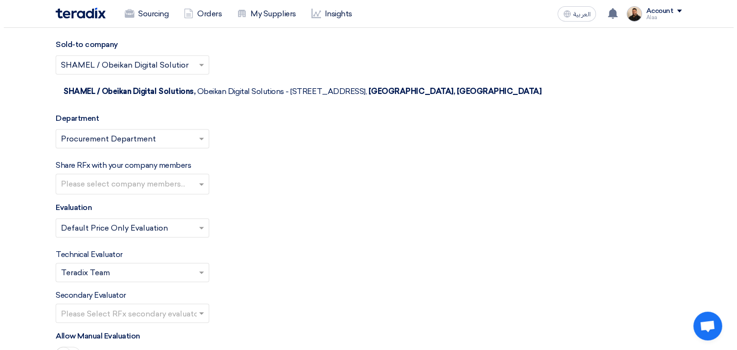
scroll to position [1488, 0]
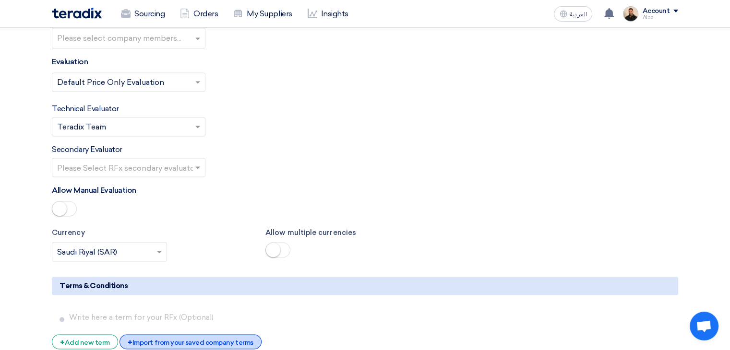
click at [232, 335] on div "+ Import from your saved company terms" at bounding box center [191, 342] width 142 height 15
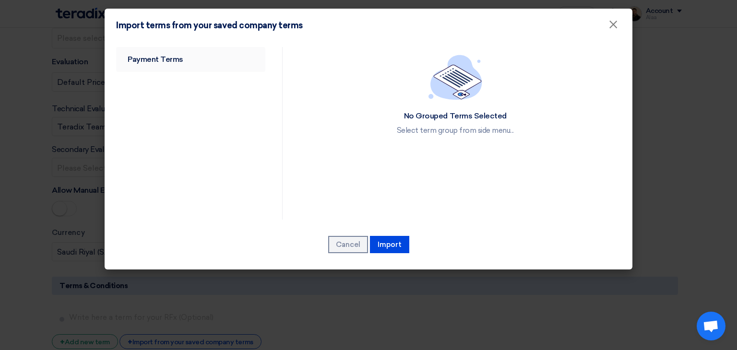
click at [177, 57] on link "Payment Terms" at bounding box center [190, 59] width 149 height 25
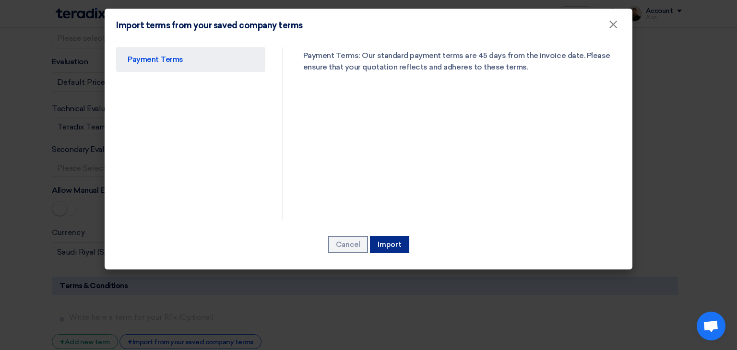
click at [396, 246] on button "Import" at bounding box center [389, 244] width 39 height 17
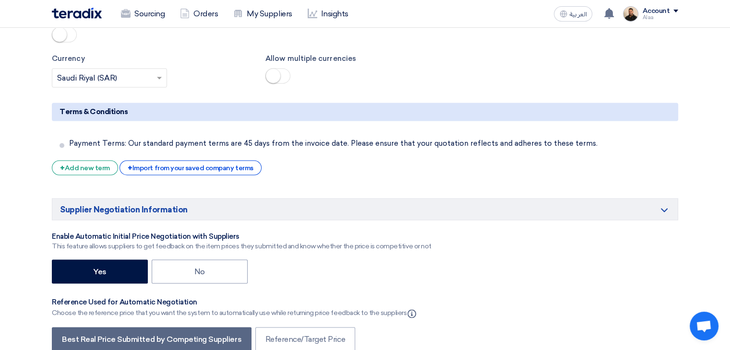
scroll to position [1711, 0]
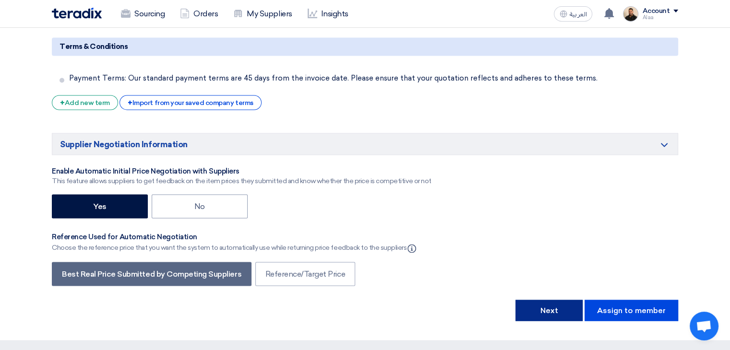
click at [536, 300] on button "Next" at bounding box center [549, 310] width 67 height 21
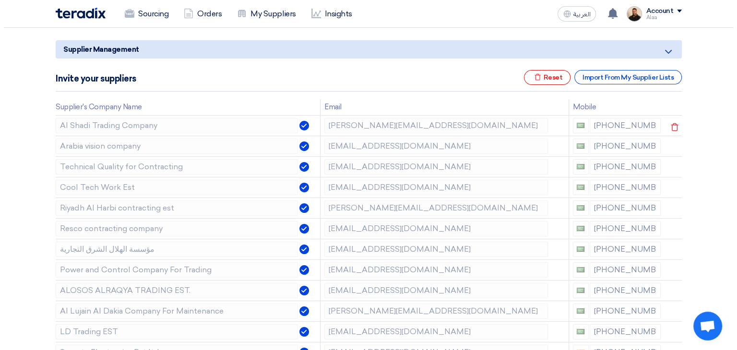
scroll to position [48, 0]
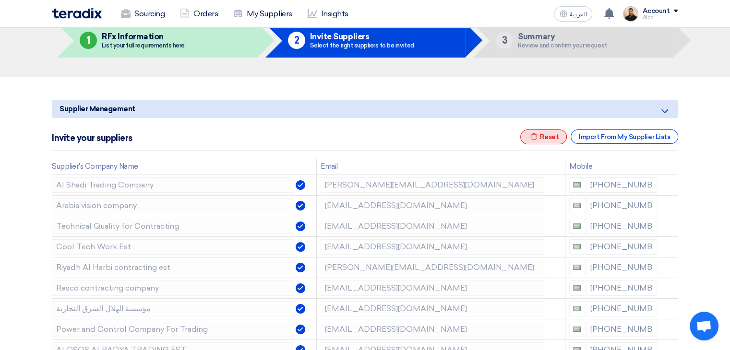
click at [552, 137] on div "Excel file Reset" at bounding box center [543, 137] width 47 height 15
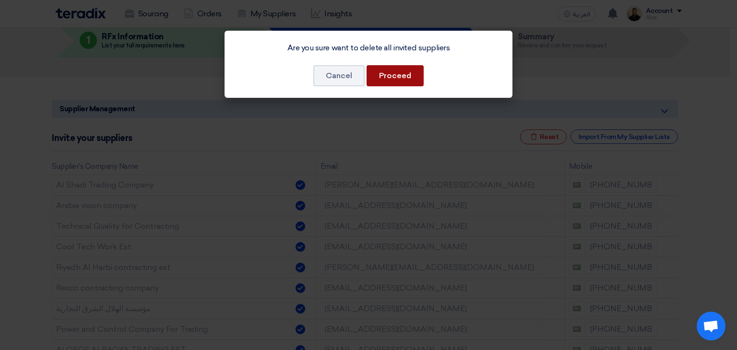
click at [402, 74] on button "Proceed" at bounding box center [395, 75] width 57 height 21
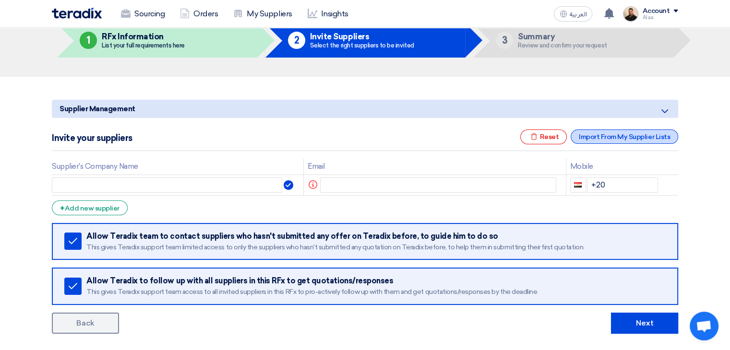
click at [591, 137] on div "Import From My Supplier Lists" at bounding box center [625, 137] width 108 height 14
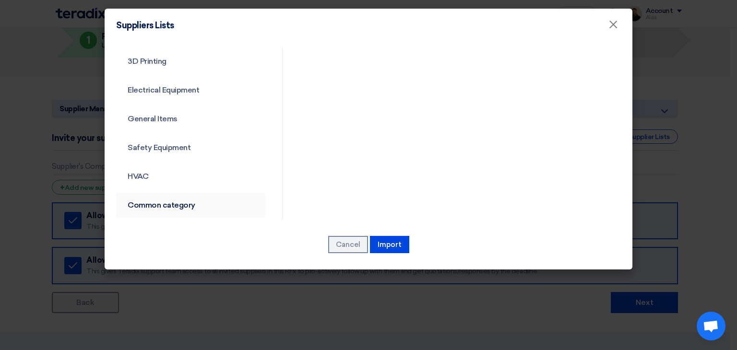
scroll to position [346, 0]
click at [159, 210] on link "Common category" at bounding box center [190, 203] width 149 height 25
click at [166, 204] on link "Common category" at bounding box center [190, 203] width 149 height 25
click at [188, 204] on link "Common category" at bounding box center [190, 203] width 149 height 25
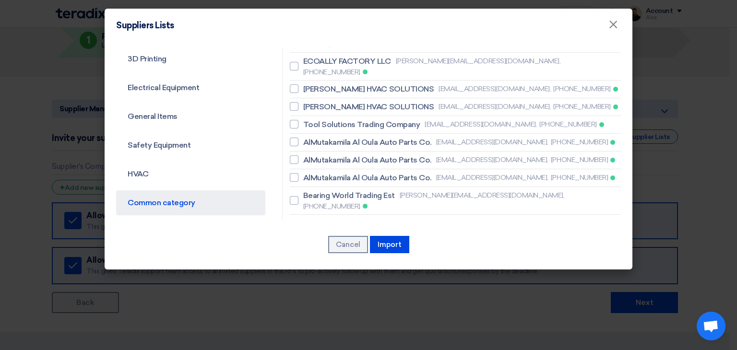
click at [336, 246] on span "SHINING HORIZON TRADING EST" at bounding box center [363, 252] width 120 height 12
click at [310, 248] on input "SHINING HORIZON TRADING EST sales2@shininghorizon.com, +966536598520" at bounding box center [306, 251] width 6 height 6
checkbox input "true"
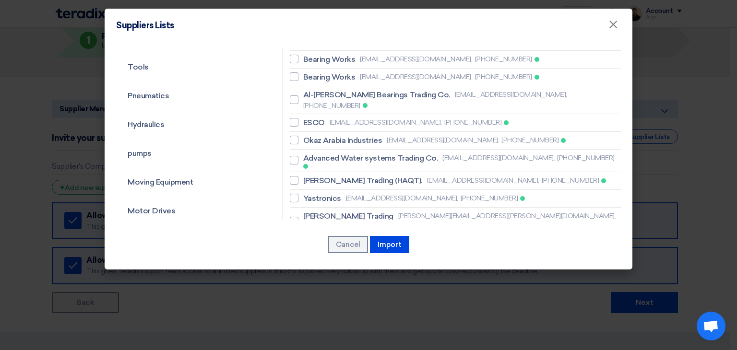
scroll to position [106, 0]
click at [303, 116] on li "ESCO sales@escosaudi.com, +966549669267" at bounding box center [455, 125] width 331 height 18
click at [303, 119] on span "ESCO" at bounding box center [314, 125] width 22 height 12
click at [303, 121] on input "ESCO sales@escosaudi.com, +966549669267" at bounding box center [306, 124] width 6 height 6
checkbox input "true"
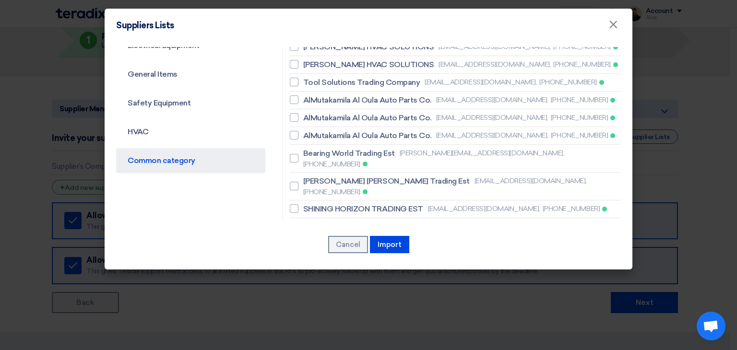
scroll to position [394, 0]
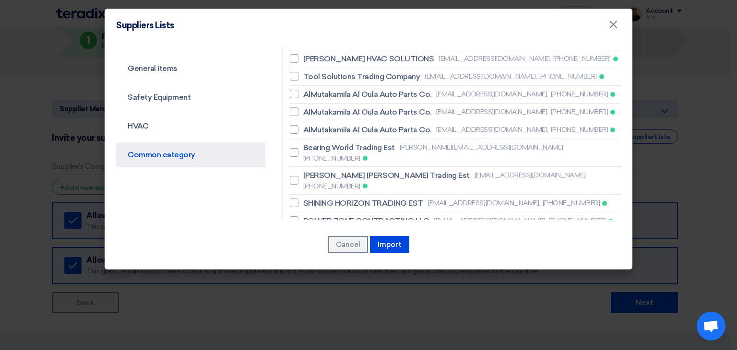
click at [347, 233] on span "POWER ZONE CONTRACTING LLC" at bounding box center [366, 239] width 126 height 12
click at [310, 236] on input "POWER ZONE CONTRACTING LLC sales@pzonetradingksa.com, +966582119484" at bounding box center [306, 239] width 6 height 6
checkbox input "true"
click at [350, 216] on span "POWER ZONE CONTRACTING LLC" at bounding box center [366, 222] width 126 height 12
click at [310, 218] on input "POWER ZONE CONTRACTING LLC sales@pzonetradingksa.com, +966582172572" at bounding box center [306, 221] width 6 height 6
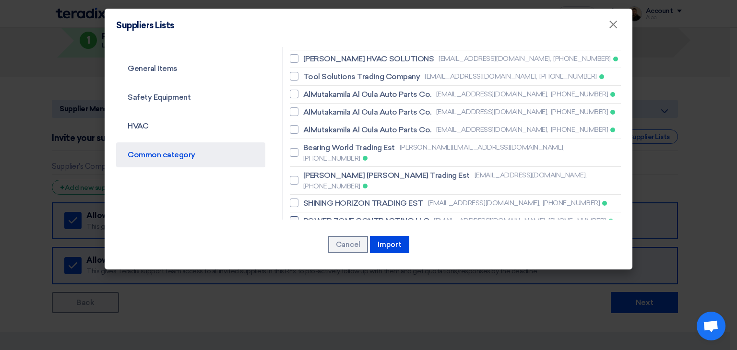
checkbox input "true"
click at [360, 198] on span "SHINING HORIZON TRADING EST" at bounding box center [363, 204] width 120 height 12
click at [310, 200] on input "SHINING HORIZON TRADING EST sales2@shininghorizon.com, +966536598520" at bounding box center [306, 203] width 6 height 6
checkbox input "true"
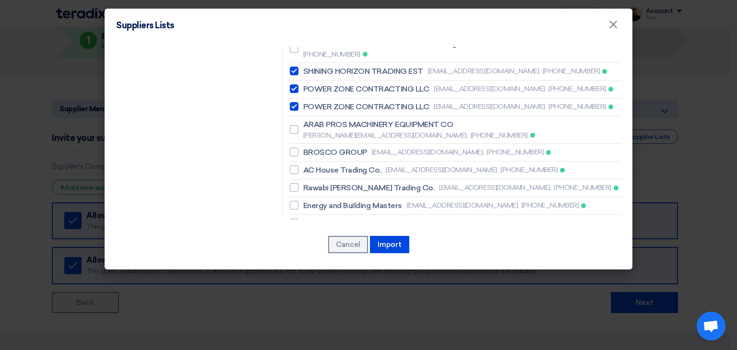
scroll to position [586, 0]
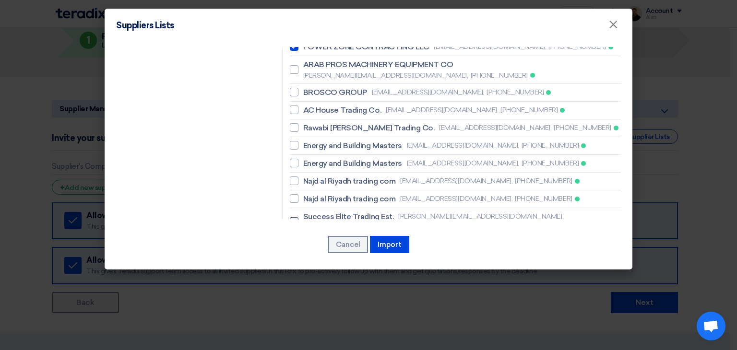
click at [339, 211] on span "Success Elite Trading Est." at bounding box center [348, 217] width 91 height 12
click at [310, 219] on input "Success Elite Trading Est. aziz@elite-groupholding.com, +966532310486" at bounding box center [306, 222] width 6 height 6
checkbox input "true"
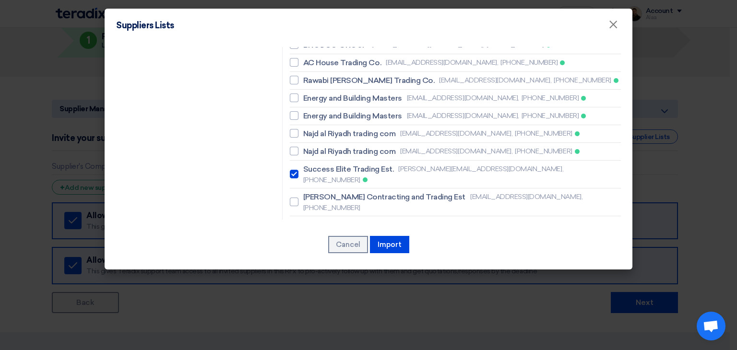
scroll to position [634, 0]
click at [347, 264] on span "BESTOPTION A/C & REFRIGERTION EST" at bounding box center [375, 270] width 145 height 12
click at [310, 272] on input "BESTOPTION A/C & REFRIGERTION EST sales@bestoption-co.com, +966500030937" at bounding box center [306, 275] width 6 height 6
checkbox input "true"
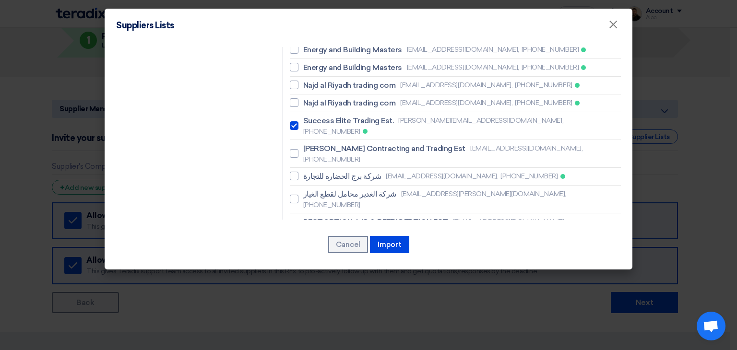
click at [342, 308] on span "Saad Traders" at bounding box center [326, 314] width 47 height 12
click at [310, 310] on input "Saad Traders arfanqamar@saad-trader.com, +966508878723" at bounding box center [306, 313] width 6 height 6
checkbox input "true"
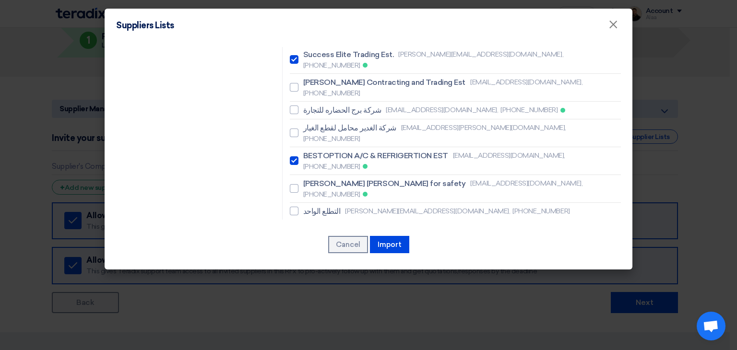
scroll to position [778, 0]
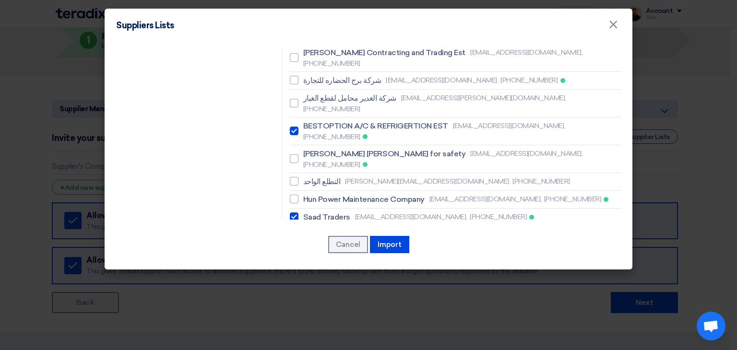
click at [340, 275] on span "Arab Gulf United Co" at bounding box center [339, 281] width 72 height 12
click at [310, 277] on input "Arab Gulf United Co sweed@agu-sa.com, +966580776361" at bounding box center [306, 280] width 6 height 6
checkbox input "true"
click at [336, 311] on span "Resco contracting company" at bounding box center [353, 317] width 101 height 12
click at [310, 313] on input "Resco contracting company nizam@rescosaudi.com, +966537075900" at bounding box center [306, 316] width 6 height 6
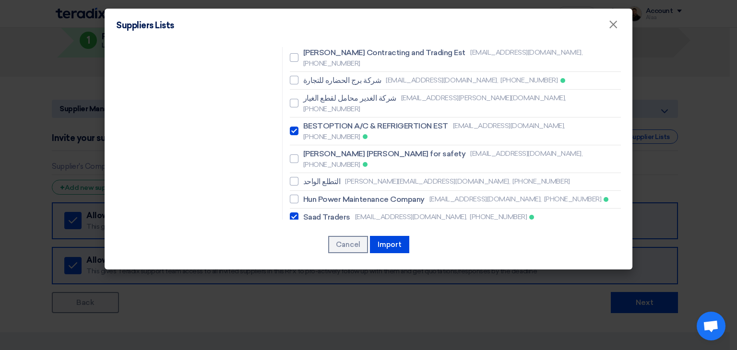
checkbox input "true"
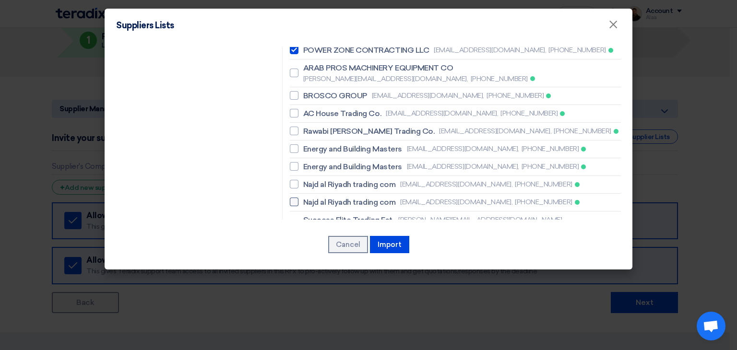
scroll to position [538, 0]
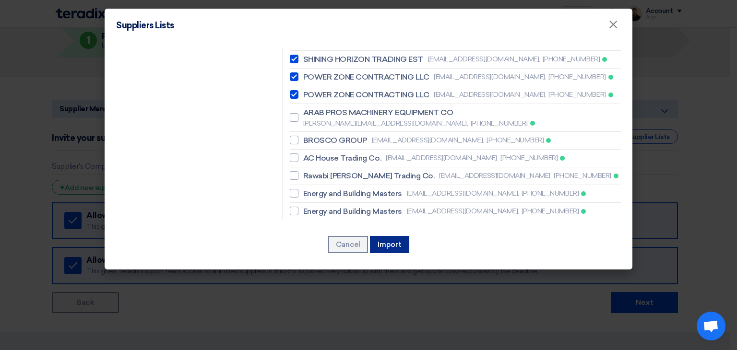
click at [377, 242] on button "Import" at bounding box center [389, 244] width 39 height 17
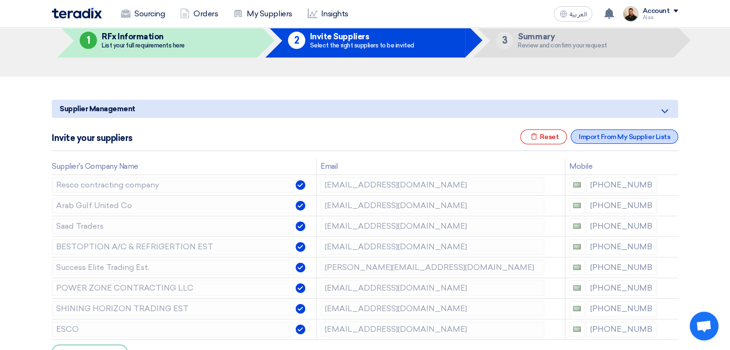
click at [595, 139] on div "Import From My Supplier Lists" at bounding box center [625, 137] width 108 height 14
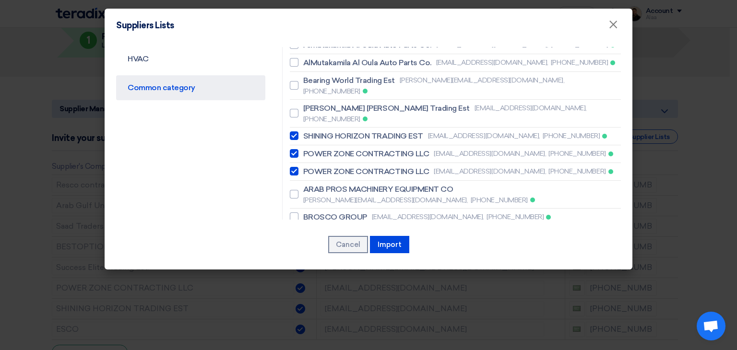
scroll to position [288, 0]
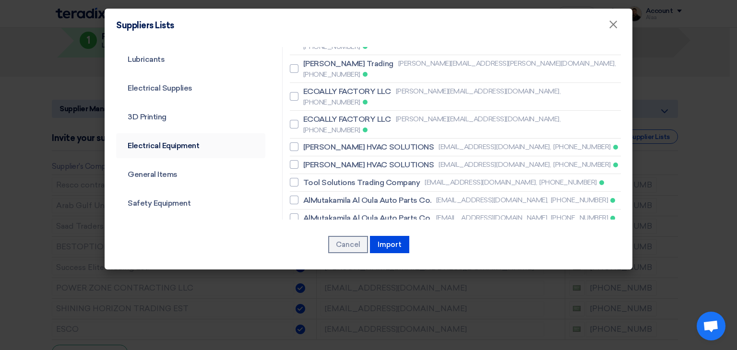
click at [167, 145] on link "Electrical Equipment" at bounding box center [190, 145] width 149 height 25
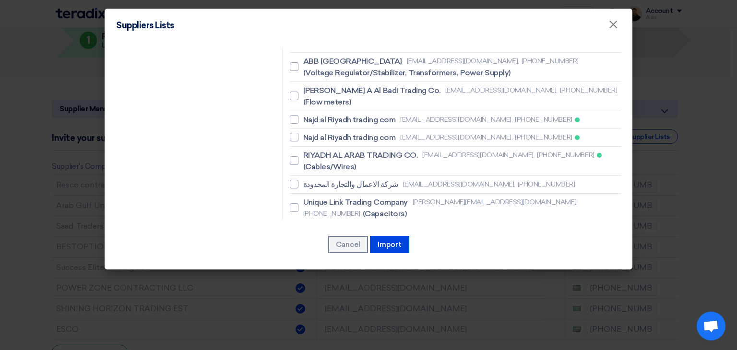
scroll to position [2016, 0]
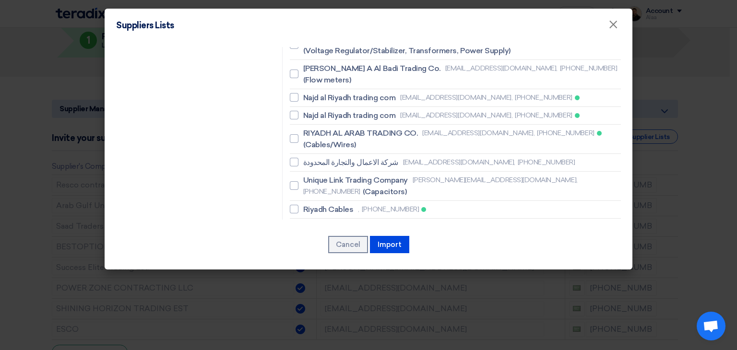
checkbox input "true"
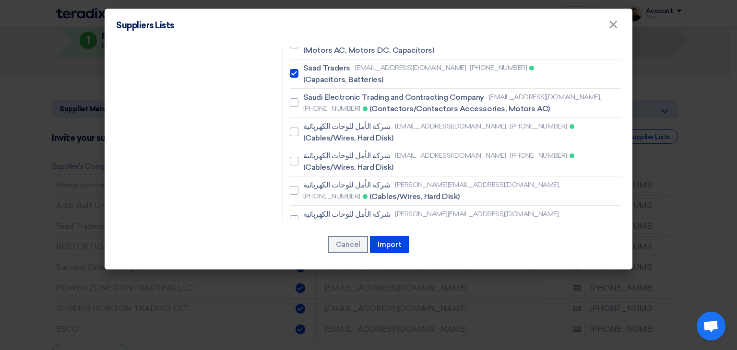
scroll to position [2375, 0]
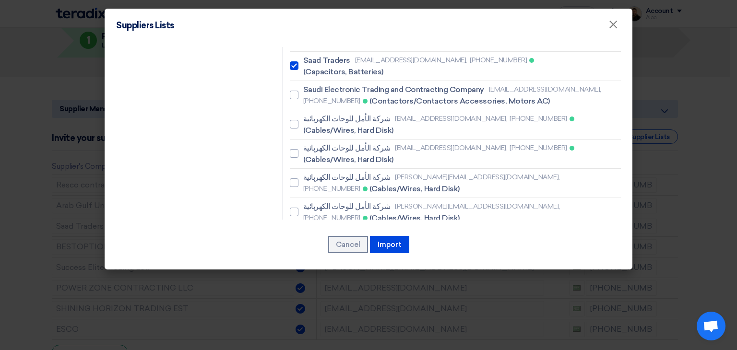
checkbox input "true"
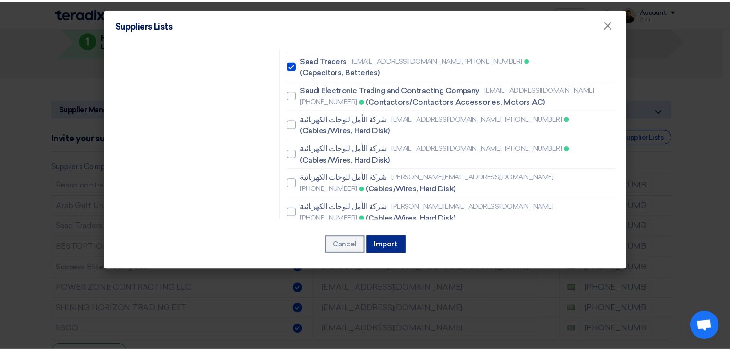
scroll to position [2364, 0]
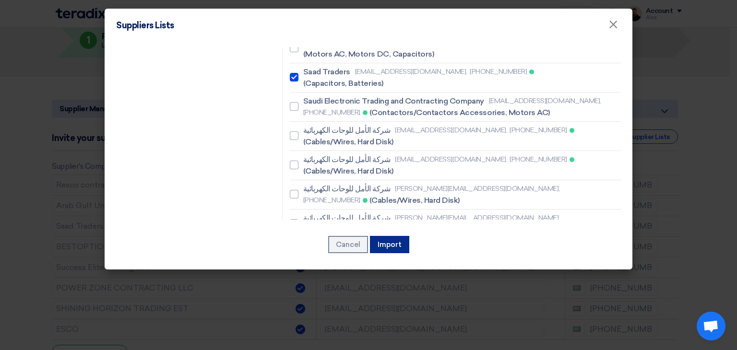
click at [389, 244] on button "Import" at bounding box center [389, 244] width 39 height 17
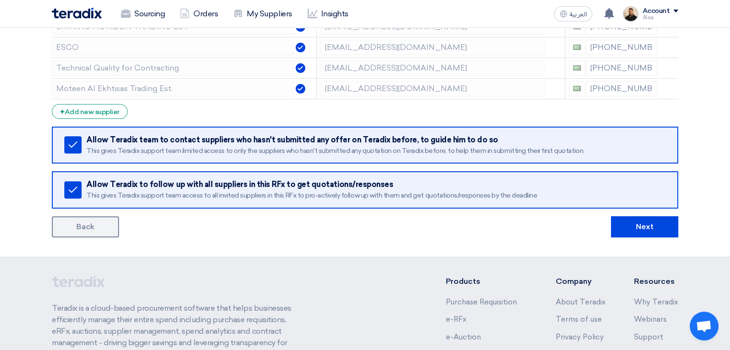
scroll to position [336, 0]
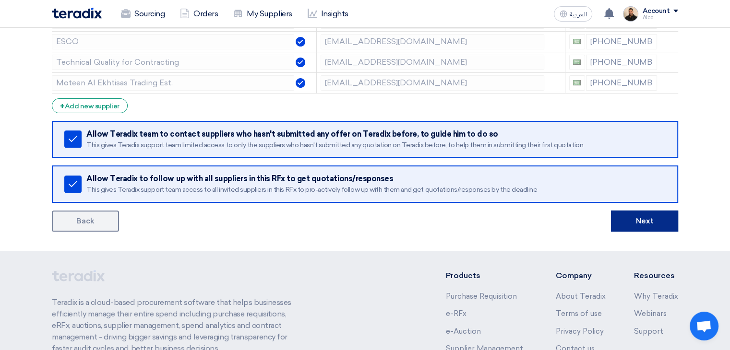
click at [650, 214] on button "Next" at bounding box center [644, 221] width 67 height 21
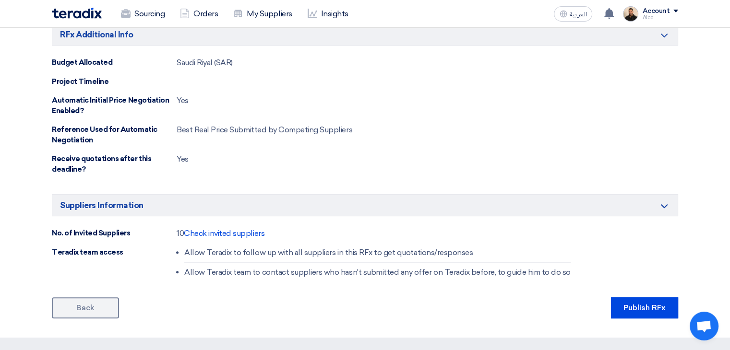
scroll to position [528, 0]
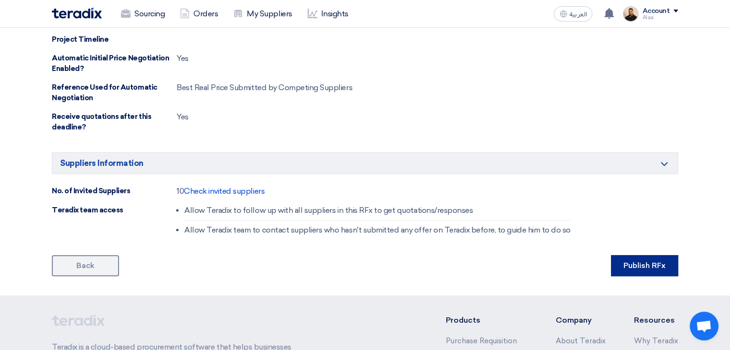
click at [639, 262] on button "Publish RFx" at bounding box center [644, 265] width 67 height 21
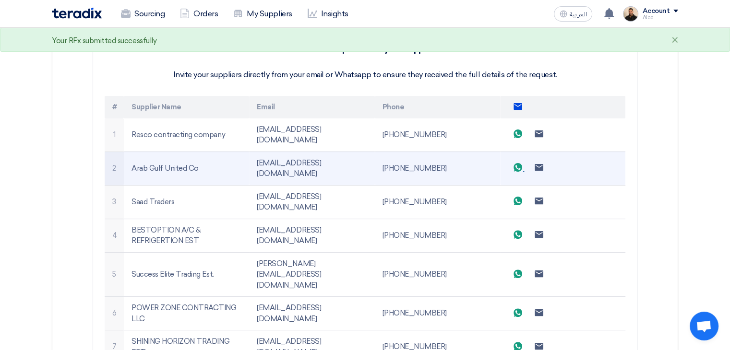
scroll to position [272, 0]
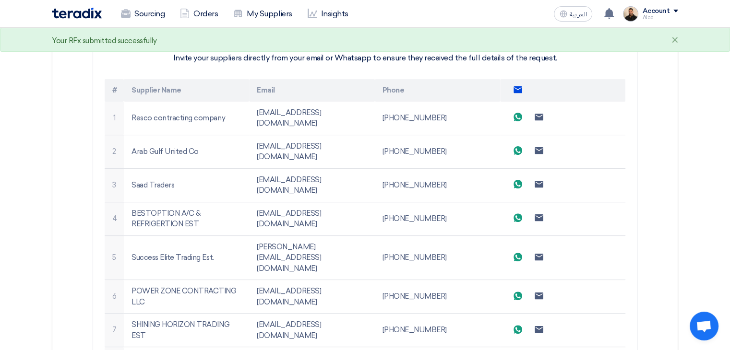
click at [517, 89] on use at bounding box center [518, 89] width 9 height 7
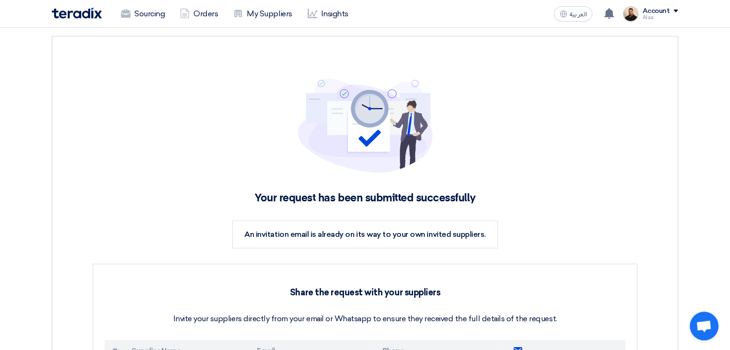
scroll to position [0, 0]
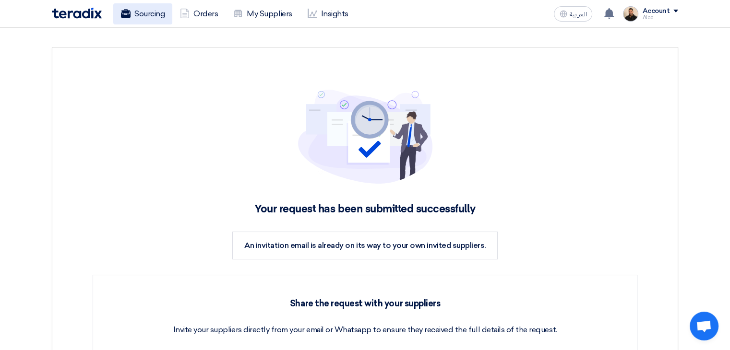
click at [157, 17] on link "Sourcing" at bounding box center [142, 13] width 59 height 21
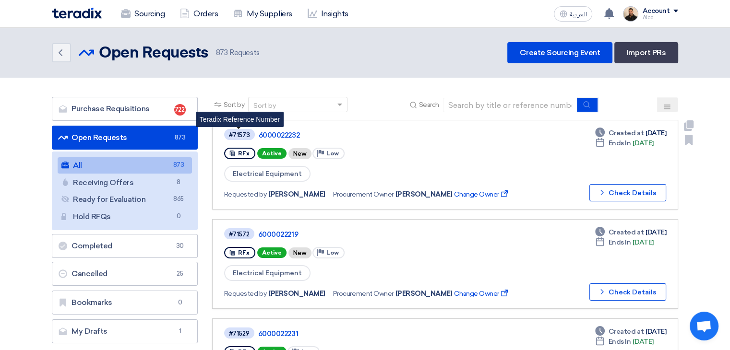
click at [241, 137] on div "#71573" at bounding box center [239, 135] width 21 height 6
copy div "71573"
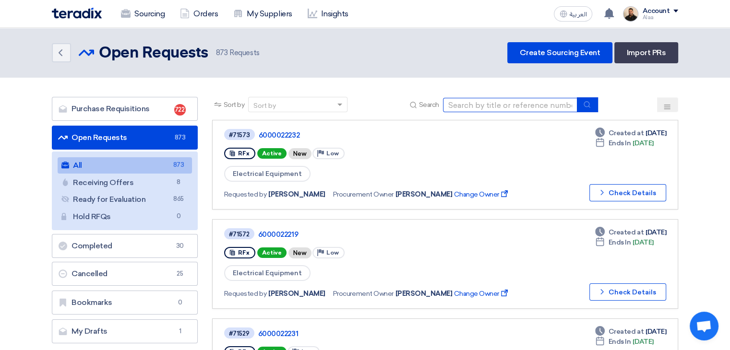
click at [478, 104] on input at bounding box center [510, 105] width 134 height 14
paste input "6000022250"
type input "6000022250"
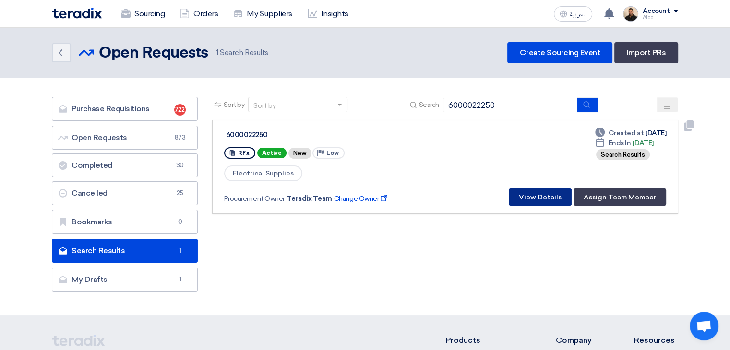
click at [545, 196] on button "View Details" at bounding box center [540, 197] width 63 height 17
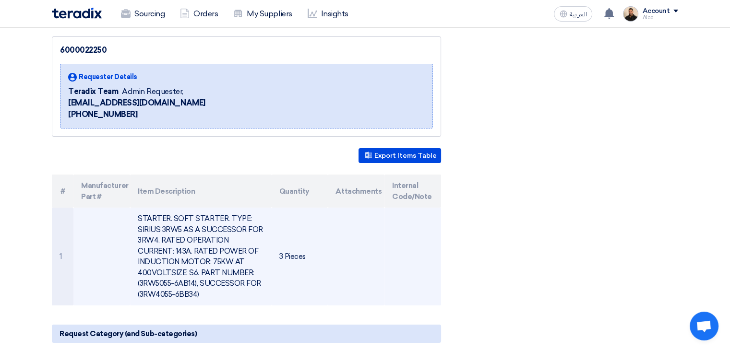
scroll to position [96, 0]
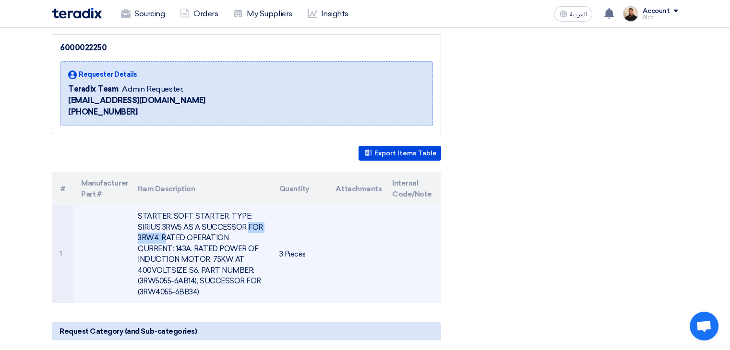
drag, startPoint x: 138, startPoint y: 226, endPoint x: 182, endPoint y: 227, distance: 44.2
click at [182, 227] on td "STARTER. SOFT STARTER. TYPE: SIRIUS 3RW5 AS A SUCCESSOR FOR 3RW4. RATED OPERATI…" at bounding box center [200, 254] width 141 height 98
drag, startPoint x: 203, startPoint y: 280, endPoint x: 225, endPoint y: 280, distance: 22.6
click at [227, 280] on td "STARTER. SOFT STARTER. TYPE: SIRIUS 3RW5 AS A SUCCESSOR FOR 3RW4. RATED OPERATI…" at bounding box center [200, 254] width 141 height 98
click at [203, 271] on td "STARTER. SOFT STARTER. TYPE: SIRIUS 3RW5 AS A SUCCESSOR FOR 3RW4. RATED OPERATI…" at bounding box center [200, 254] width 141 height 98
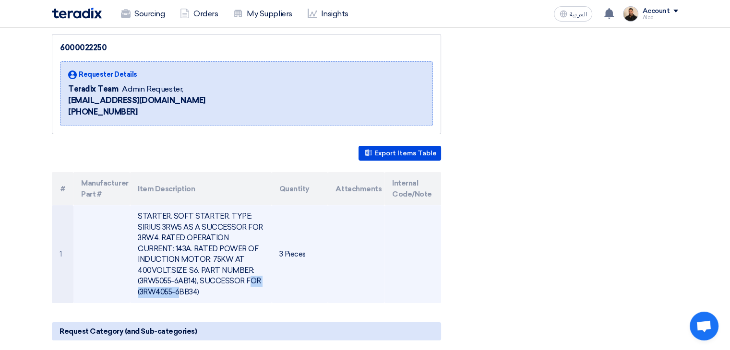
drag, startPoint x: 193, startPoint y: 270, endPoint x: 246, endPoint y: 269, distance: 52.8
click at [246, 269] on td "STARTER. SOFT STARTER. TYPE: SIRIUS 3RW5 AS A SUCCESSOR FOR 3RW4. RATED OPERATI…" at bounding box center [200, 254] width 141 height 98
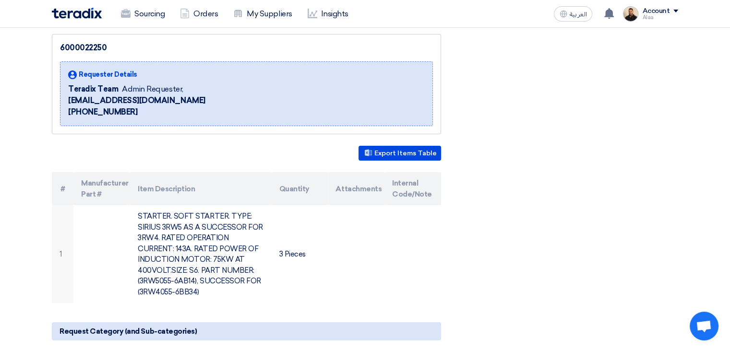
click at [500, 125] on div "6000022250 Requester Details Teradix Team Admin Requester, shamel@teradix.com +…" at bounding box center [365, 355] width 641 height 643
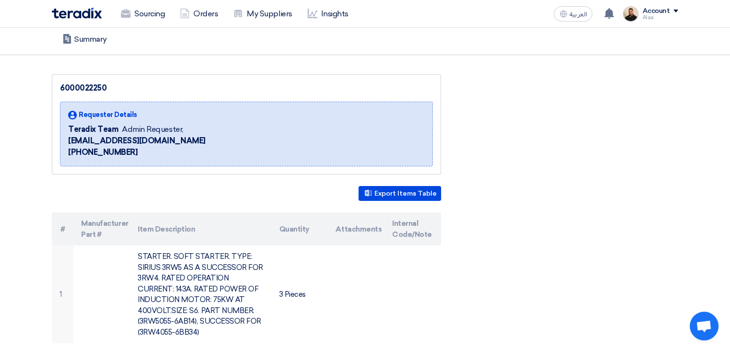
scroll to position [0, 0]
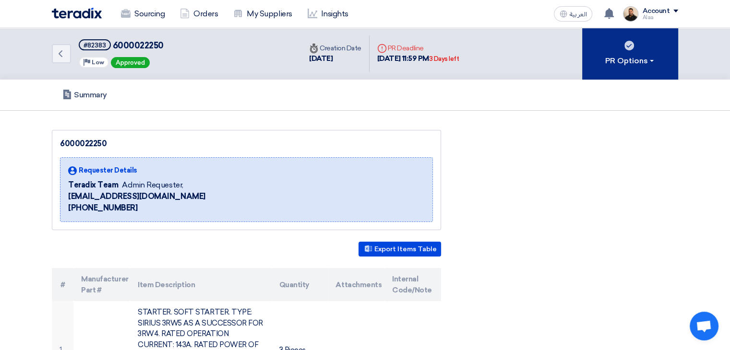
click at [640, 72] on button "PR Options" at bounding box center [630, 54] width 96 height 52
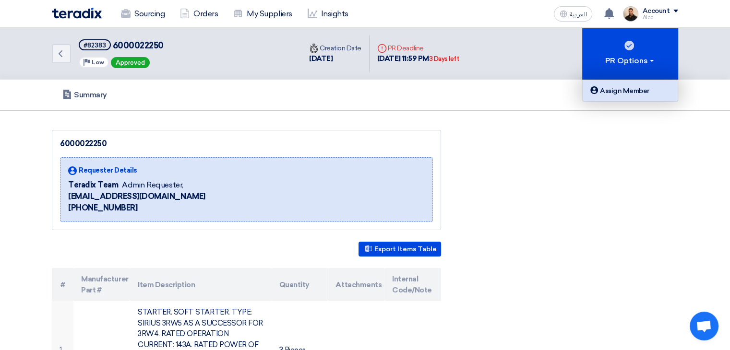
click at [622, 101] on link "Assign Member" at bounding box center [630, 90] width 95 height 21
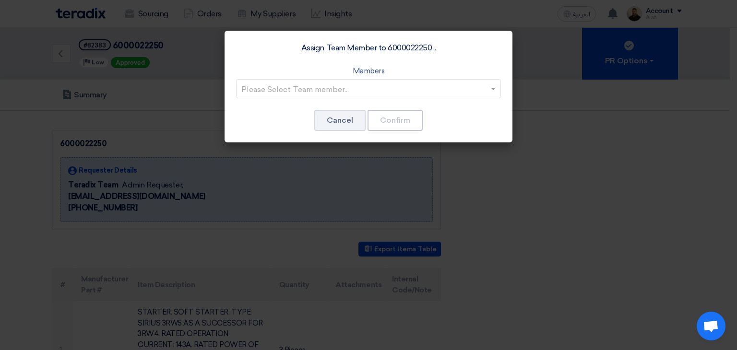
click at [449, 93] on input "text" at bounding box center [363, 90] width 245 height 16
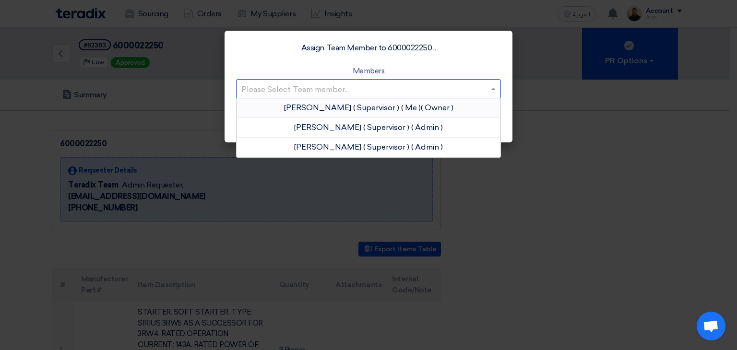
click at [427, 115] on div "Alaa Najeh ( Supervisor ) ( Me ) ( Owner )" at bounding box center [369, 108] width 264 height 20
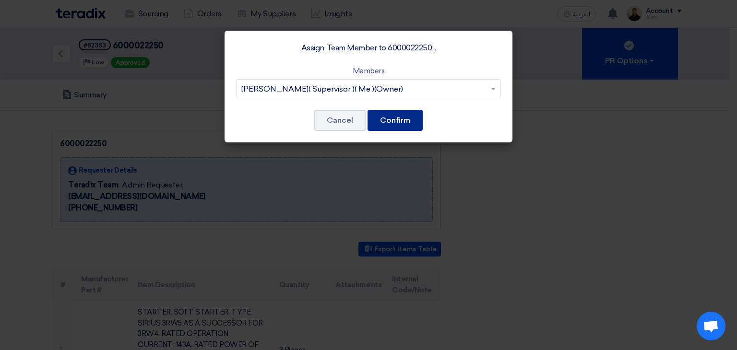
click at [392, 120] on button "Confirm" at bounding box center [395, 120] width 55 height 21
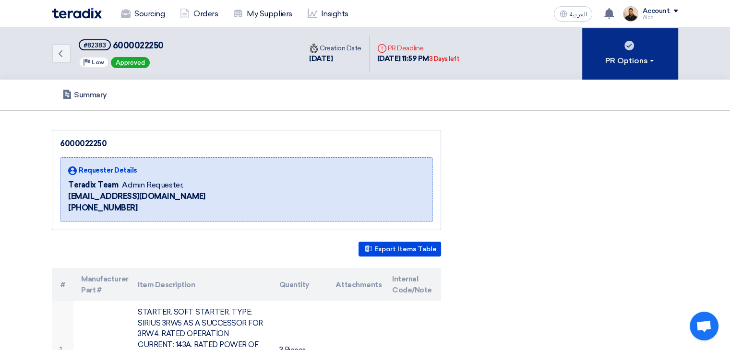
drag, startPoint x: 413, startPoint y: 36, endPoint x: 625, endPoint y: 45, distance: 212.3
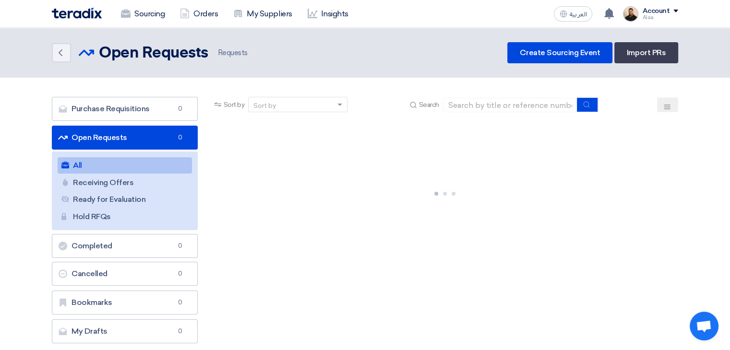
click at [614, 51] on div "Create Sourcing Event Import PRs" at bounding box center [592, 52] width 171 height 21
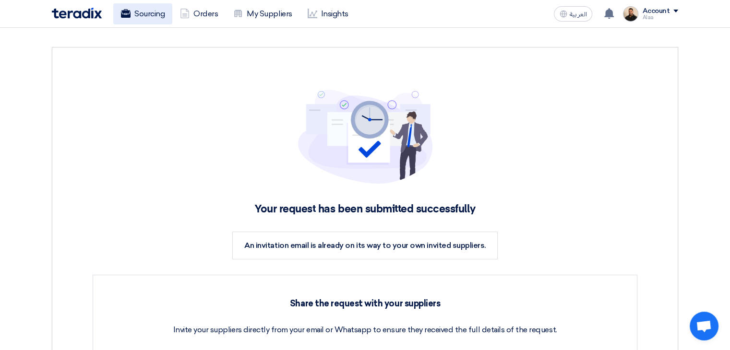
click at [137, 14] on link "Sourcing" at bounding box center [142, 13] width 59 height 21
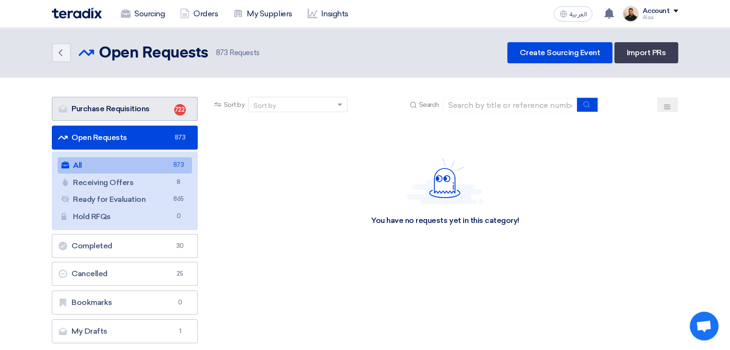
click at [153, 114] on link "Purchase Requisitions Purchase Requisitions 722" at bounding box center [125, 109] width 146 height 24
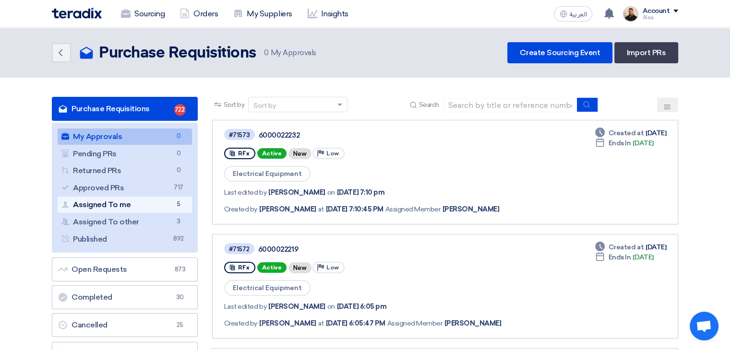
click at [163, 204] on link "Assigned To me Assigned To me 5" at bounding box center [125, 205] width 134 height 16
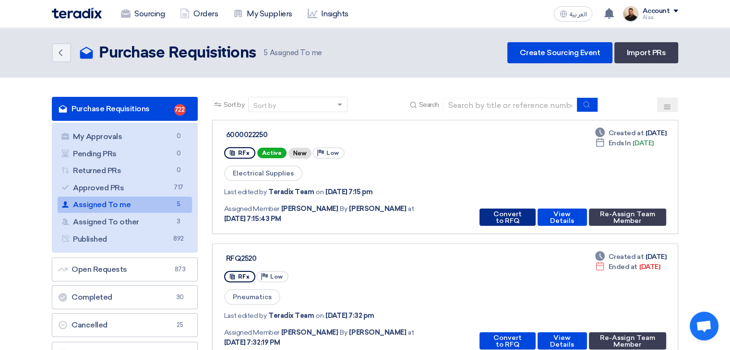
click at [515, 210] on button "Convert to RFQ" at bounding box center [508, 217] width 56 height 17
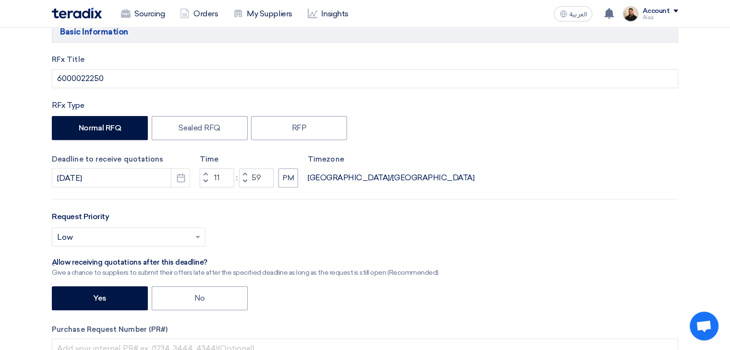
scroll to position [336, 0]
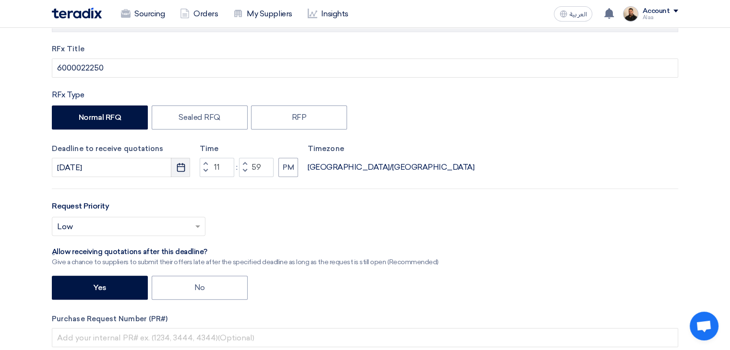
click at [186, 169] on button "Pick a date" at bounding box center [180, 167] width 19 height 19
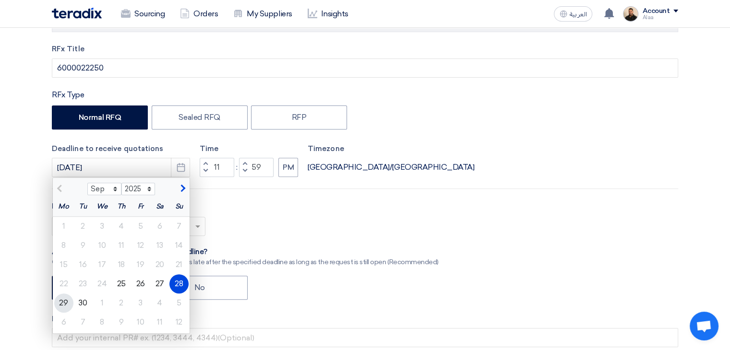
click at [67, 301] on div "29" at bounding box center [63, 303] width 19 height 19
type input "9/29/2025"
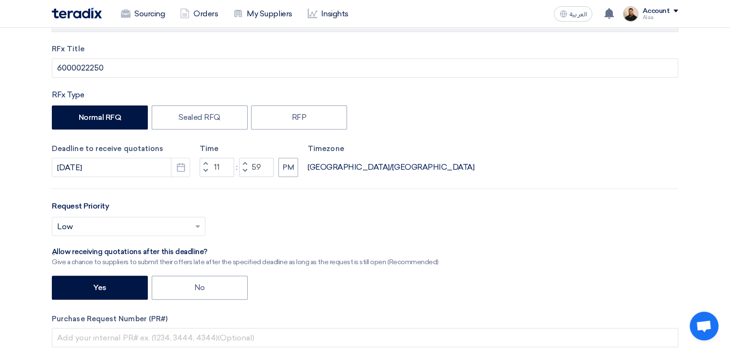
click at [298, 227] on div "Select priority... × Low ×" at bounding box center [365, 230] width 626 height 27
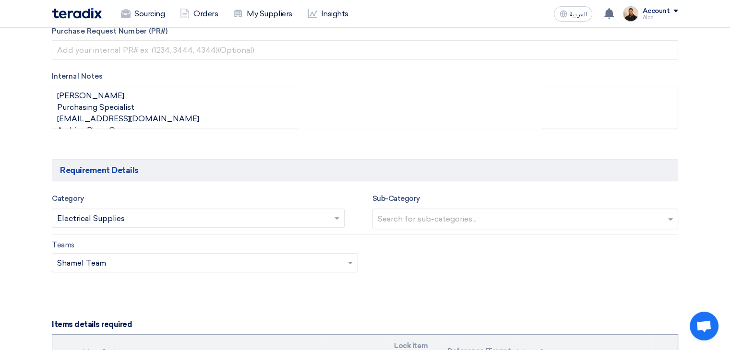
scroll to position [720, 0]
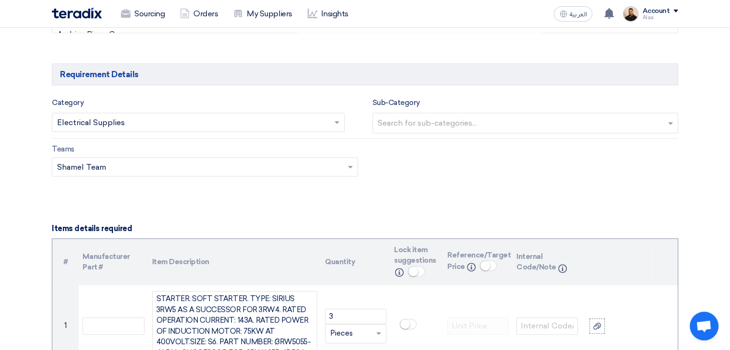
click at [275, 118] on input "text" at bounding box center [193, 124] width 273 height 16
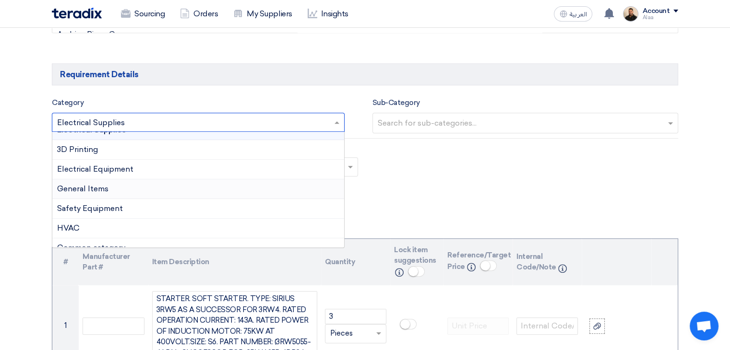
scroll to position [217, 0]
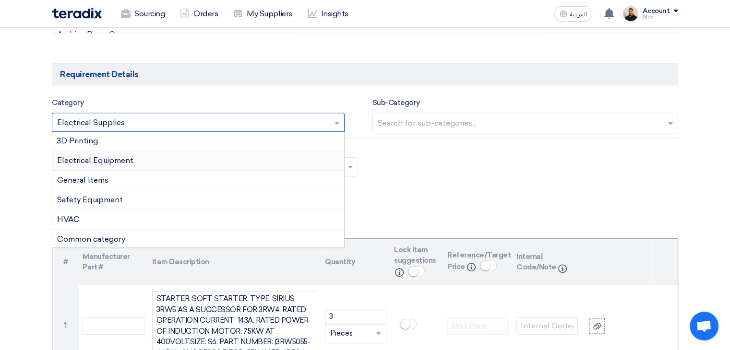
click at [130, 161] on span "Electrical Equipment" at bounding box center [95, 160] width 76 height 9
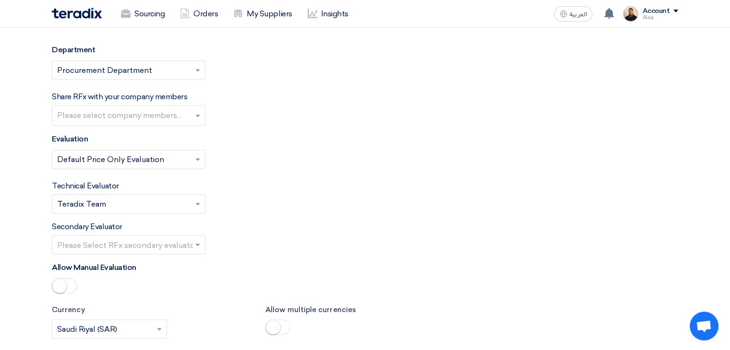
scroll to position [1488, 0]
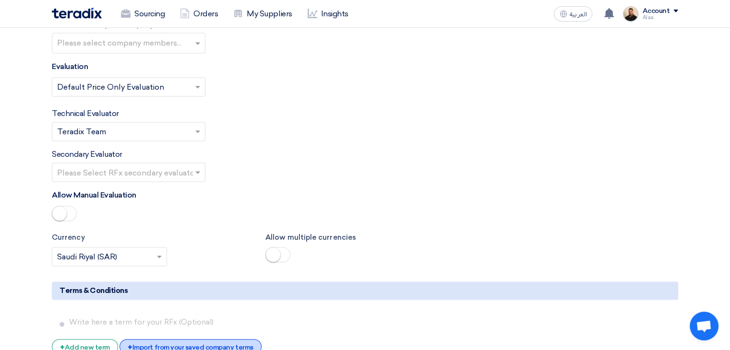
click at [196, 339] on div "+ Import from your saved company terms" at bounding box center [191, 346] width 142 height 15
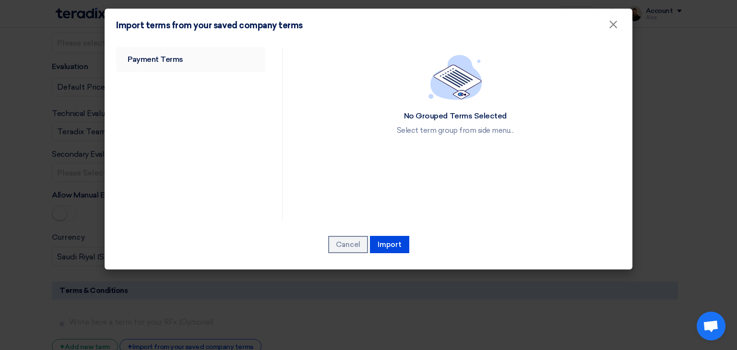
click at [165, 66] on link "Payment Terms" at bounding box center [190, 59] width 149 height 25
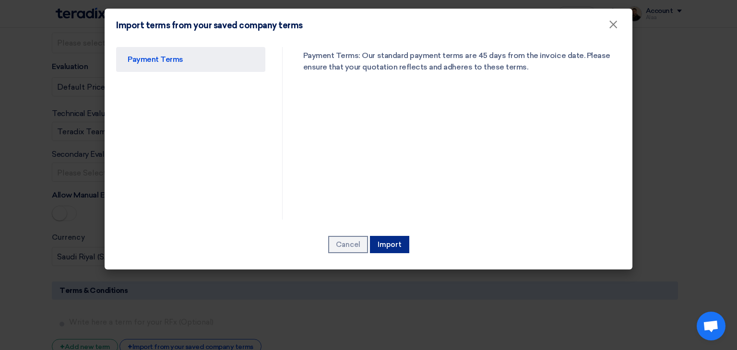
click at [384, 243] on button "Import" at bounding box center [389, 244] width 39 height 17
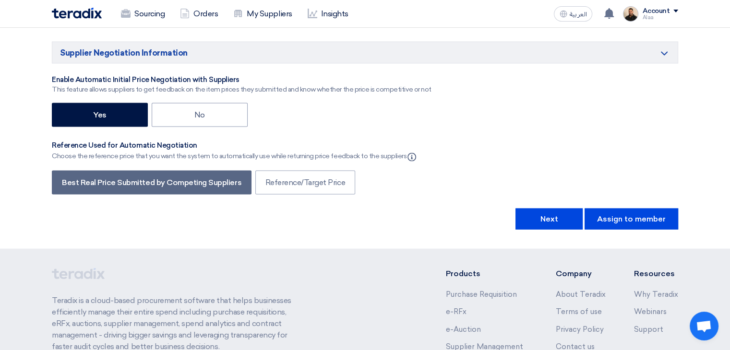
scroll to position [1680, 0]
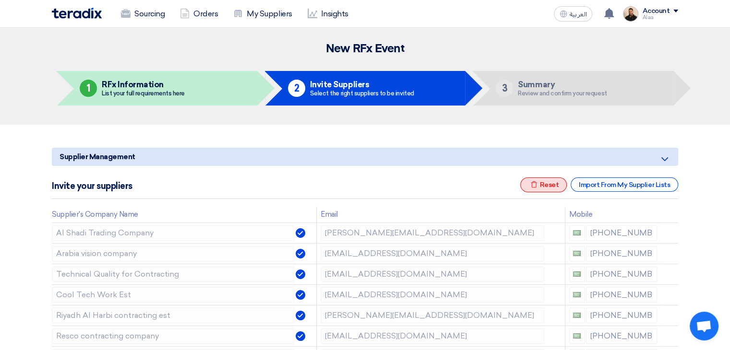
click at [556, 190] on div "Excel file Reset" at bounding box center [543, 185] width 47 height 15
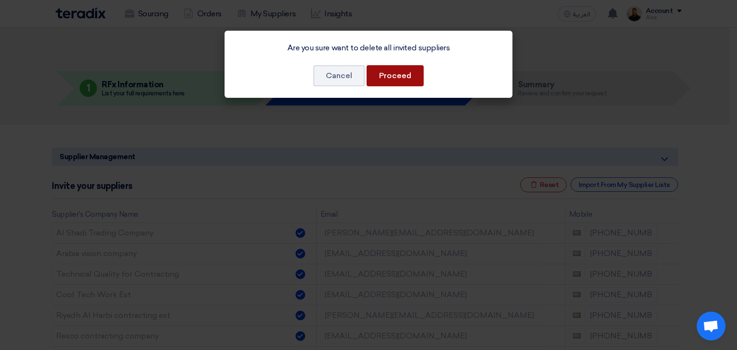
click at [395, 82] on button "Proceed" at bounding box center [395, 75] width 57 height 21
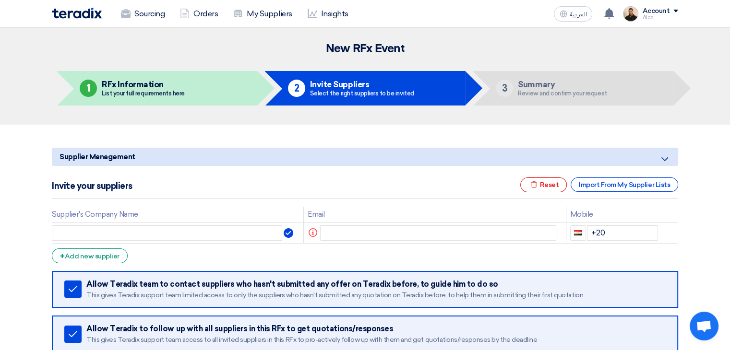
click at [631, 194] on div "Invite your suppliers Excel file Reset Import From My Supplier Lists" at bounding box center [365, 189] width 626 height 22
click at [632, 191] on div "Import From My Supplier Lists" at bounding box center [625, 185] width 108 height 14
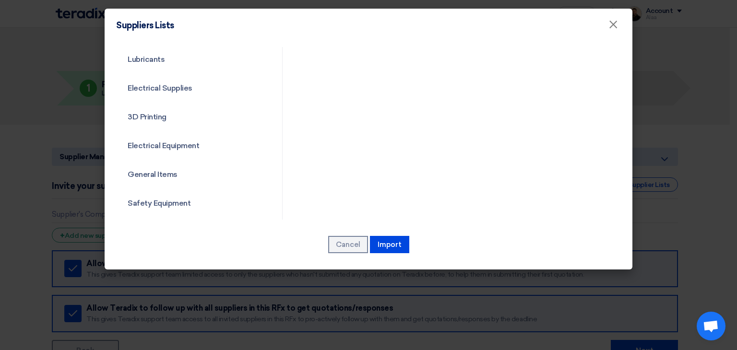
scroll to position [346, 0]
click at [162, 199] on link "Common category" at bounding box center [190, 203] width 149 height 25
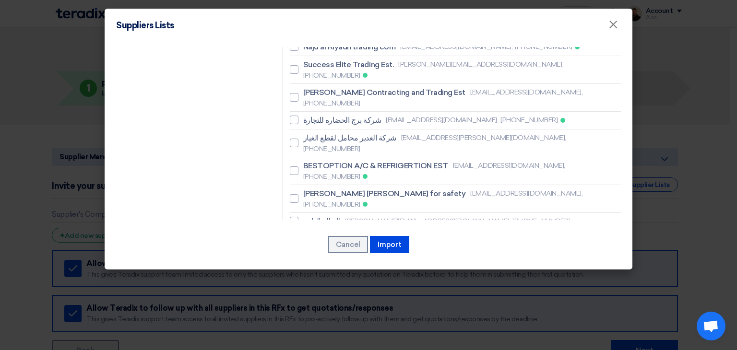
scroll to position [722, 0]
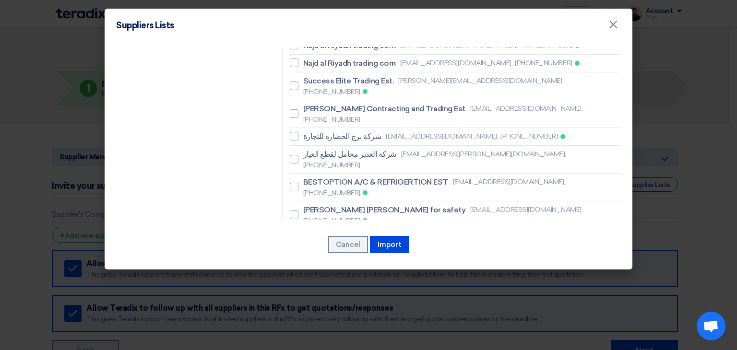
click at [339, 331] on span "Arab Gulf United Co" at bounding box center [339, 337] width 72 height 12
click at [310, 334] on input "Arab Gulf United Co sweed@agu-sa.com, +966580776361" at bounding box center [306, 337] width 6 height 6
checkbox input "true"
click at [315, 268] on span "Saad Traders" at bounding box center [326, 274] width 47 height 12
click at [310, 270] on input "Saad Traders arfanqamar@saad-trader.com, +966508878723" at bounding box center [306, 273] width 6 height 6
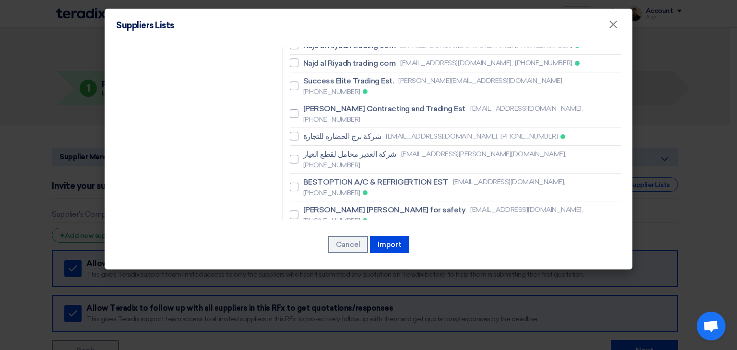
checkbox input "true"
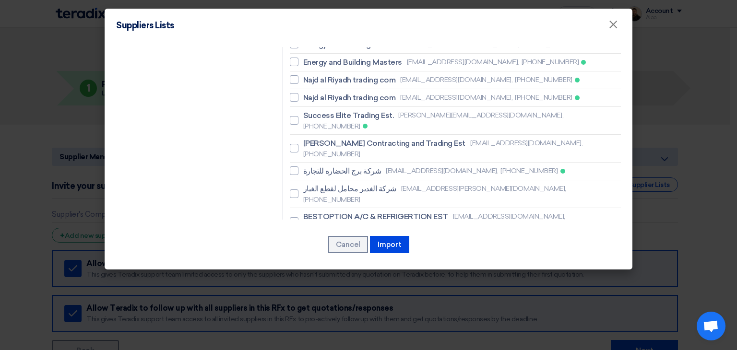
scroll to position [674, 0]
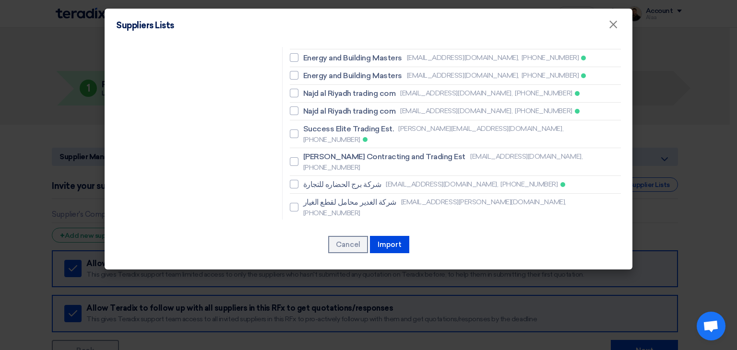
click at [330, 225] on span "BESTOPTION A/C & REFRIGERTION EST" at bounding box center [375, 231] width 145 height 12
click at [310, 232] on input "BESTOPTION A/C & REFRIGERTION EST sales@bestoption-co.com, +966500030937" at bounding box center [306, 235] width 6 height 6
checkbox input "true"
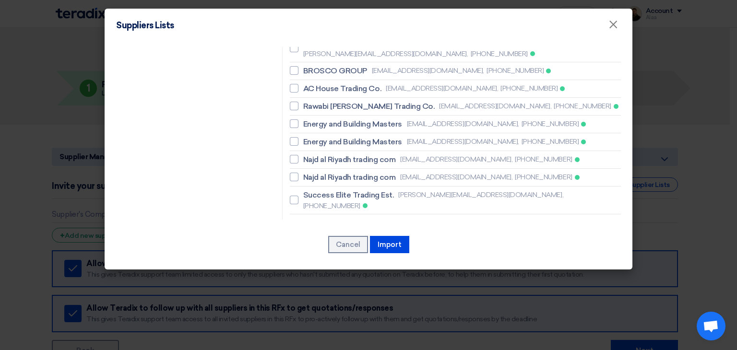
scroll to position [578, 0]
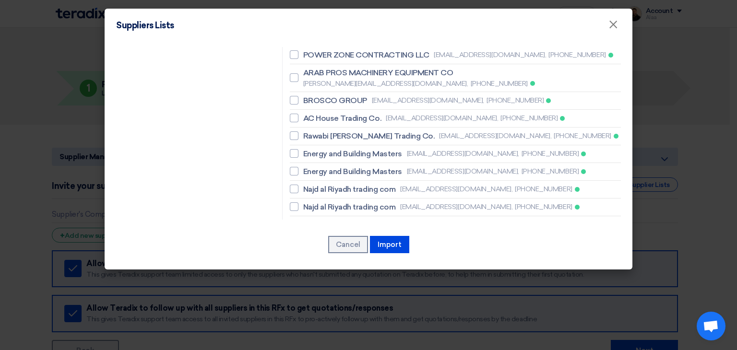
click at [324, 219] on span "Success Elite Trading Est." at bounding box center [348, 225] width 91 height 12
click at [310, 227] on input "Success Elite Trading Est. aziz@elite-groupholding.com, +966532310486" at bounding box center [306, 230] width 6 height 6
checkbox input "true"
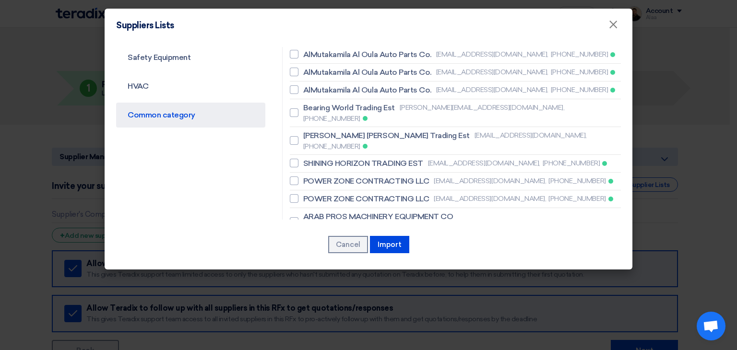
scroll to position [386, 0]
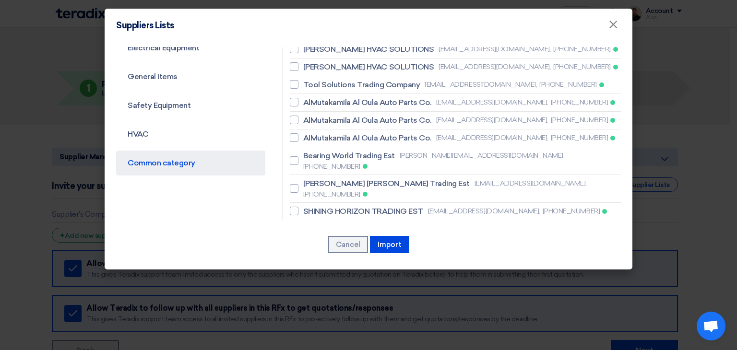
click at [342, 241] on span "POWER ZONE CONTRACTING LLC" at bounding box center [366, 247] width 126 height 12
click at [310, 244] on input "POWER ZONE CONTRACTING LLC sales@pzonetradingksa.com, +966582119484" at bounding box center [306, 247] width 6 height 6
checkbox input "true"
click at [344, 224] on span "POWER ZONE CONTRACTING LLC" at bounding box center [366, 230] width 126 height 12
click at [310, 226] on input "POWER ZONE CONTRACTING LLC sales@pzonetradingksa.com, +966582172572" at bounding box center [306, 229] width 6 height 6
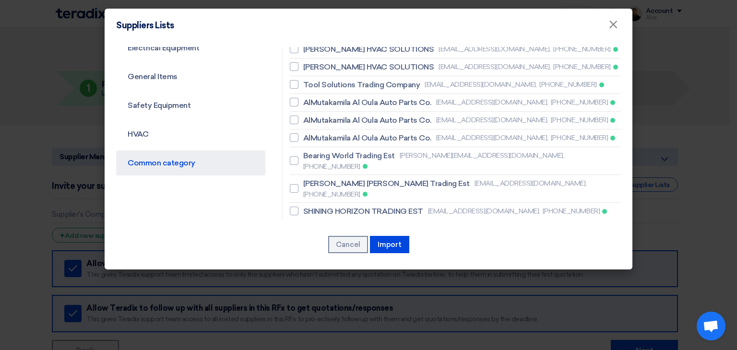
checkbox input "true"
click at [340, 206] on span "SHINING HORIZON TRADING EST" at bounding box center [363, 212] width 120 height 12
click at [310, 208] on input "SHINING HORIZON TRADING EST sales2@shininghorizon.com, +966536598520" at bounding box center [306, 211] width 6 height 6
checkbox input "true"
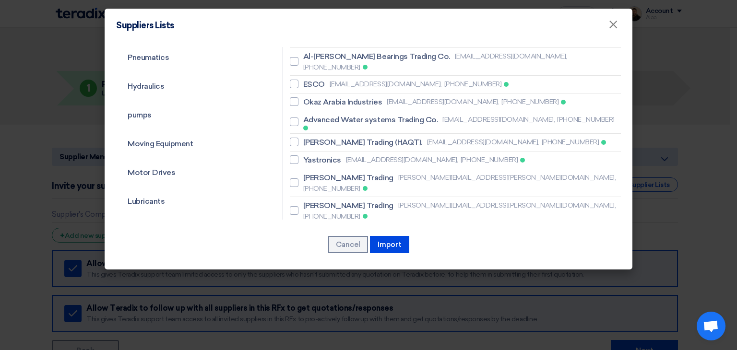
scroll to position [98, 0]
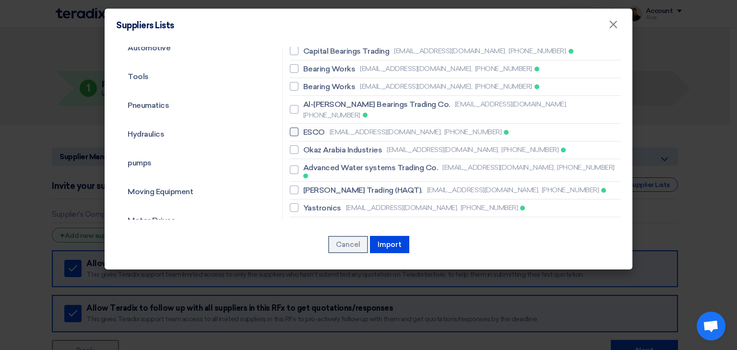
click at [309, 127] on span "ESCO" at bounding box center [314, 133] width 22 height 12
click at [309, 129] on input "ESCO sales@escosaudi.com, +966549669267" at bounding box center [306, 132] width 6 height 6
checkbox input "true"
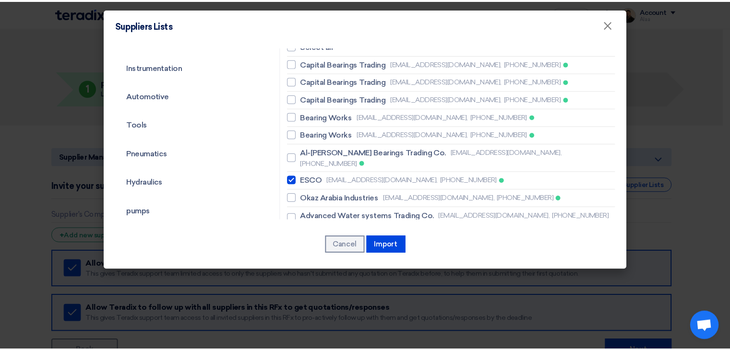
scroll to position [2, 0]
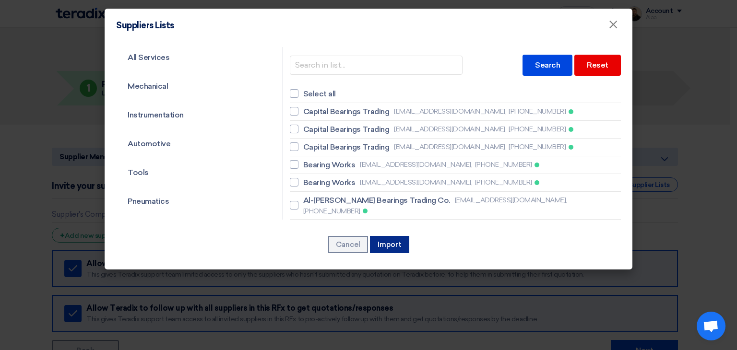
click at [384, 245] on button "Import" at bounding box center [389, 244] width 39 height 17
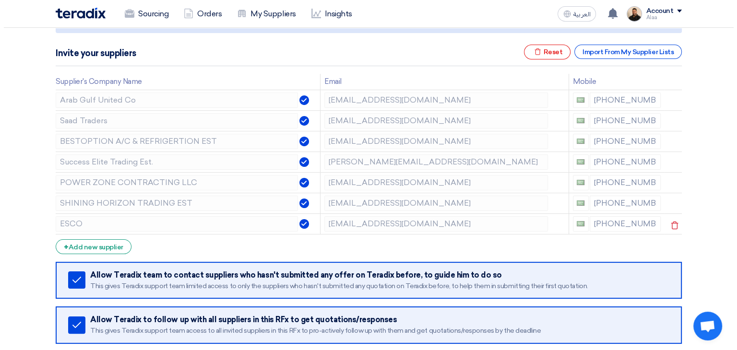
scroll to position [144, 0]
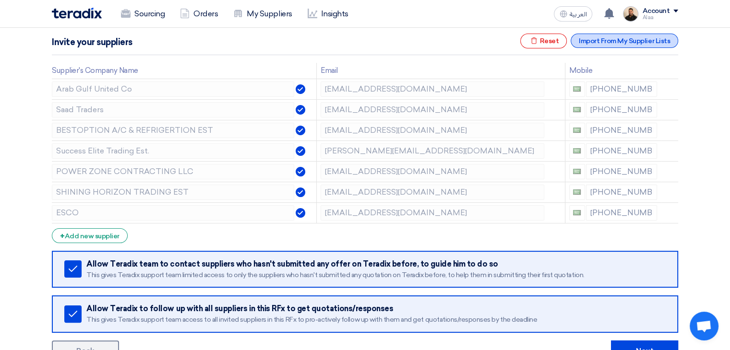
click at [594, 43] on div "Import From My Supplier Lists" at bounding box center [625, 41] width 108 height 14
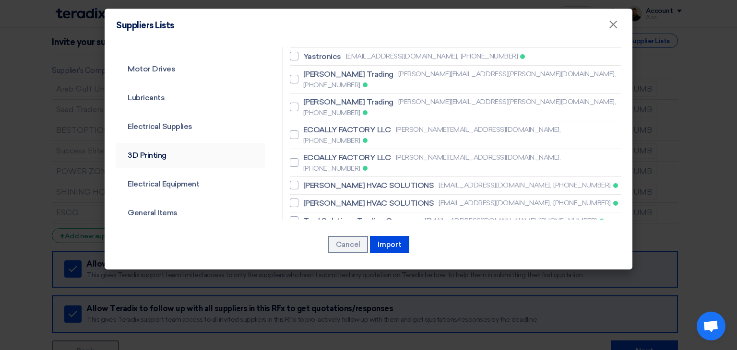
scroll to position [240, 0]
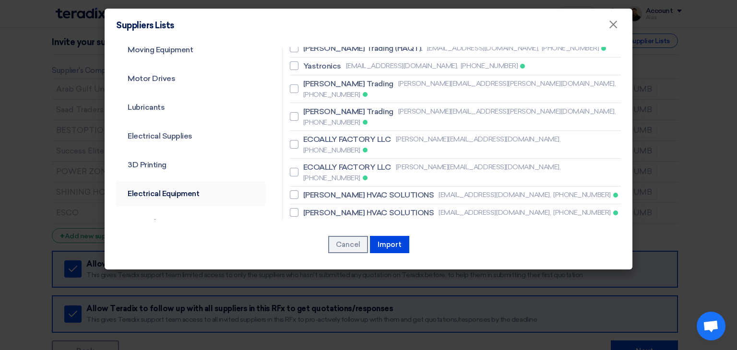
click at [181, 195] on link "Electrical Equipment" at bounding box center [190, 193] width 149 height 25
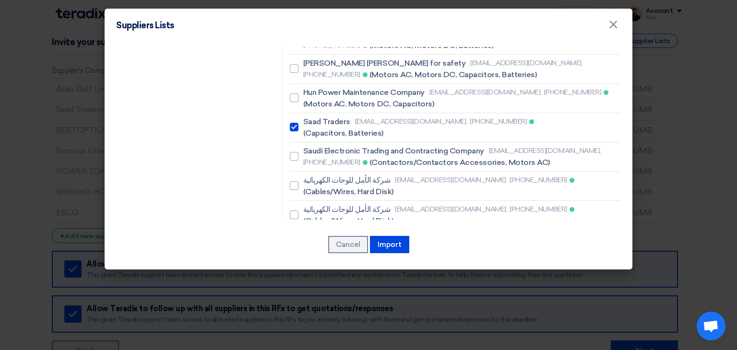
scroll to position [2375, 0]
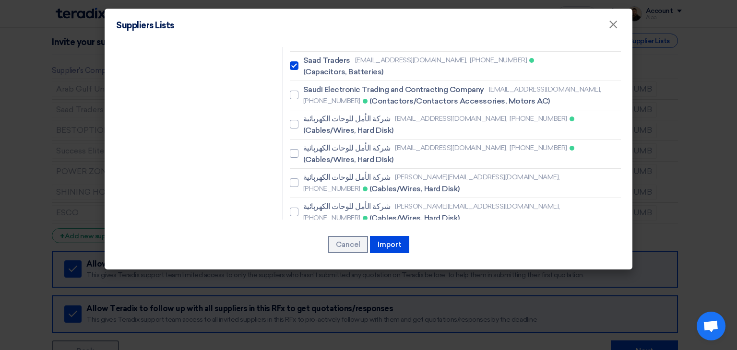
checkbox input "true"
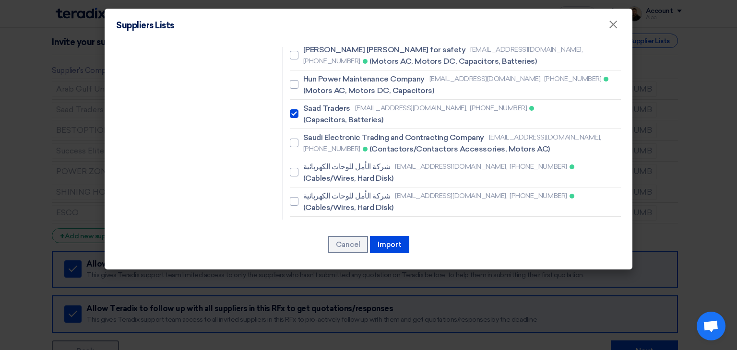
scroll to position [2279, 0]
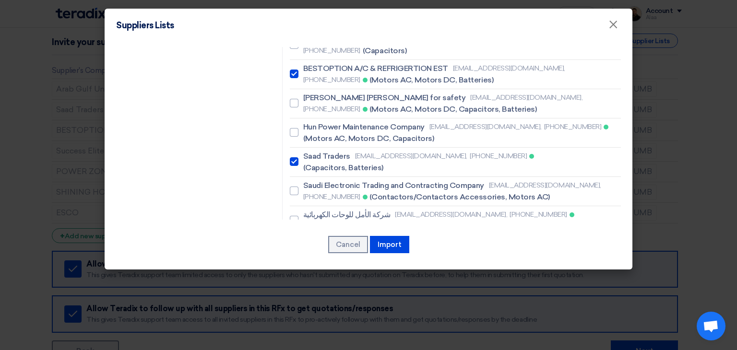
checkbox input "false"
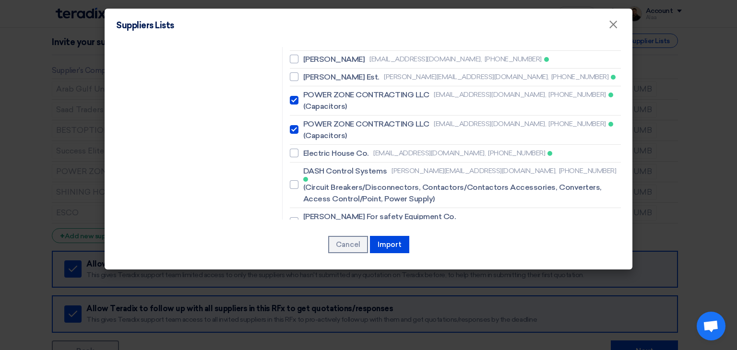
scroll to position [1271, 0]
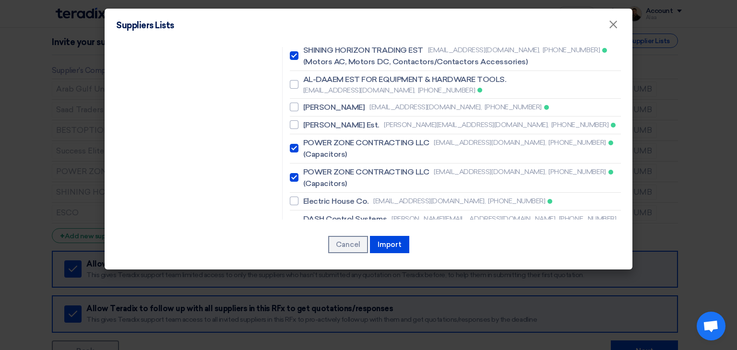
checkbox input "true"
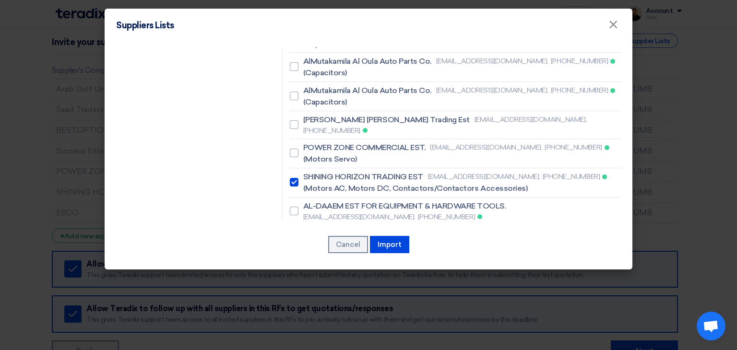
scroll to position [1127, 0]
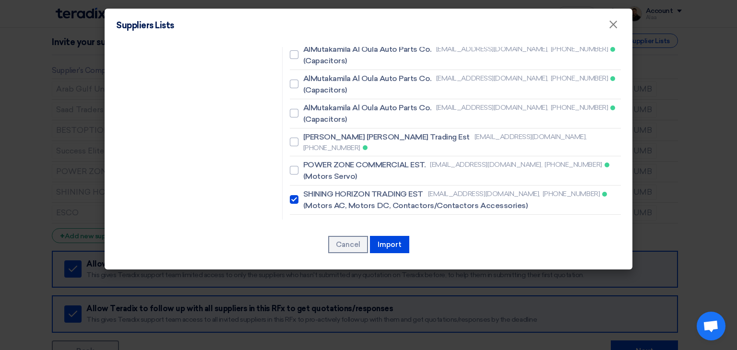
checkbox input "true"
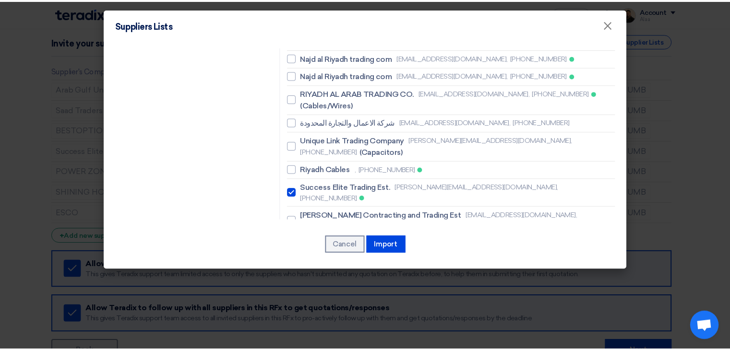
scroll to position [2039, 0]
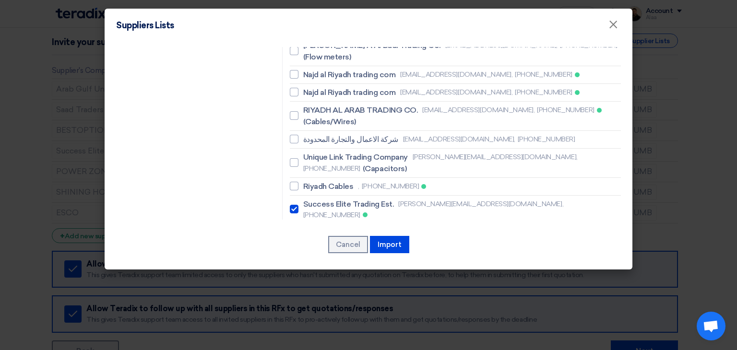
checkbox input "true"
click at [388, 242] on button "Import" at bounding box center [389, 244] width 39 height 17
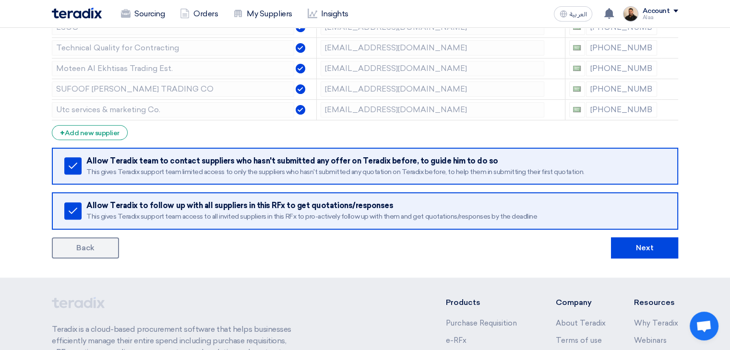
scroll to position [336, 0]
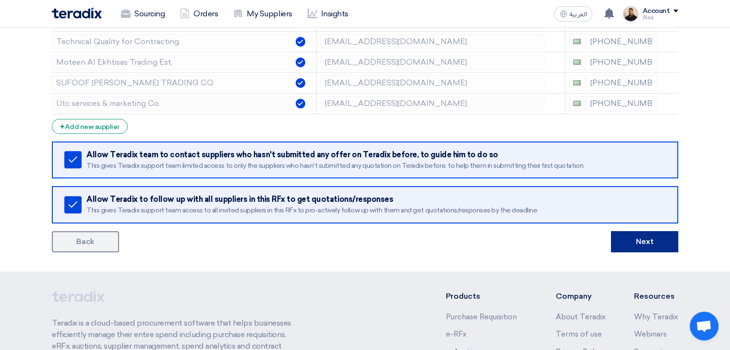
click at [640, 236] on button "Next" at bounding box center [644, 241] width 67 height 21
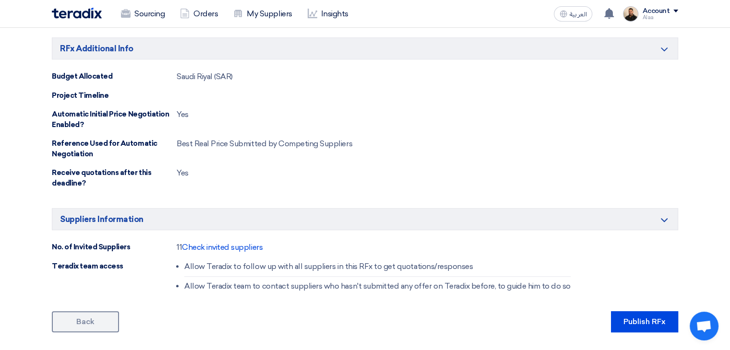
scroll to position [672, 0]
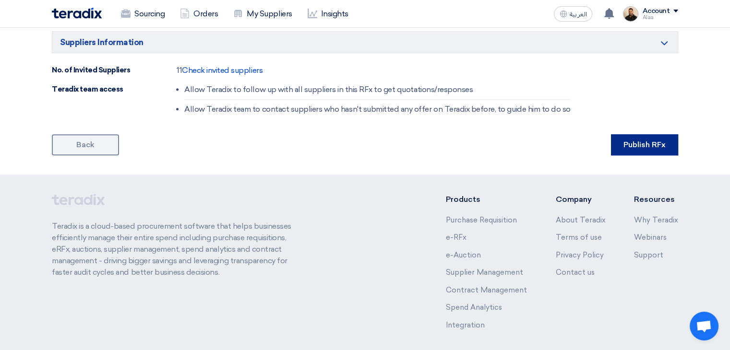
click at [635, 134] on button "Publish RFx" at bounding box center [644, 144] width 67 height 21
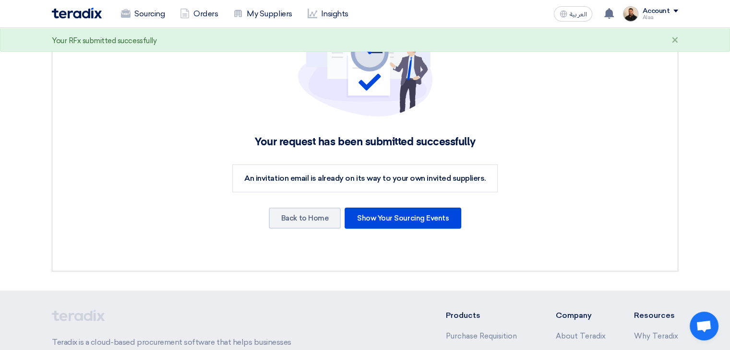
scroll to position [144, 0]
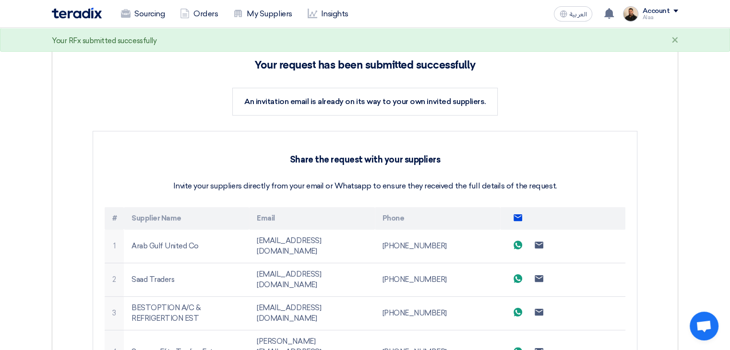
click at [520, 217] on use at bounding box center [518, 217] width 9 height 7
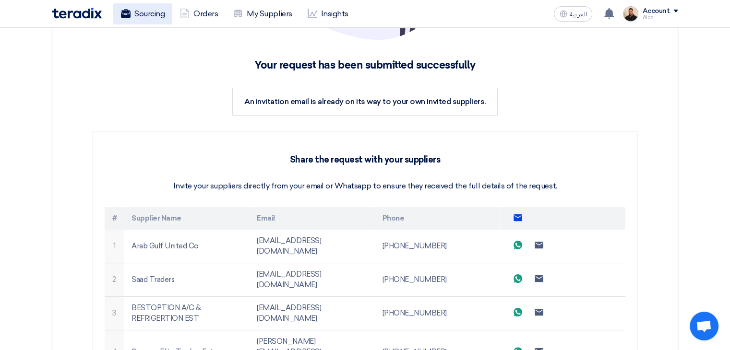
click at [144, 15] on link "Sourcing" at bounding box center [142, 13] width 59 height 21
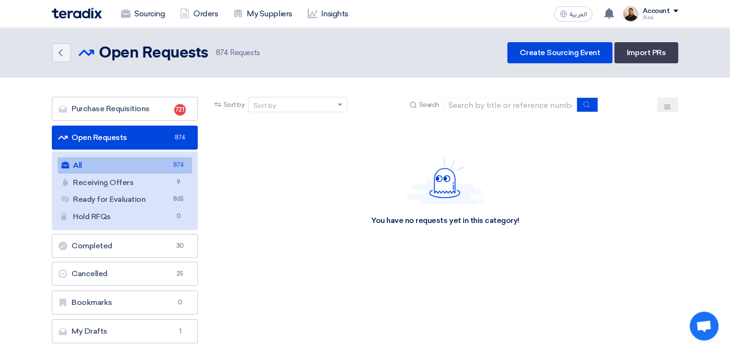
scroll to position [48, 0]
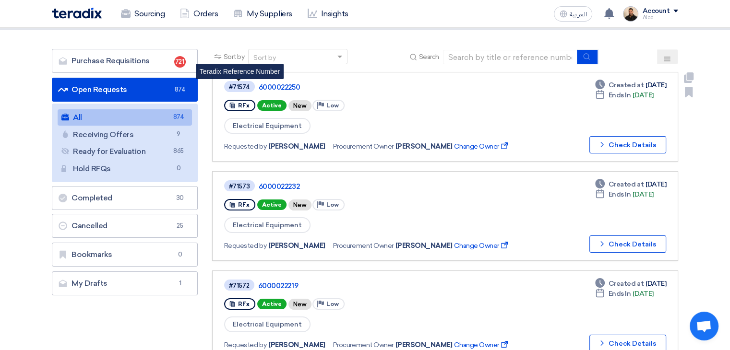
click at [246, 86] on div "#71574" at bounding box center [239, 87] width 21 height 6
copy div "71574"
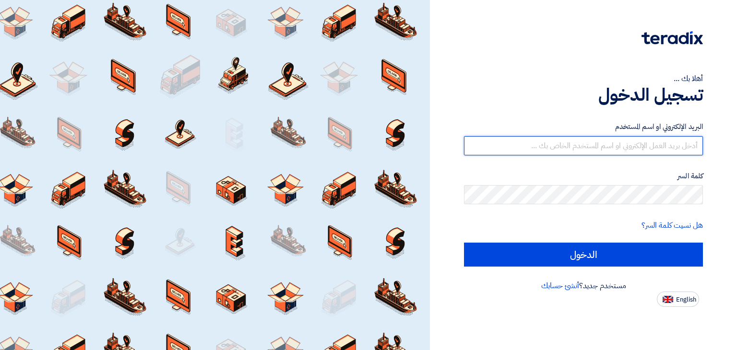
click at [593, 137] on input "text" at bounding box center [583, 145] width 239 height 19
type input "alaa.nageh@obeikan.com.sa"
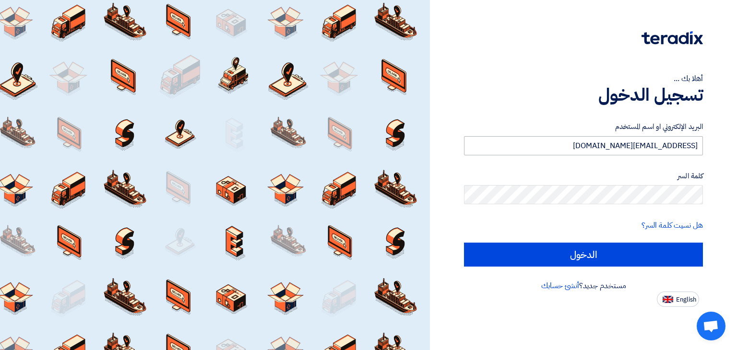
click at [464, 243] on input "الدخول" at bounding box center [583, 255] width 239 height 24
type input "Sign in"
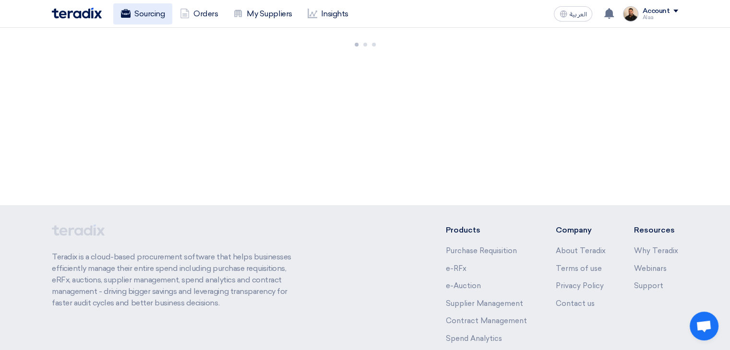
click at [150, 16] on link "Sourcing" at bounding box center [142, 13] width 59 height 21
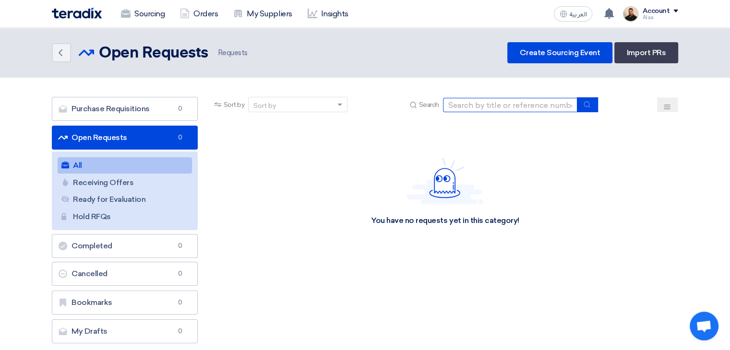
click at [475, 103] on input at bounding box center [510, 105] width 134 height 14
type input "71306"
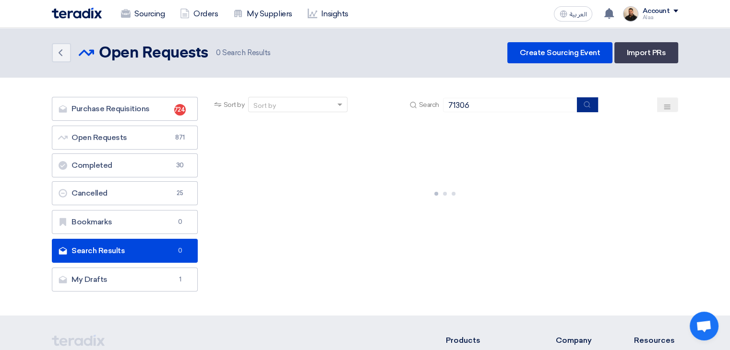
click at [580, 110] on button "submit" at bounding box center [587, 104] width 21 height 15
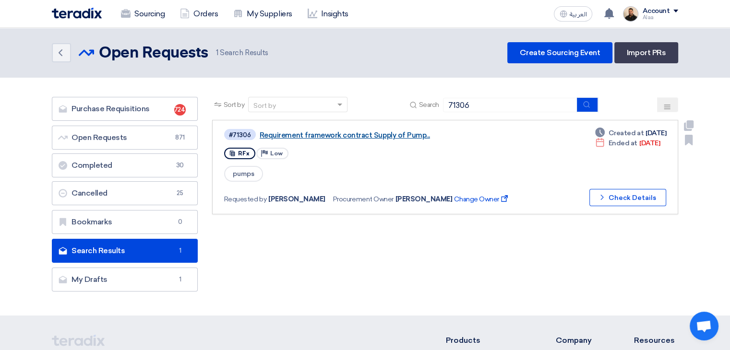
click at [392, 136] on link "Requirement framework contract Supply of Pump..." at bounding box center [380, 135] width 240 height 9
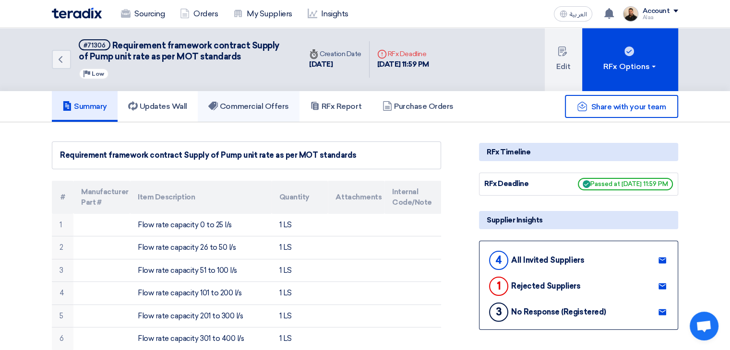
click at [250, 115] on link "Commercial Offers" at bounding box center [249, 106] width 102 height 31
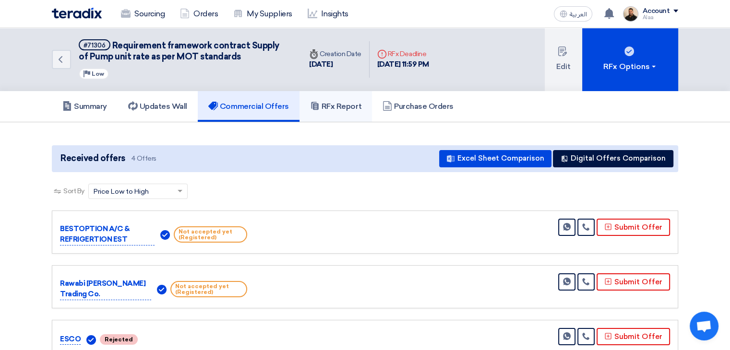
click at [332, 105] on h5 "RFx Report" at bounding box center [335, 107] width 51 height 10
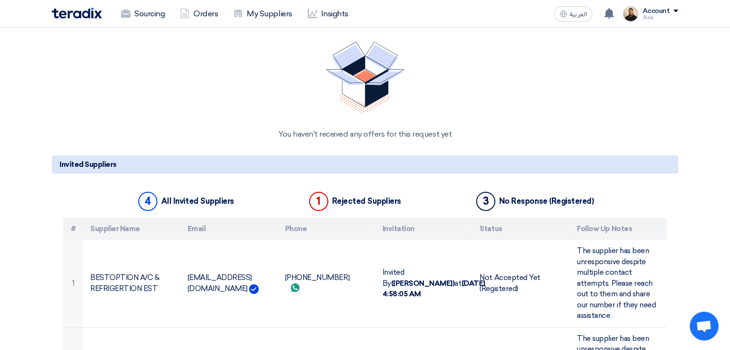
scroll to position [48, 0]
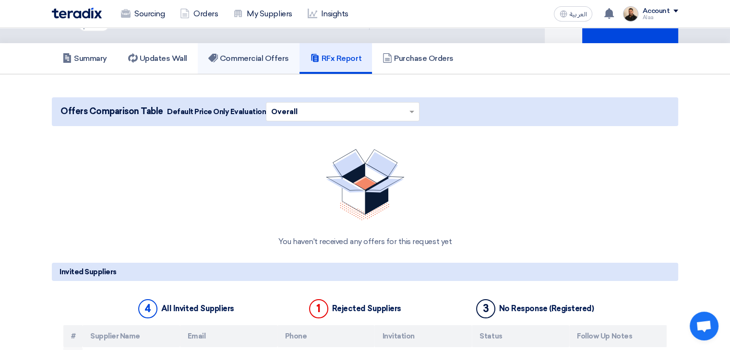
click at [273, 60] on h5 "Commercial Offers" at bounding box center [248, 59] width 81 height 10
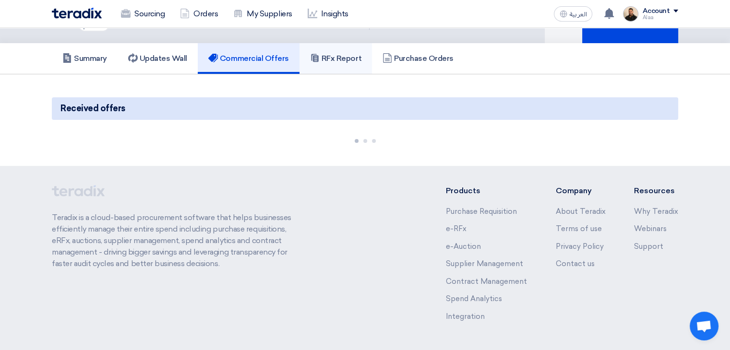
click at [341, 64] on link "RFx Report" at bounding box center [336, 58] width 72 height 31
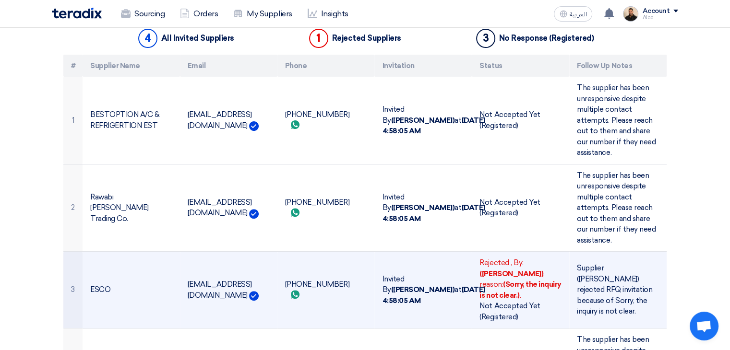
scroll to position [336, 0]
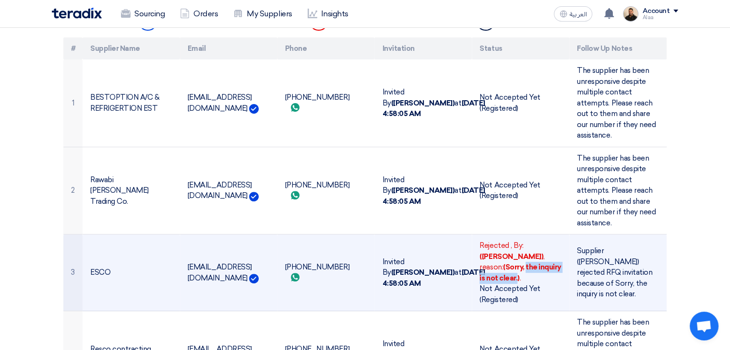
drag, startPoint x: 480, startPoint y: 266, endPoint x: 553, endPoint y: 272, distance: 73.2
click at [553, 272] on div "Rejected , By: (Zameer Hussain) , reason: (Sorry, the inquiry is not clear.) ." at bounding box center [521, 261] width 82 height 43
copy b "the inquiry is not clear."
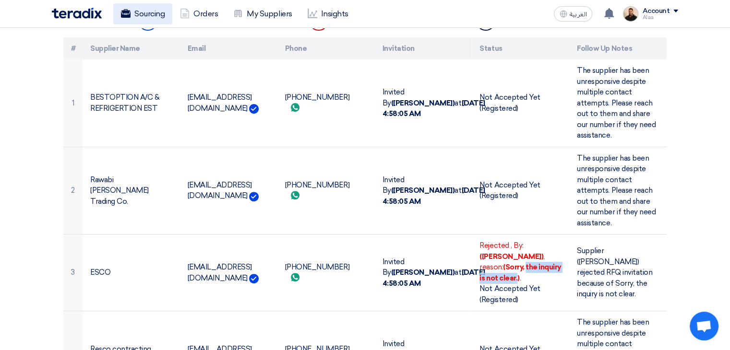
click at [159, 11] on link "Sourcing" at bounding box center [142, 13] width 59 height 21
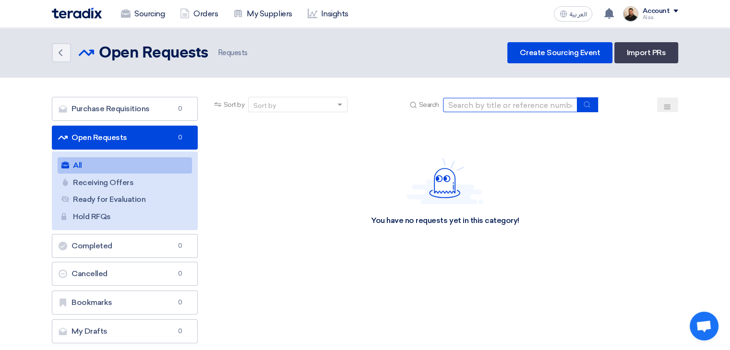
click at [480, 106] on input at bounding box center [510, 105] width 134 height 14
type input "71353"
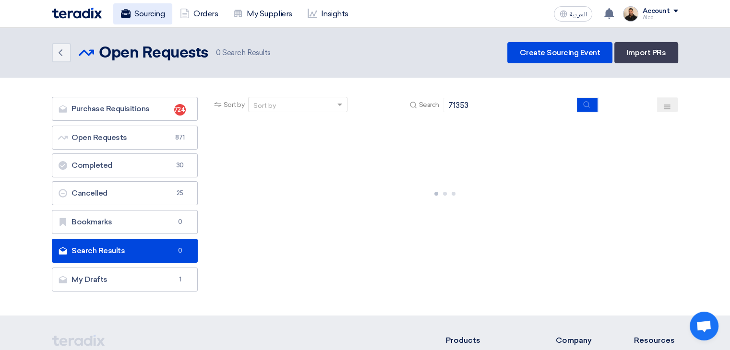
click at [148, 19] on link "Sourcing" at bounding box center [142, 13] width 59 height 21
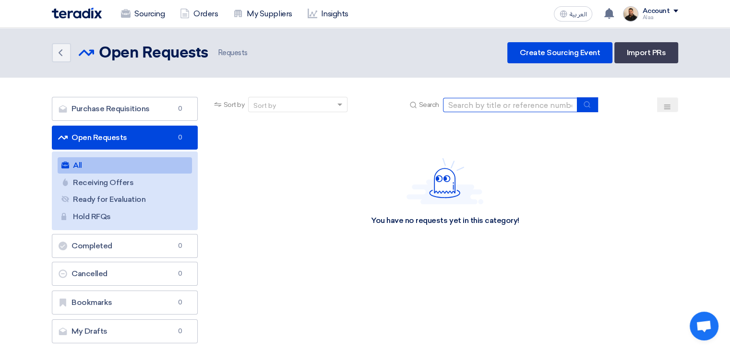
click at [479, 110] on input at bounding box center [510, 105] width 134 height 14
type input "71353"
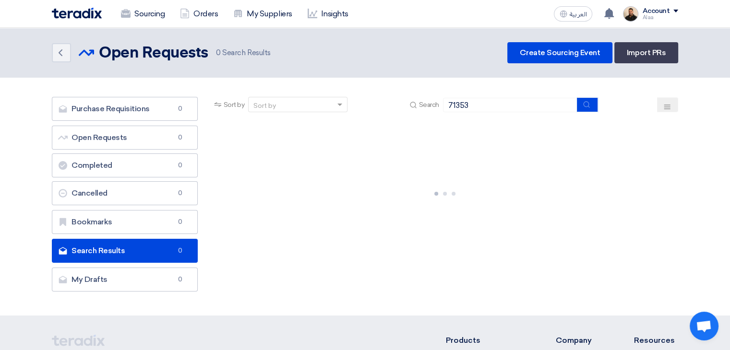
click at [90, 16] on img at bounding box center [77, 13] width 50 height 11
